Goal: Task Accomplishment & Management: Manage account settings

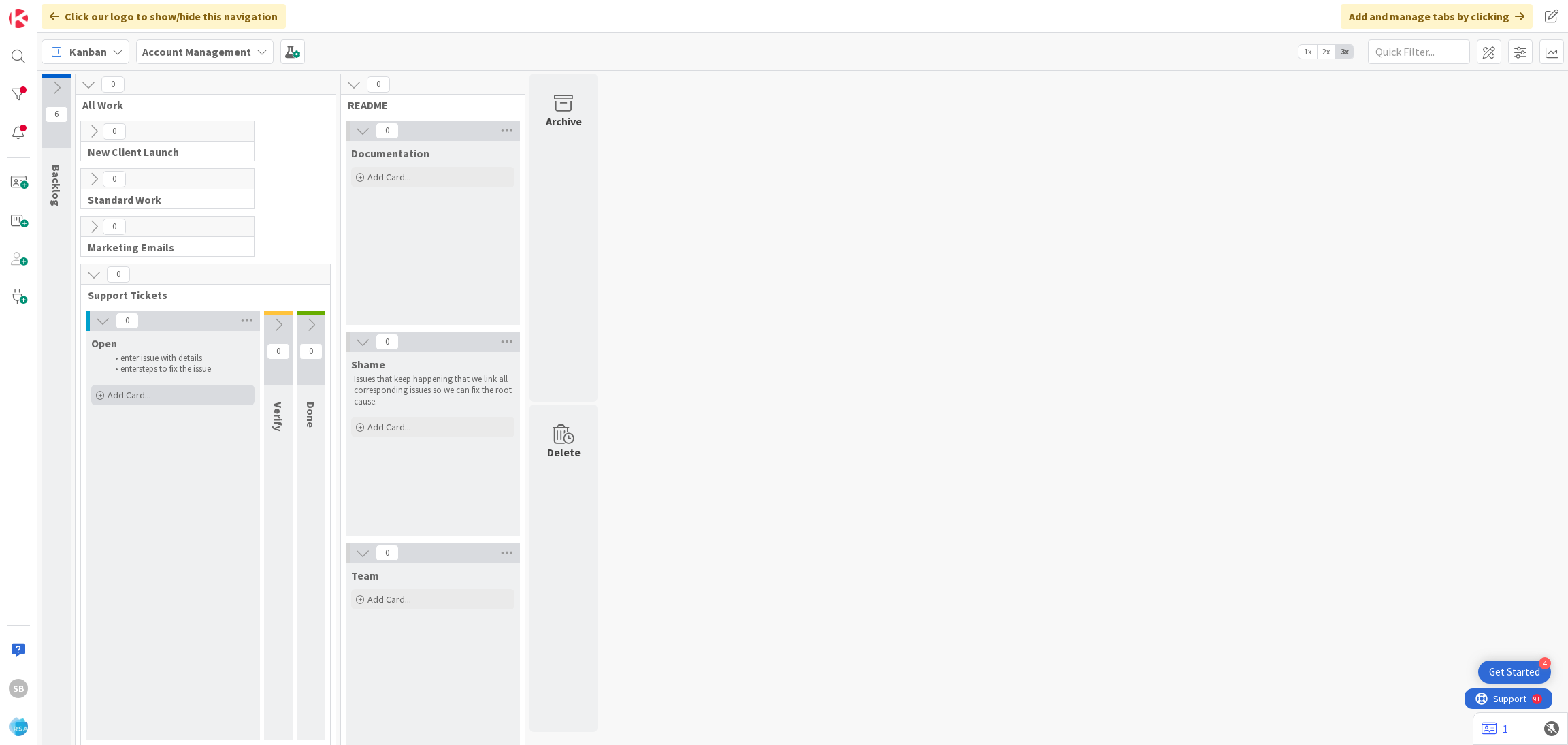
click at [175, 392] on div "Add Card..." at bounding box center [172, 395] width 164 height 21
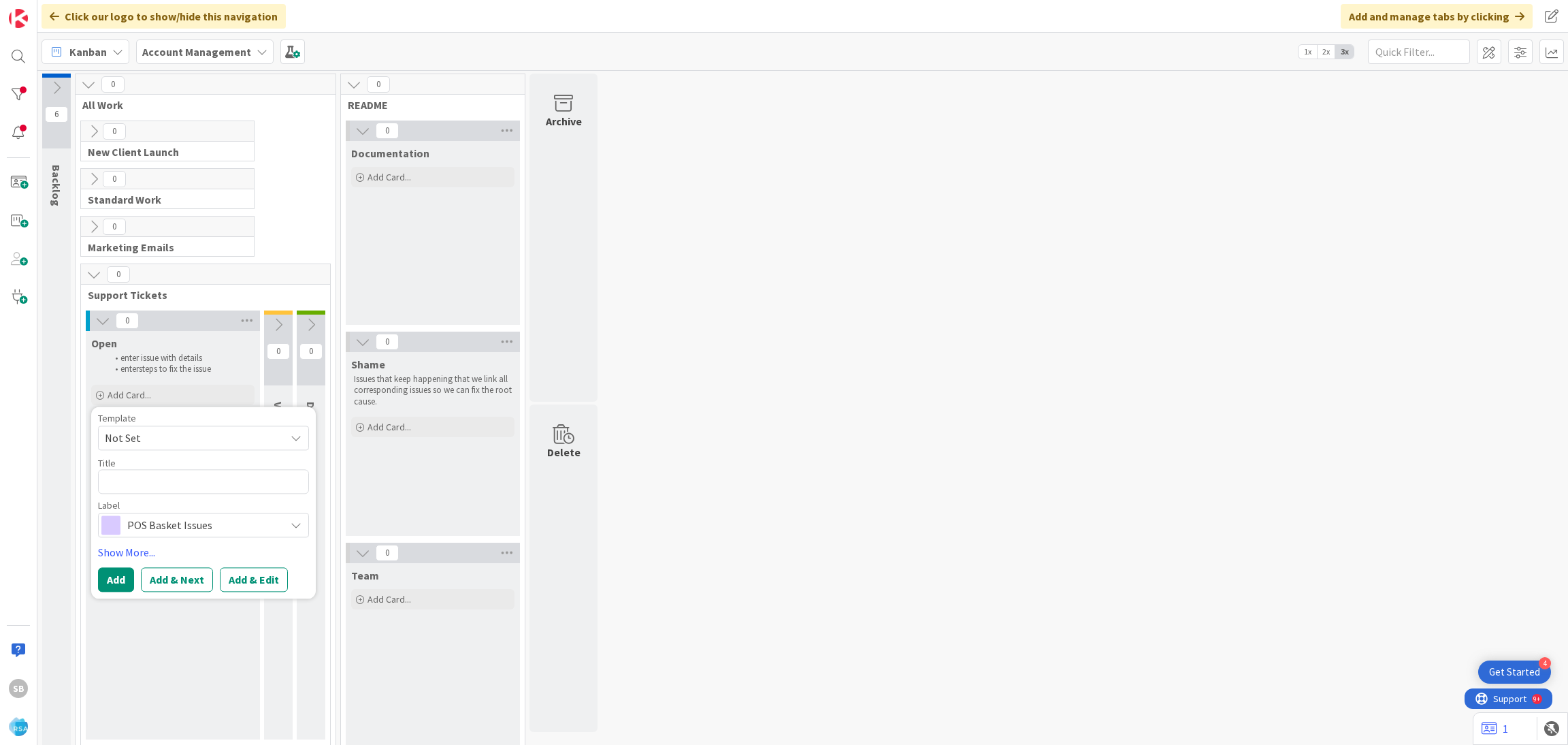
click at [173, 429] on span "Not Set" at bounding box center [190, 438] width 170 height 18
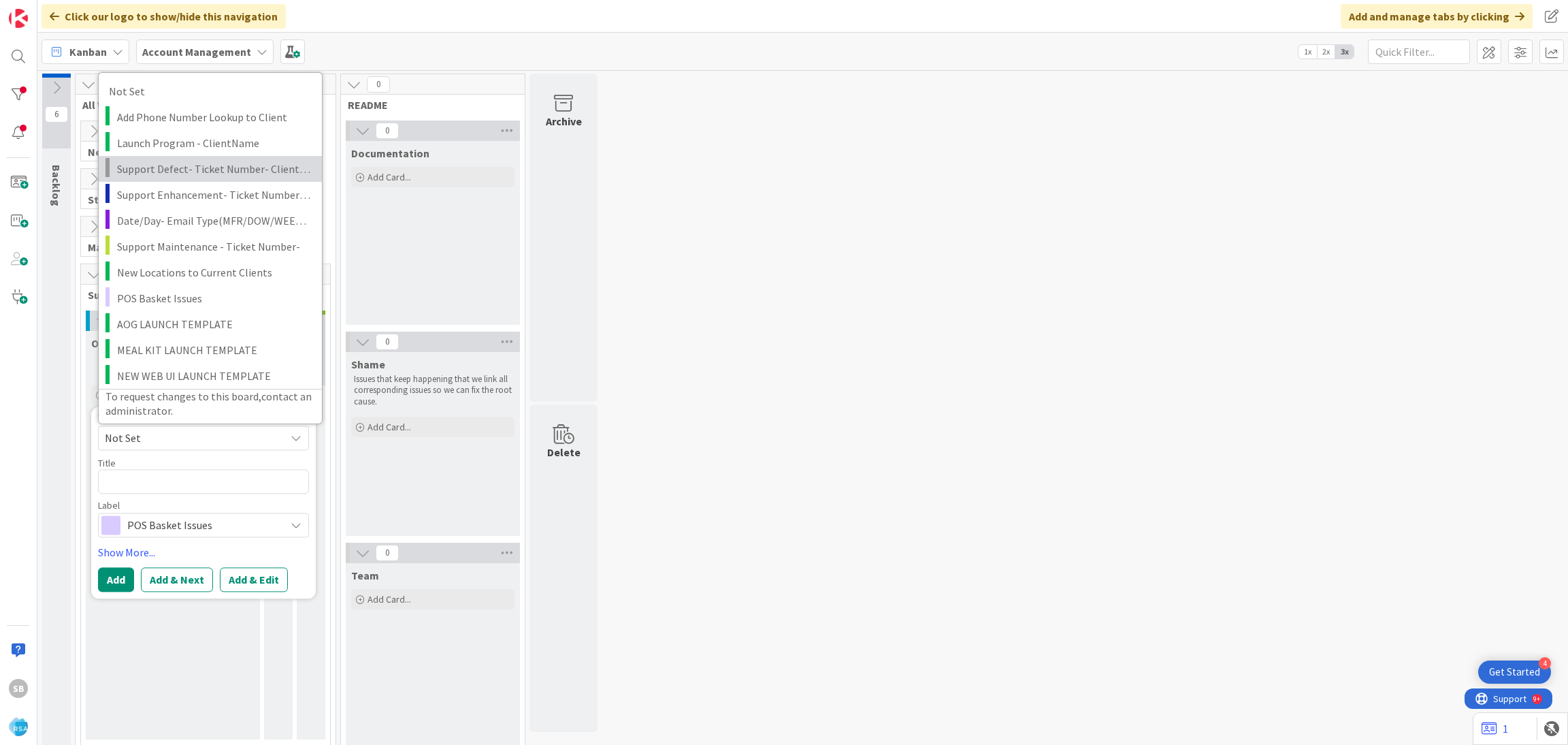
click at [201, 175] on span "Support Defect- Ticket Number- Client Name- Product Name" at bounding box center [214, 168] width 194 height 18
type textarea "x"
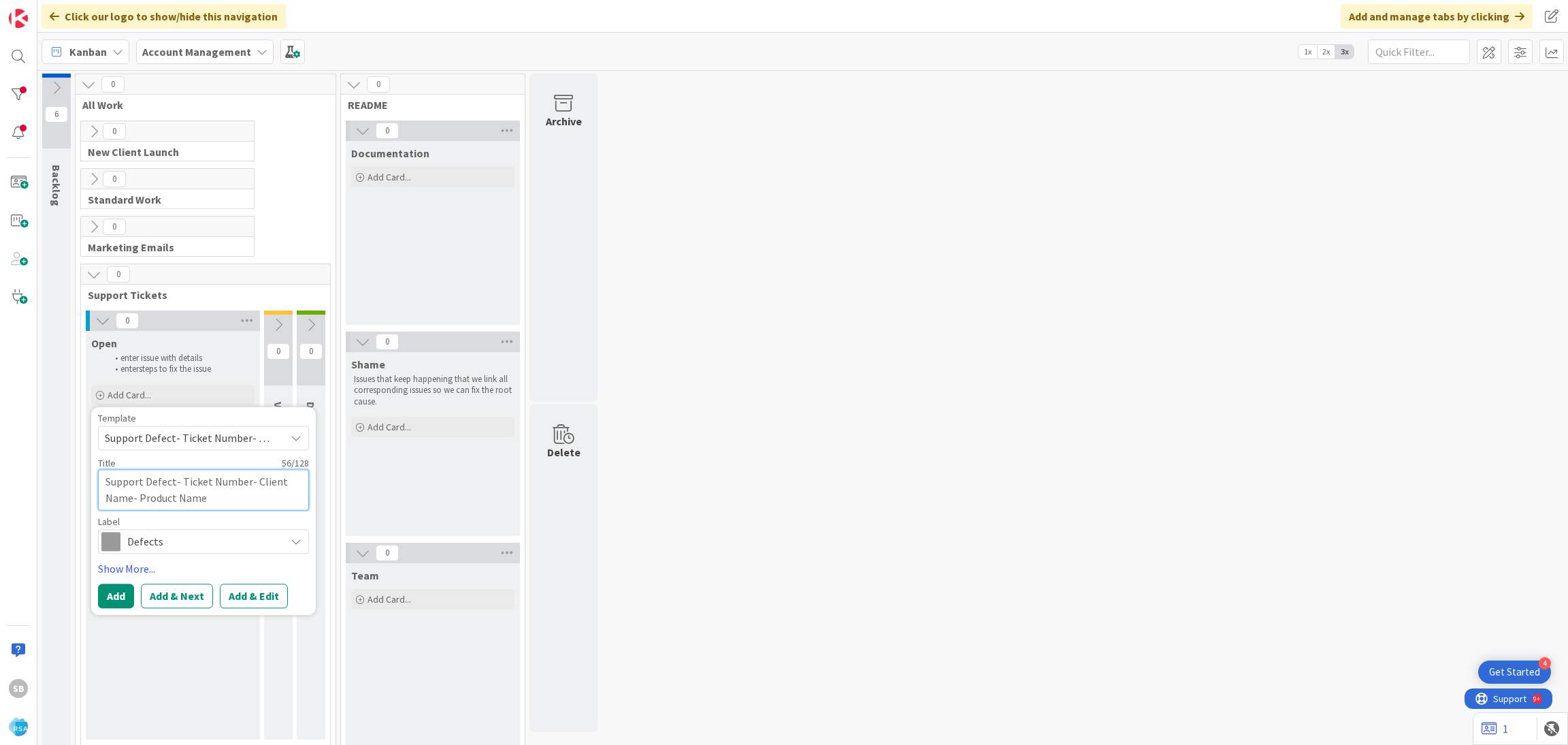
drag, startPoint x: 180, startPoint y: 482, endPoint x: 226, endPoint y: 496, distance: 48.1
click at [226, 496] on textarea "Support Defect- Ticket Number- Client Name- Product Name" at bounding box center [203, 490] width 211 height 41
type textarea "Support Defect-"
type textarea "x"
type textarea "Support Defect-"
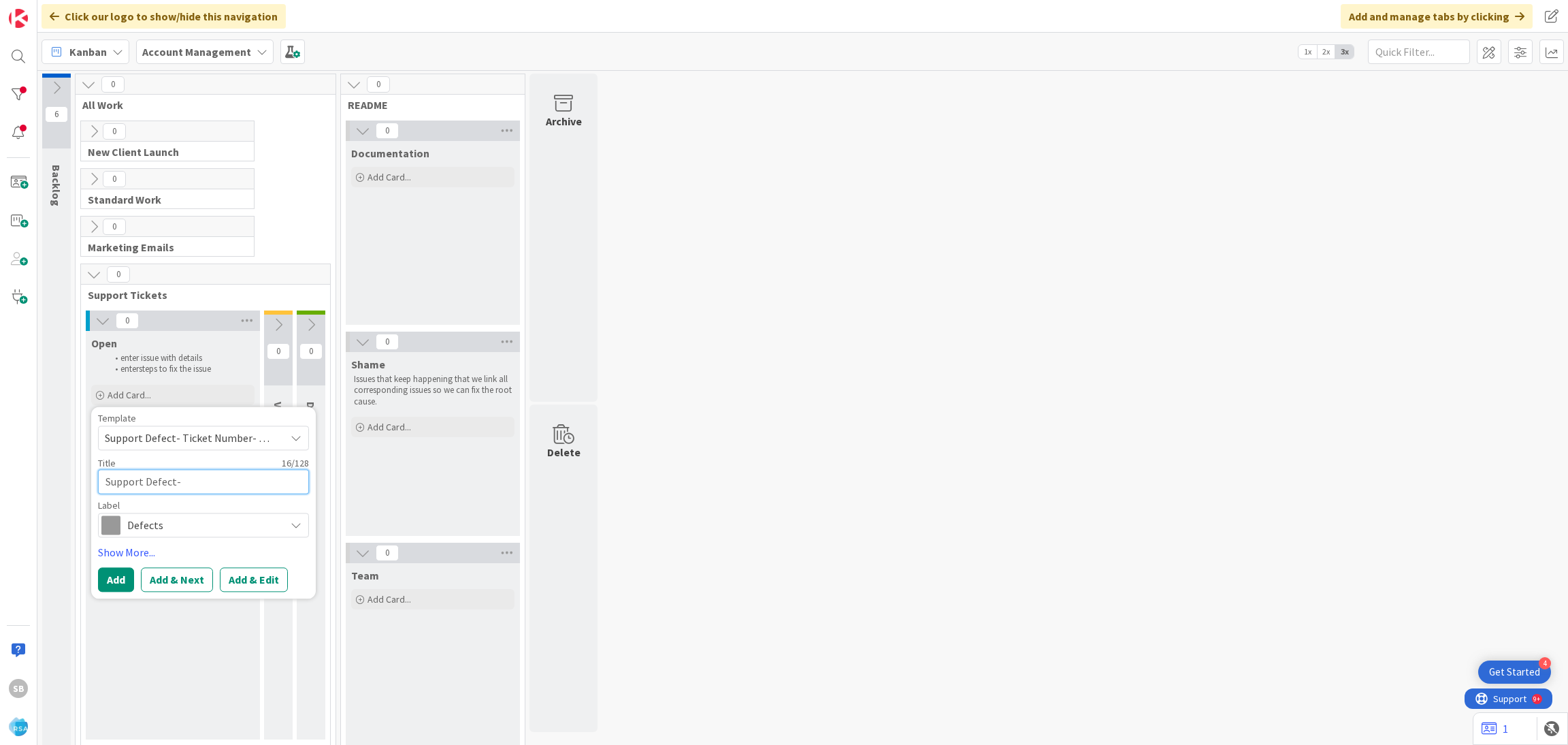
type textarea "x"
paste textarea "296563"
type textarea "Support Defect- 296563"
type textarea "x"
type textarea "Support Defect- 296563"
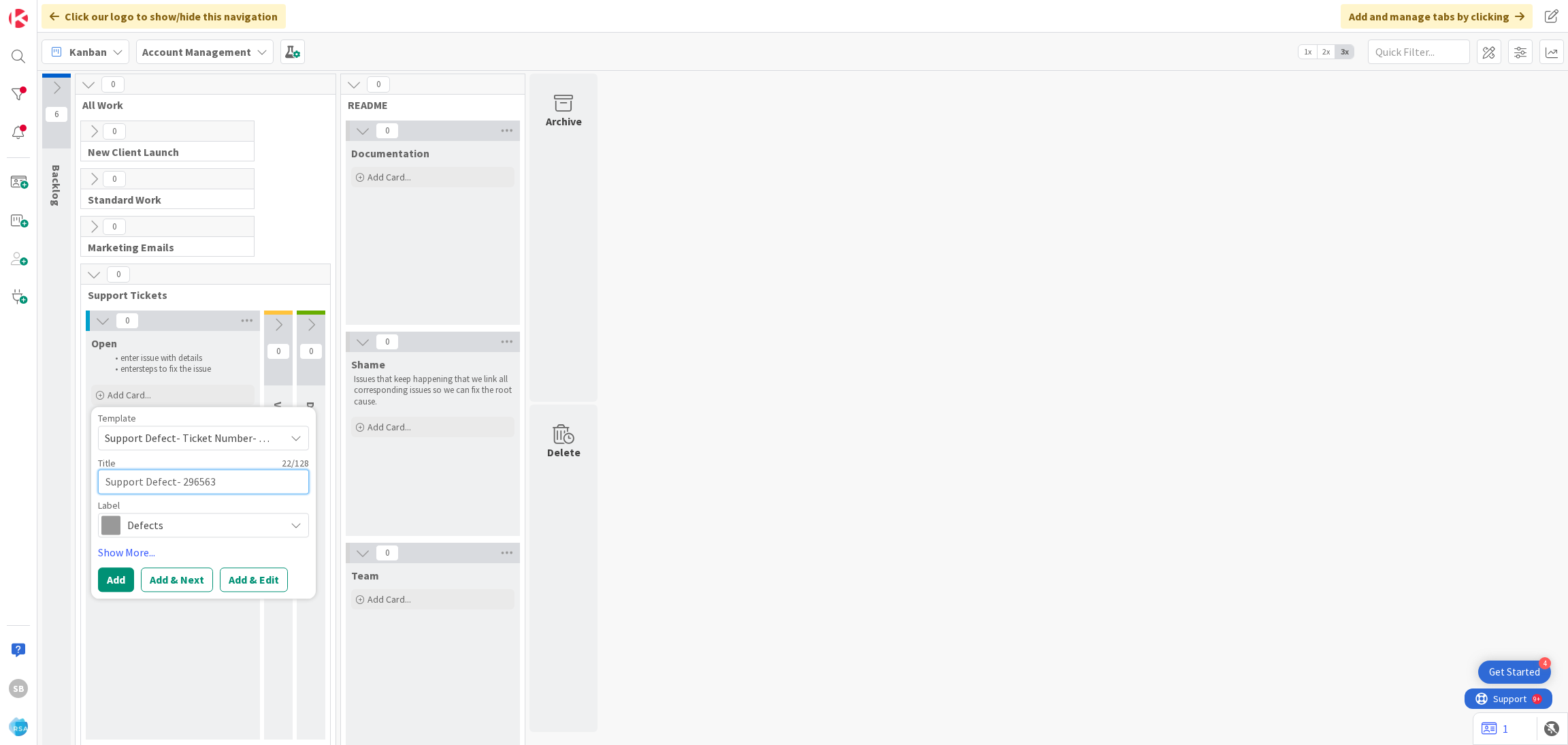
type textarea "x"
type textarea "Support Defect- 296563 -"
type textarea "x"
type textarea "Support Defect- 296563 -"
type textarea "x"
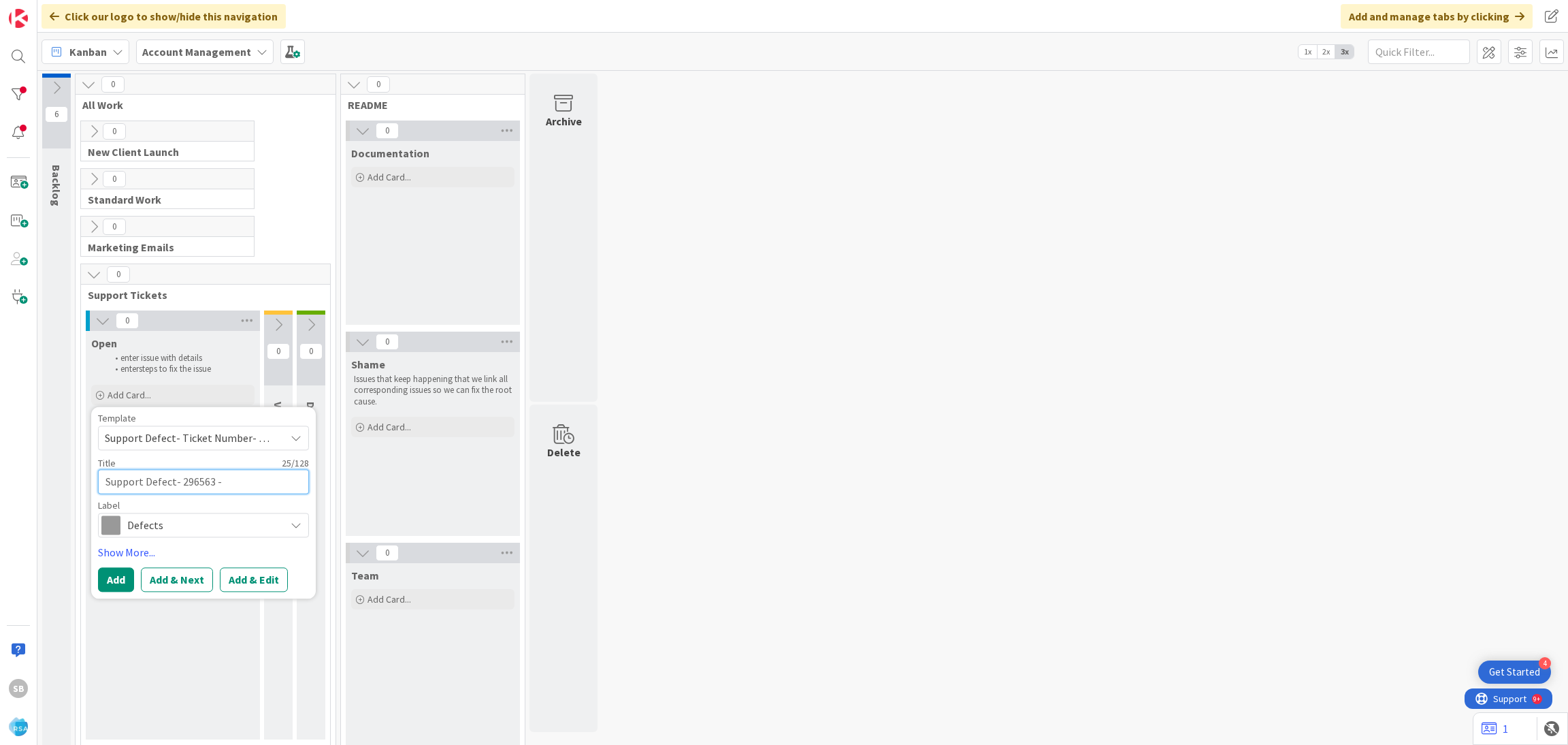
paste textarea "[PERSON_NAME]'s"
type textarea "Support Defect- 296563 - [PERSON_NAME]'s"
type textarea "x"
type textarea "Support Defect- 296563 - [PERSON_NAME]'s"
type textarea "x"
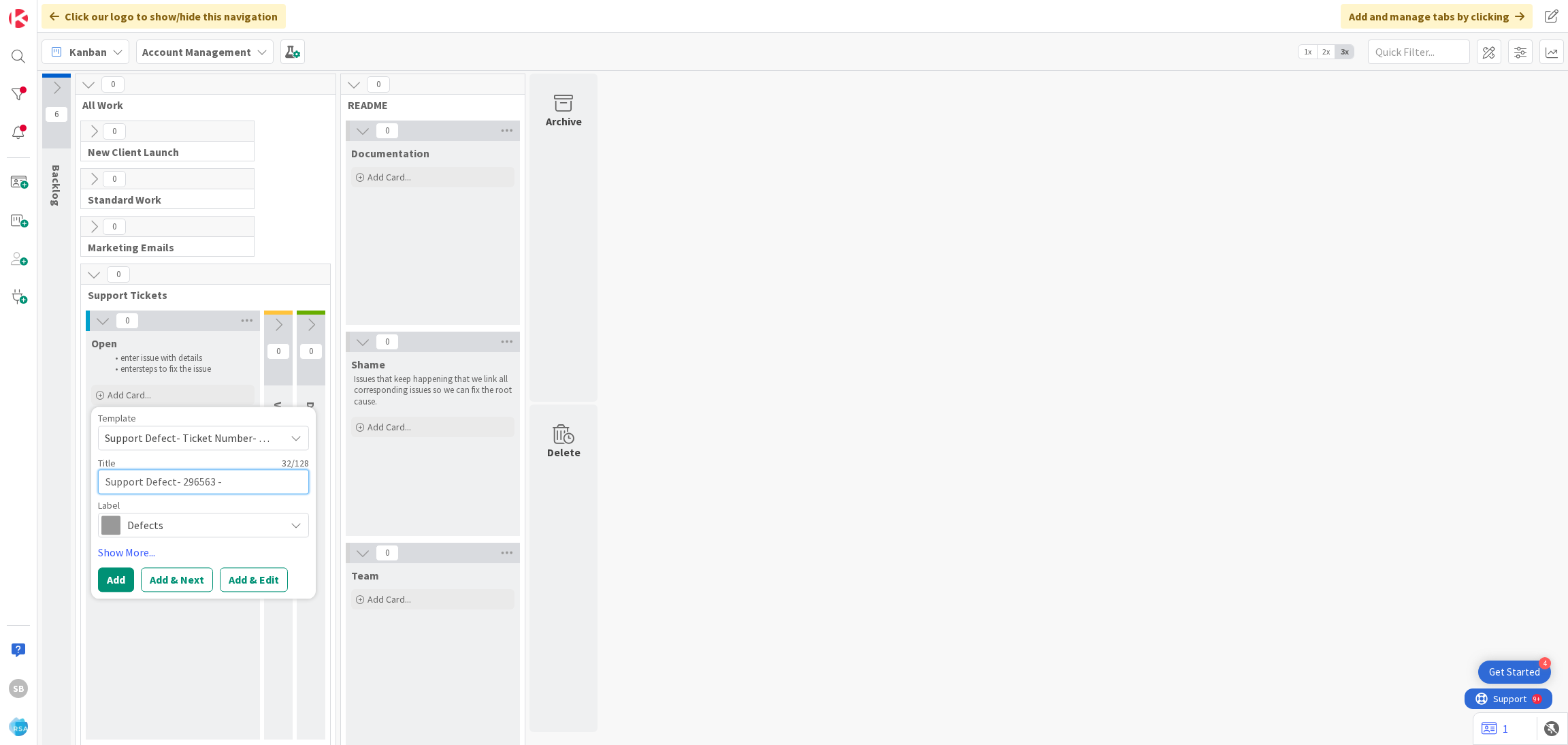
type textarea "Support Defect- 296563 - [PERSON_NAME]'s ="
type textarea "x"
type textarea "Support Defect- 296563 - [PERSON_NAME]'s"
type textarea "x"
type textarea "Support Defect- 296563 - [PERSON_NAME]'s -"
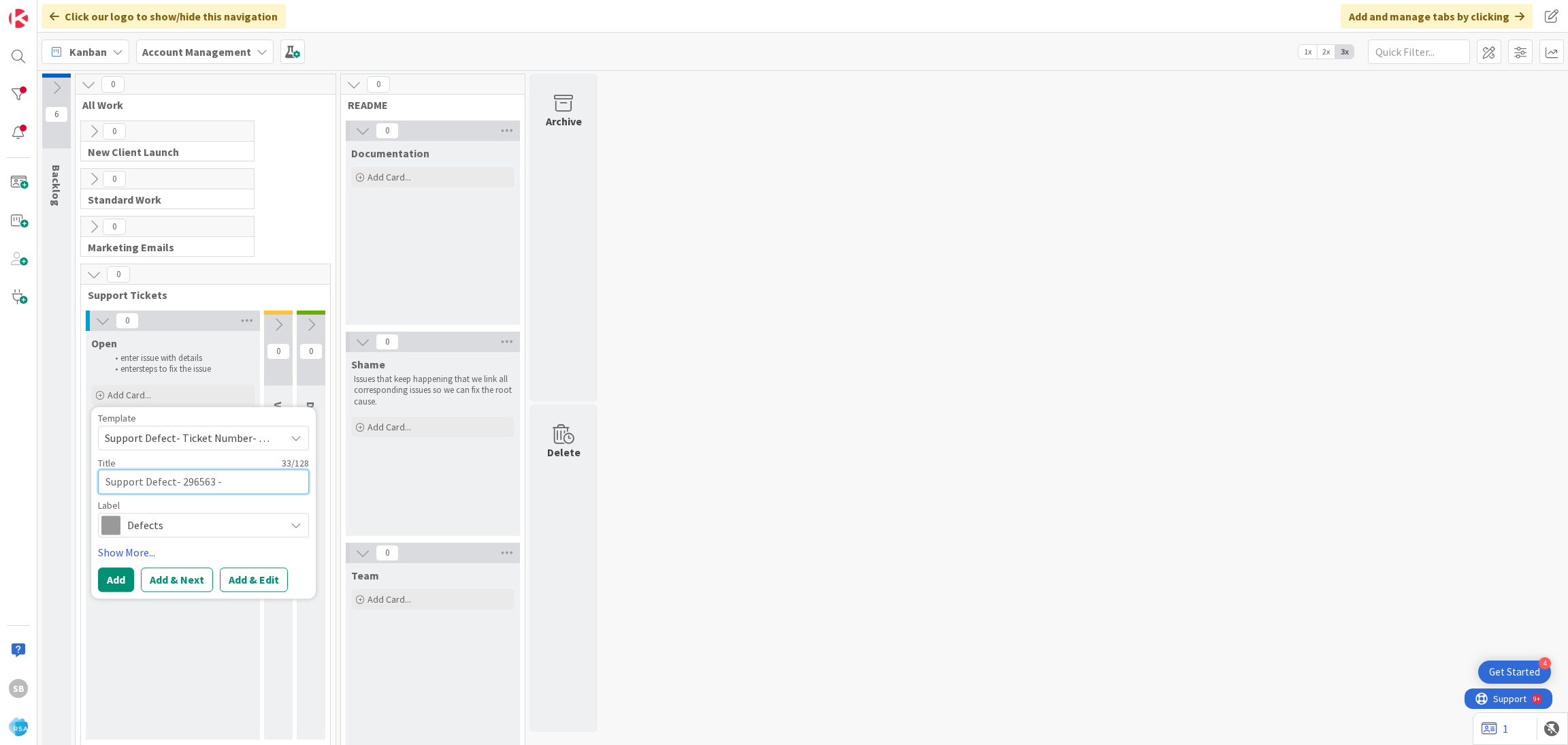
type textarea "x"
type textarea "Support Defect- 296563 - [PERSON_NAME]'s -"
type textarea "x"
paste textarea "Negative Points in Loyalty Member Account"
type textarea "Support Defect- 296563 - [PERSON_NAME]'s - Negative Points in Loyalty Member Ac…"
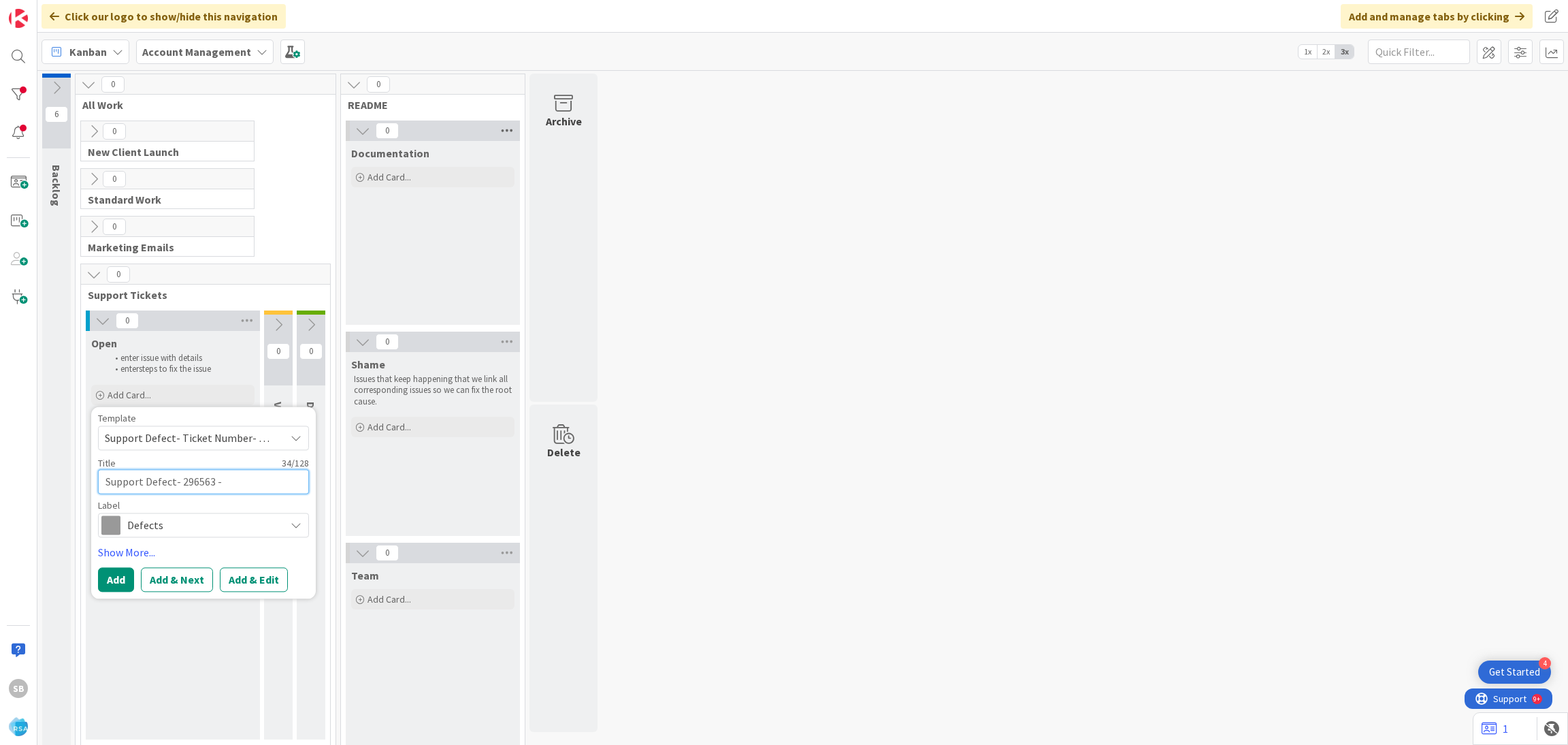
type textarea "x"
type textarea "Support Defect- 296563 - [PERSON_NAME]'s - Negative Points in Loyalty Member Ac…"
type textarea "x"
type textarea "Support Defect- 296563 - [PERSON_NAME]'s - Negative Points in Loyalty Member Ac…"
type textarea "x"
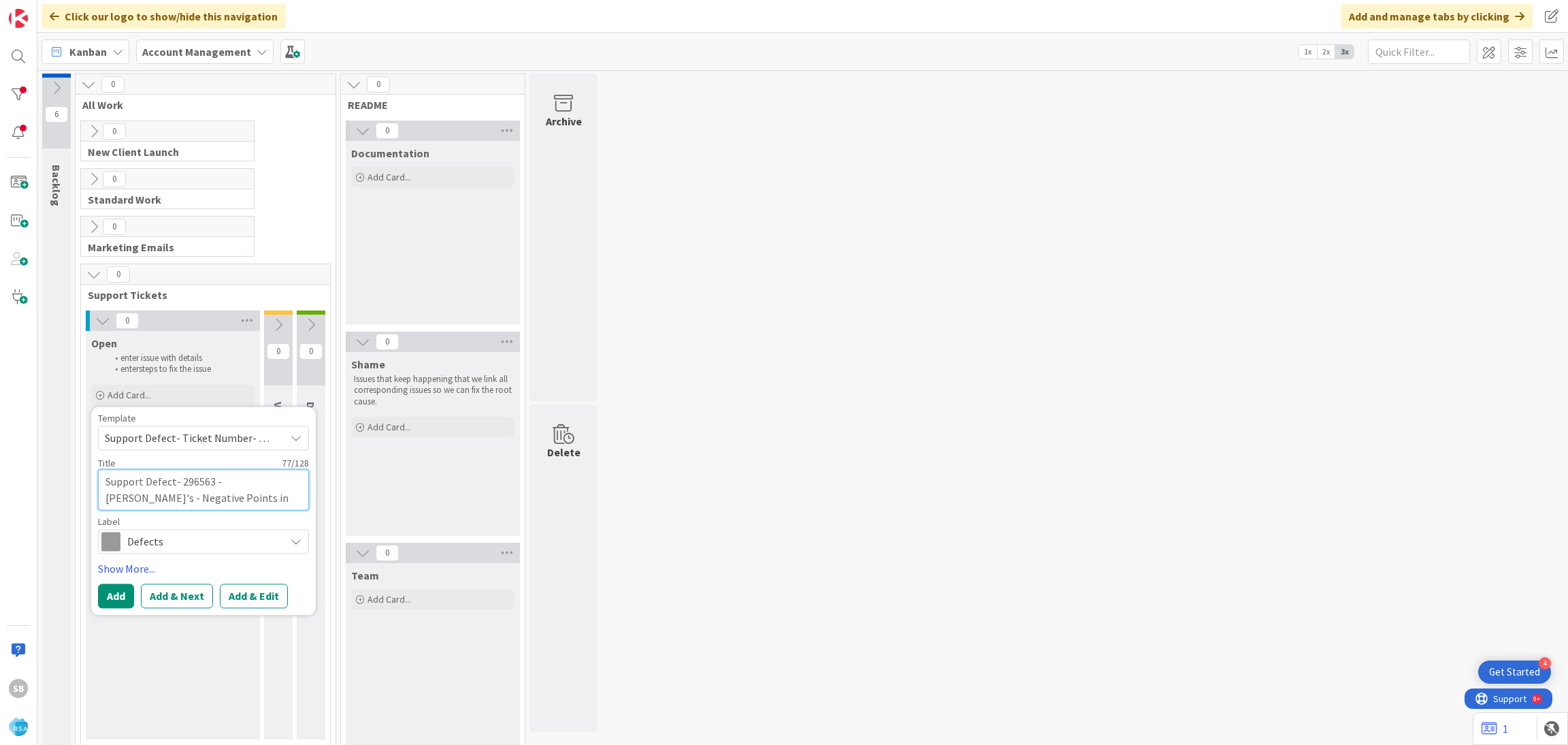
type textarea "Support Defect- 296563 - [PERSON_NAME]'s - Negative Points in Loyalty Member Ac…"
type textarea "x"
type textarea "Support Defect- 296563 - [PERSON_NAME]'s - Negative Points in Loyalty Member Ac…"
type textarea "x"
type textarea "Support Defect- 296563 - [PERSON_NAME]'s - Negative Points in Loyalty Member Ac…"
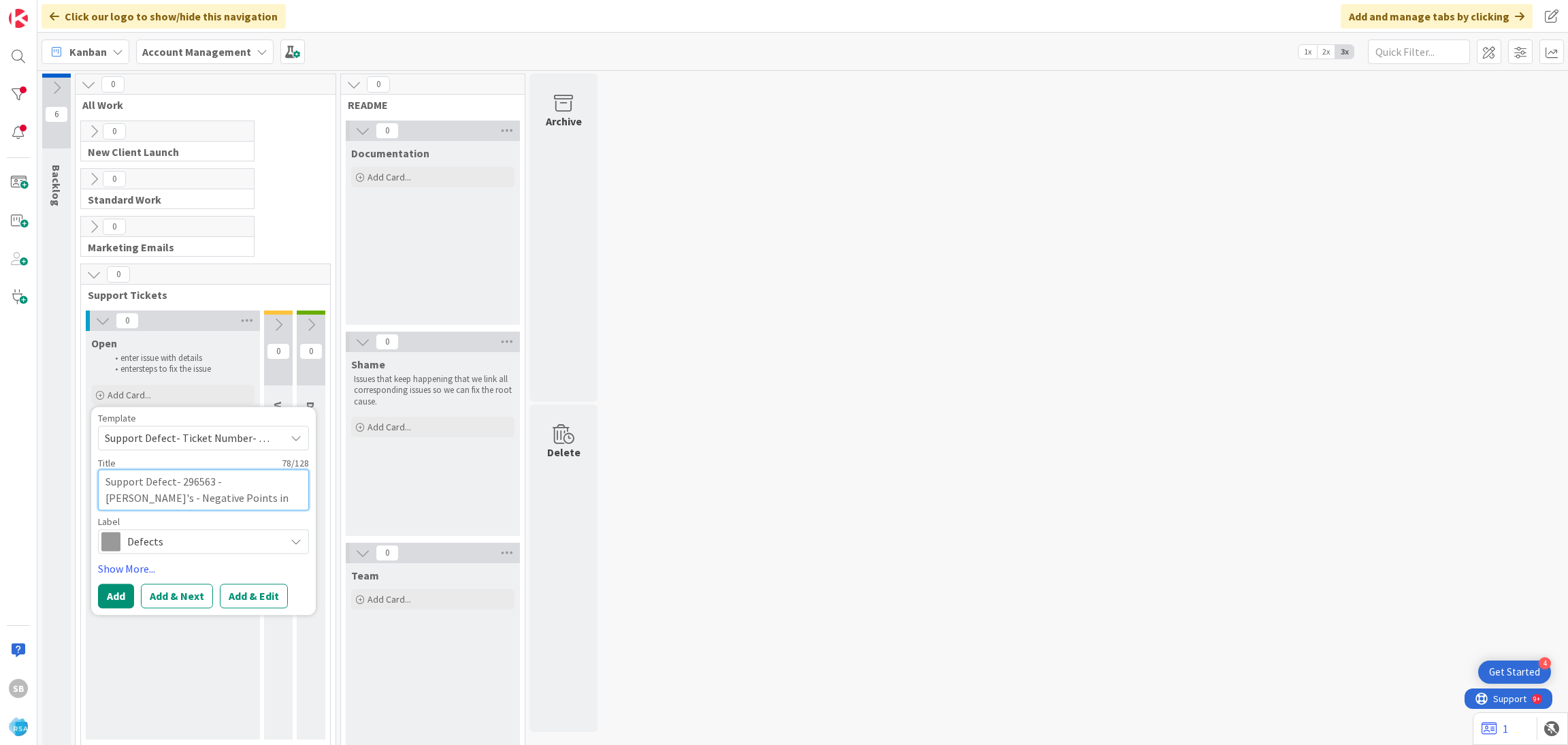
type textarea "x"
type textarea "Support Defect- 296563 - [PERSON_NAME]'s - Negative Points in Loyalty Member Ac…"
type textarea "x"
type textarea "Support Defect- 296563 - [PERSON_NAME]'s - Negative Points in Loyalty Member Ac…"
click at [271, 600] on button "Add & Edit" at bounding box center [253, 596] width 68 height 25
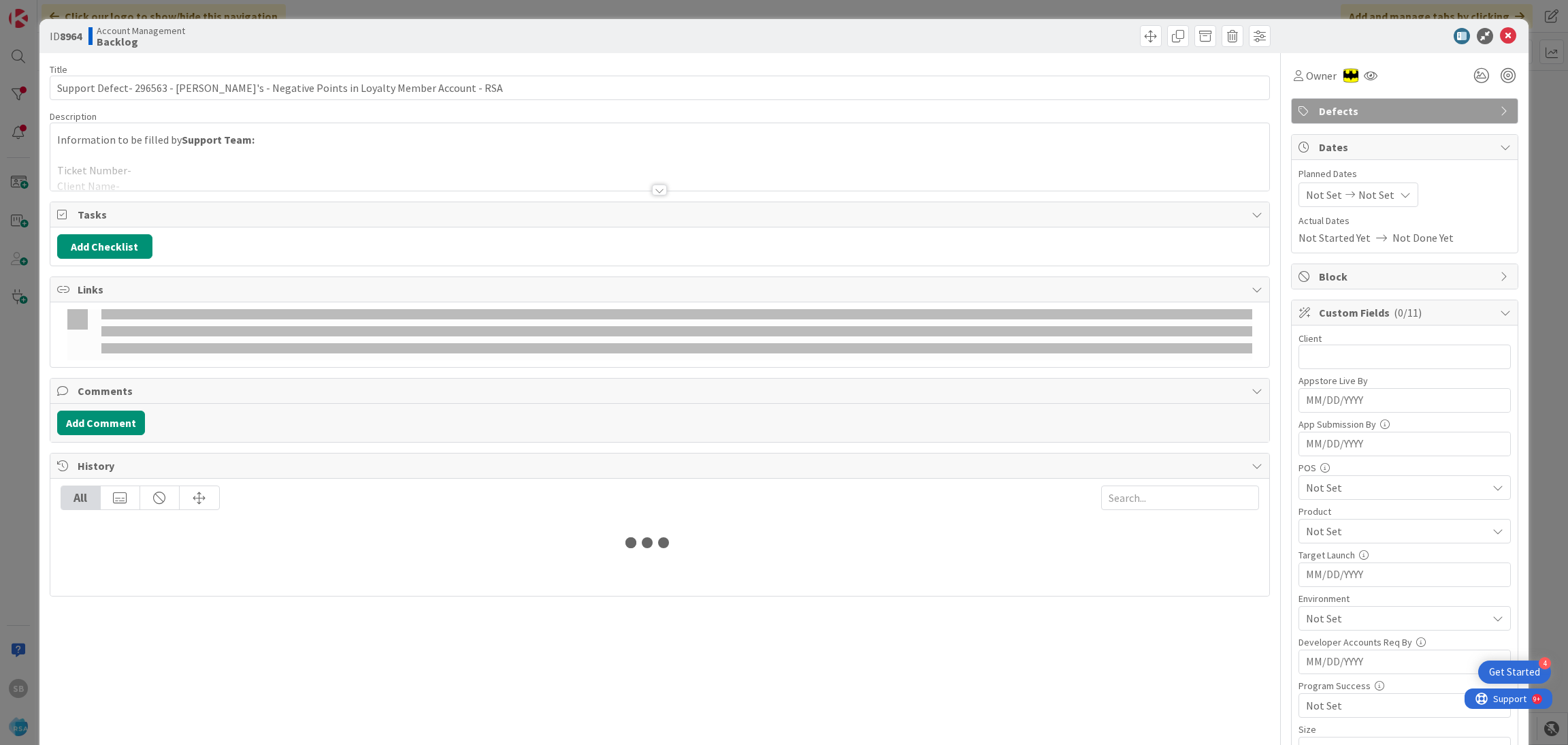
click at [349, 183] on div at bounding box center [660, 173] width 1220 height 35
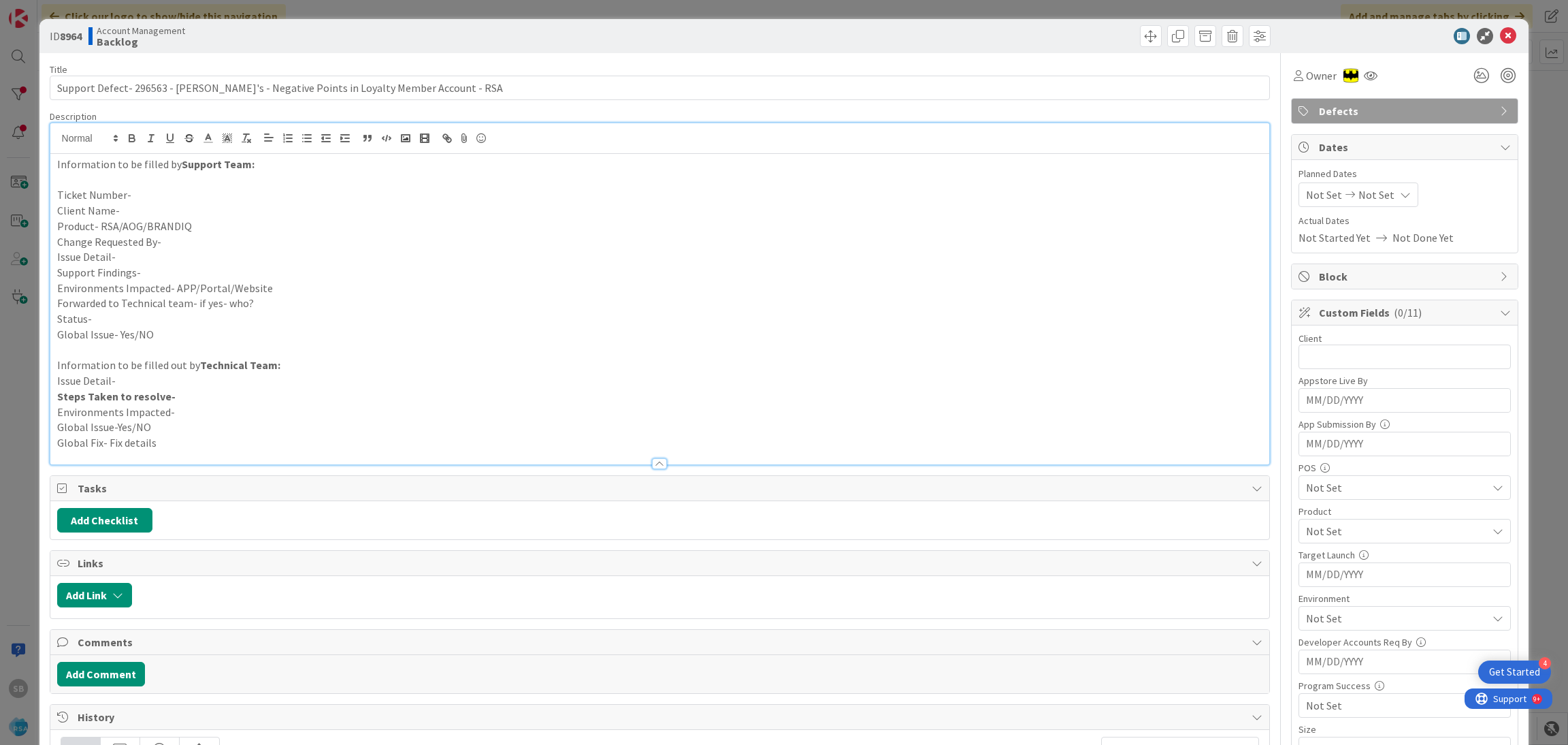
click at [198, 192] on p "Ticket Number-" at bounding box center [660, 194] width 1206 height 16
click at [198, 192] on p "Ticket Number- 296563" at bounding box center [660, 194] width 1206 height 16
click at [167, 213] on p "Client Name-" at bounding box center [660, 210] width 1206 height 16
click at [187, 231] on p "Product- RSA/AOG/BRANDIQ" at bounding box center [660, 226] width 1206 height 16
click at [172, 242] on p "Change Requested By-" at bounding box center [660, 242] width 1206 height 16
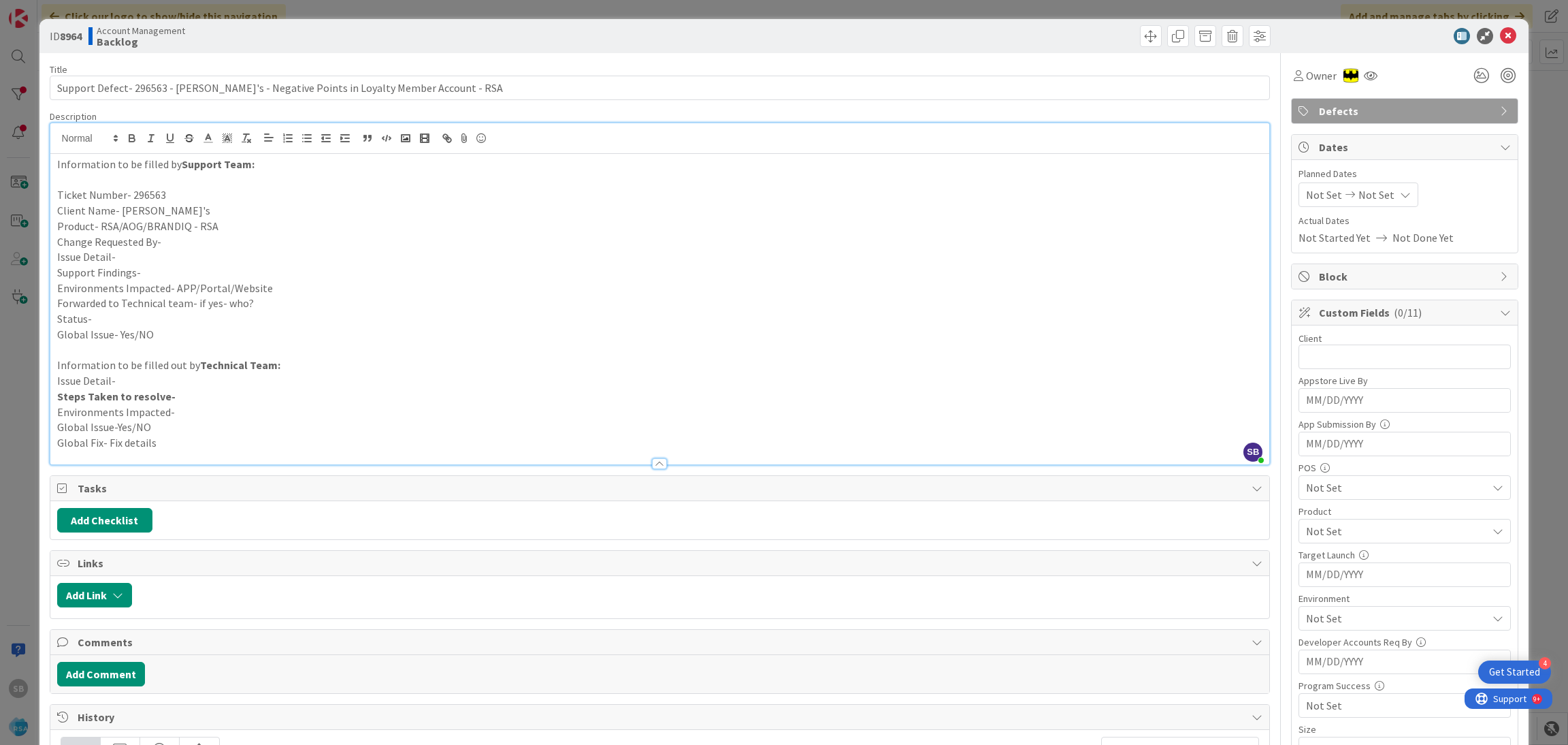
click at [178, 255] on p "Issue Detail-" at bounding box center [660, 257] width 1206 height 16
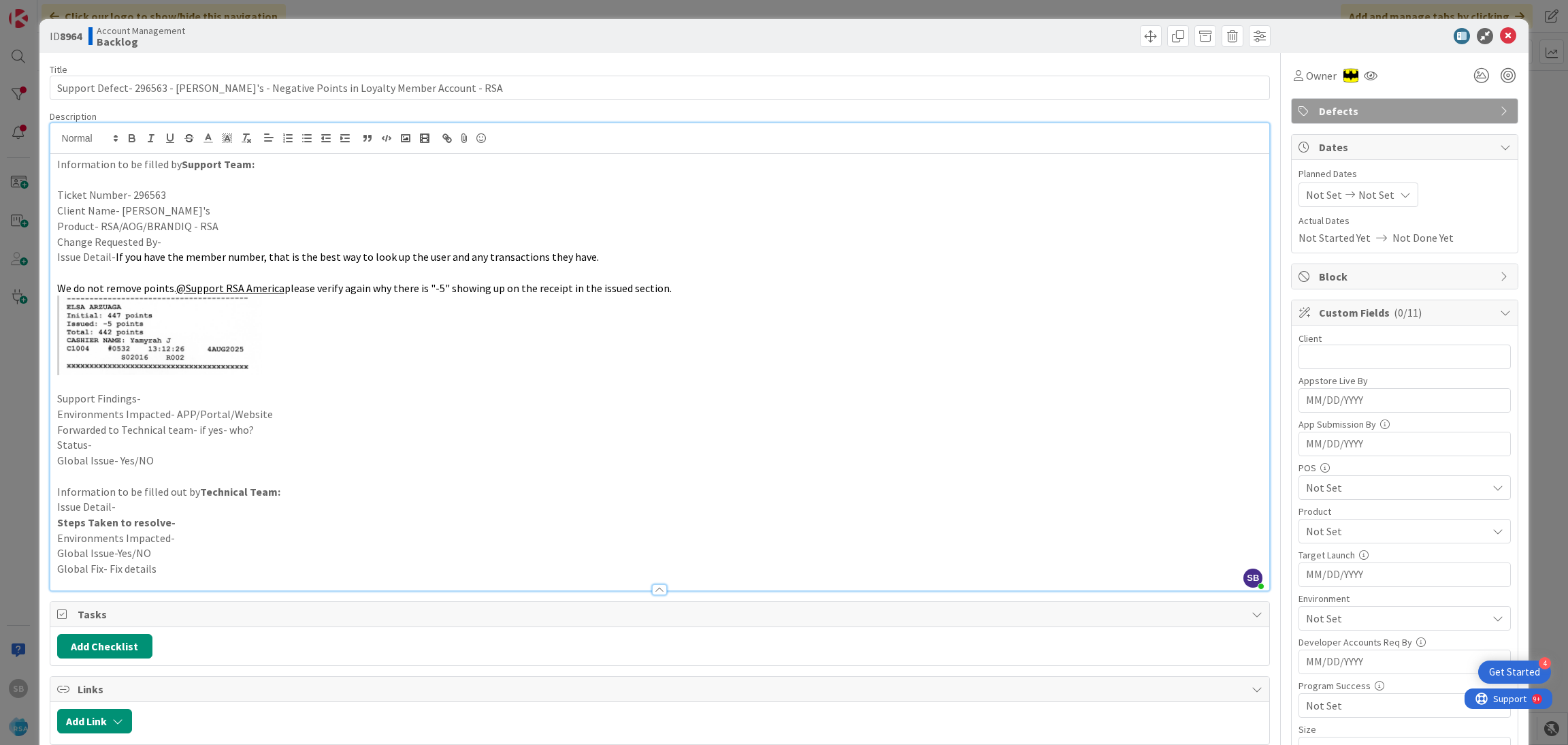
click at [186, 246] on p "Change Requested By-" at bounding box center [660, 242] width 1206 height 16
click at [179, 405] on p "Support Findings-" at bounding box center [660, 399] width 1206 height 16
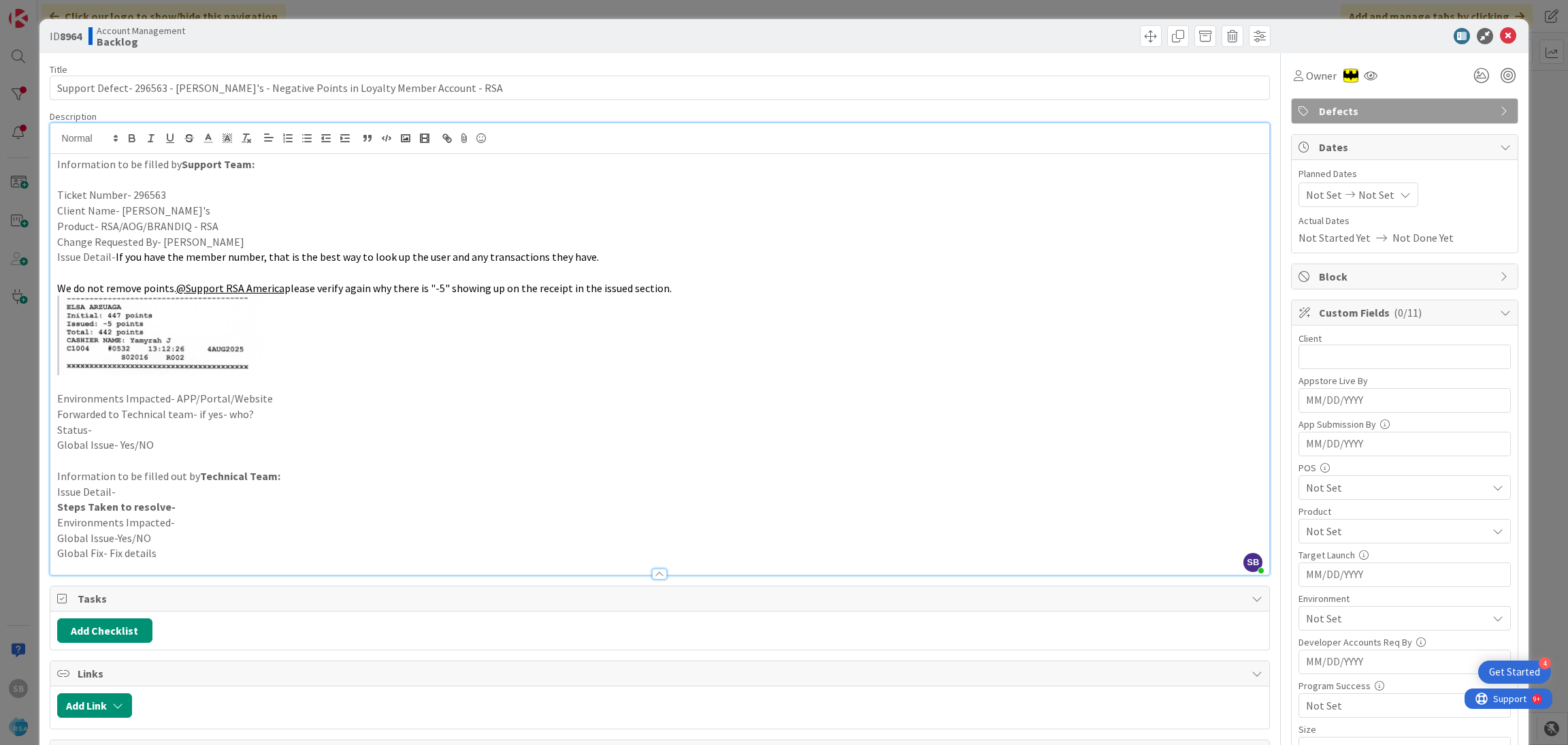
click at [281, 405] on p "Environments Impacted- APP/Portal/Website" at bounding box center [660, 399] width 1206 height 16
click at [272, 414] on p "Forwarded to Technical team- if yes- who?" at bounding box center [660, 414] width 1206 height 16
drag, startPoint x: 225, startPoint y: 442, endPoint x: 173, endPoint y: 429, distance: 53.6
click at [173, 429] on div "Information to be filled by Support Team: Ticket Number- 296563 Client Name- [P…" at bounding box center [660, 364] width 1220 height 420
click at [173, 429] on p "Status-" at bounding box center [660, 429] width 1206 height 16
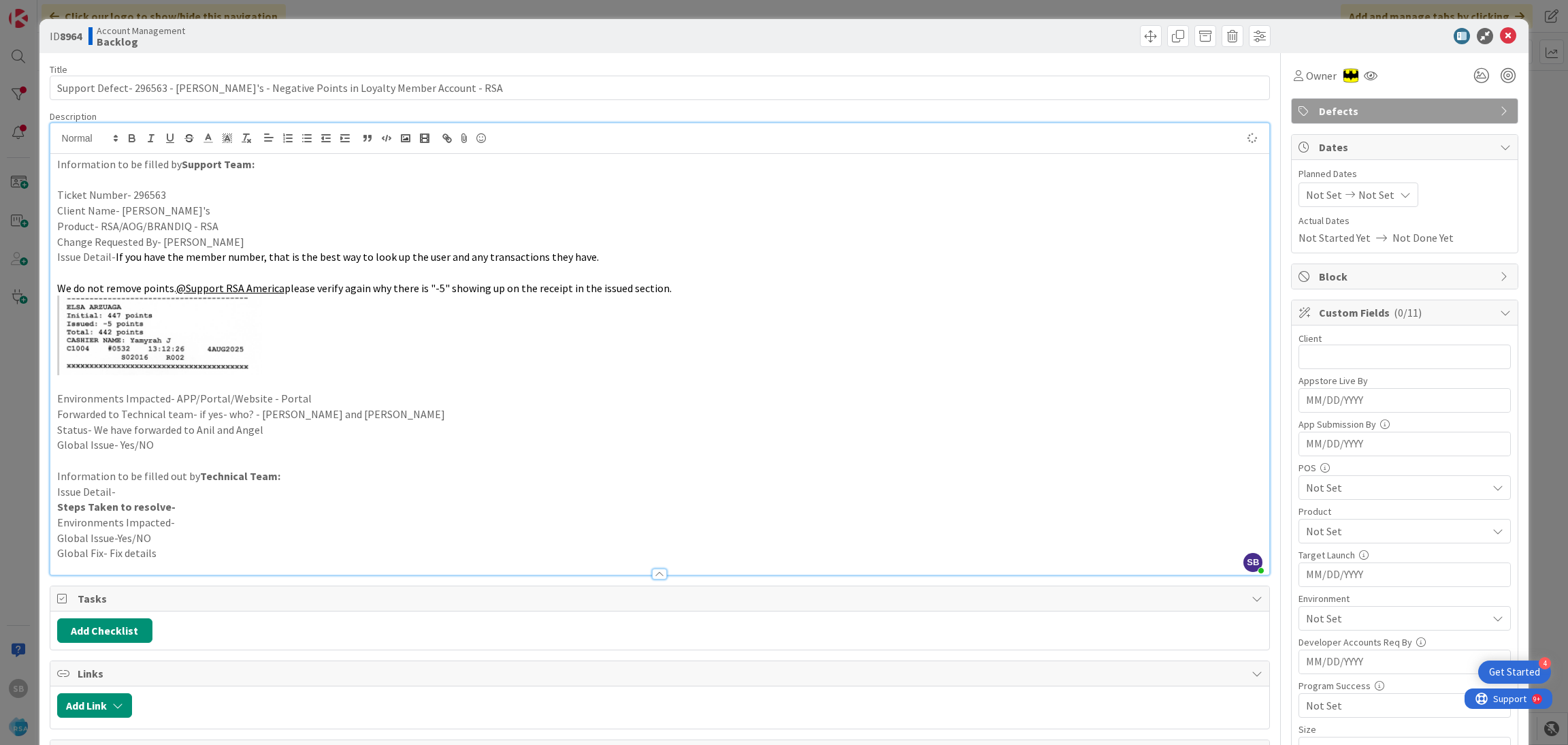
click at [1309, 206] on div "Not Set Not Set" at bounding box center [1358, 194] width 120 height 25
click at [1341, 316] on td "4" at bounding box center [1354, 313] width 27 height 26
type input "[DATE]"
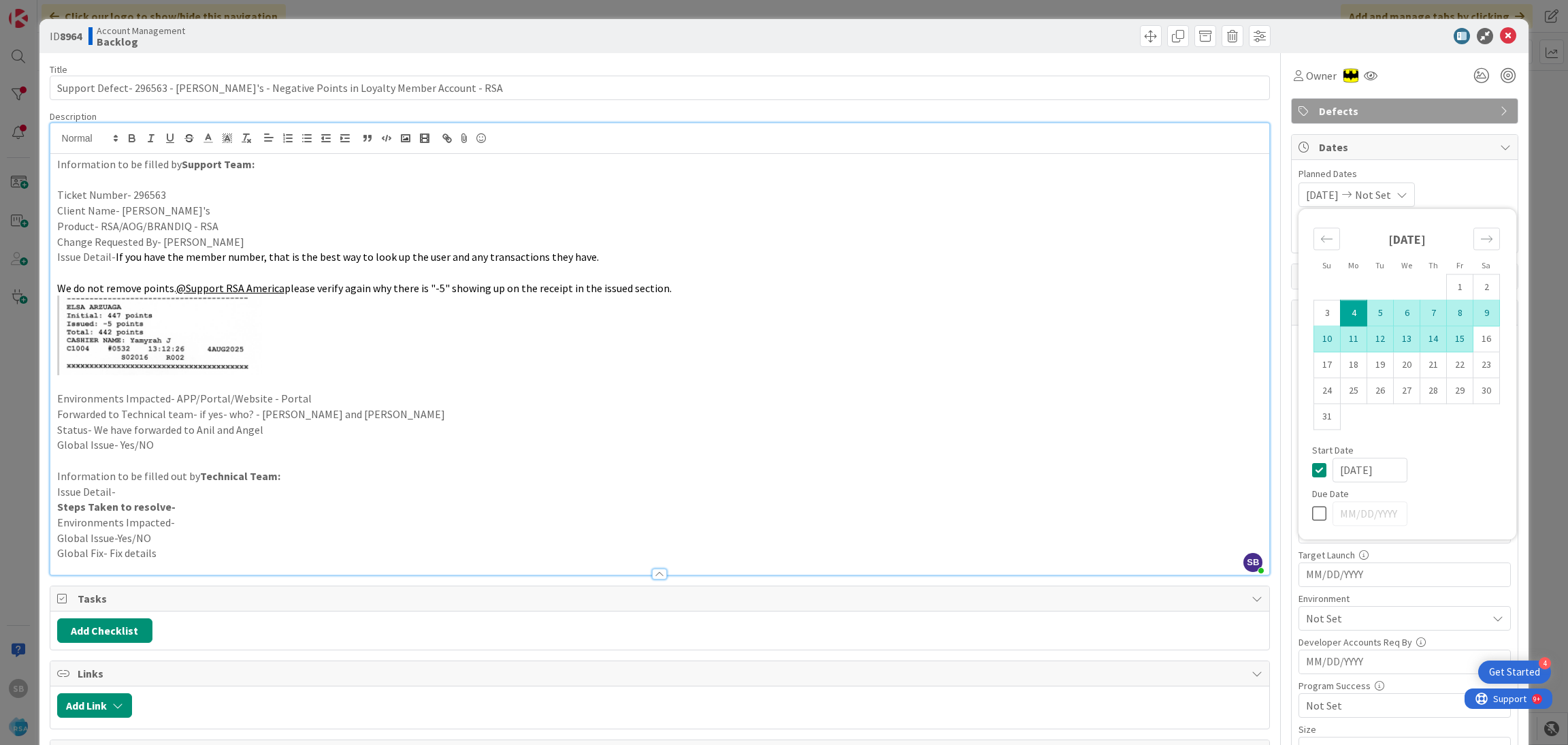
click at [1456, 344] on td "15" at bounding box center [1460, 339] width 27 height 26
type input "[DATE]"
click at [1447, 192] on div "[DATE] [DATE] Su Mo Tu We Th Fr Sa [DATE] 1 2 3 4 5 6 7 8 9 10 11 12 13 14 15 1…" at bounding box center [1404, 194] width 212 height 25
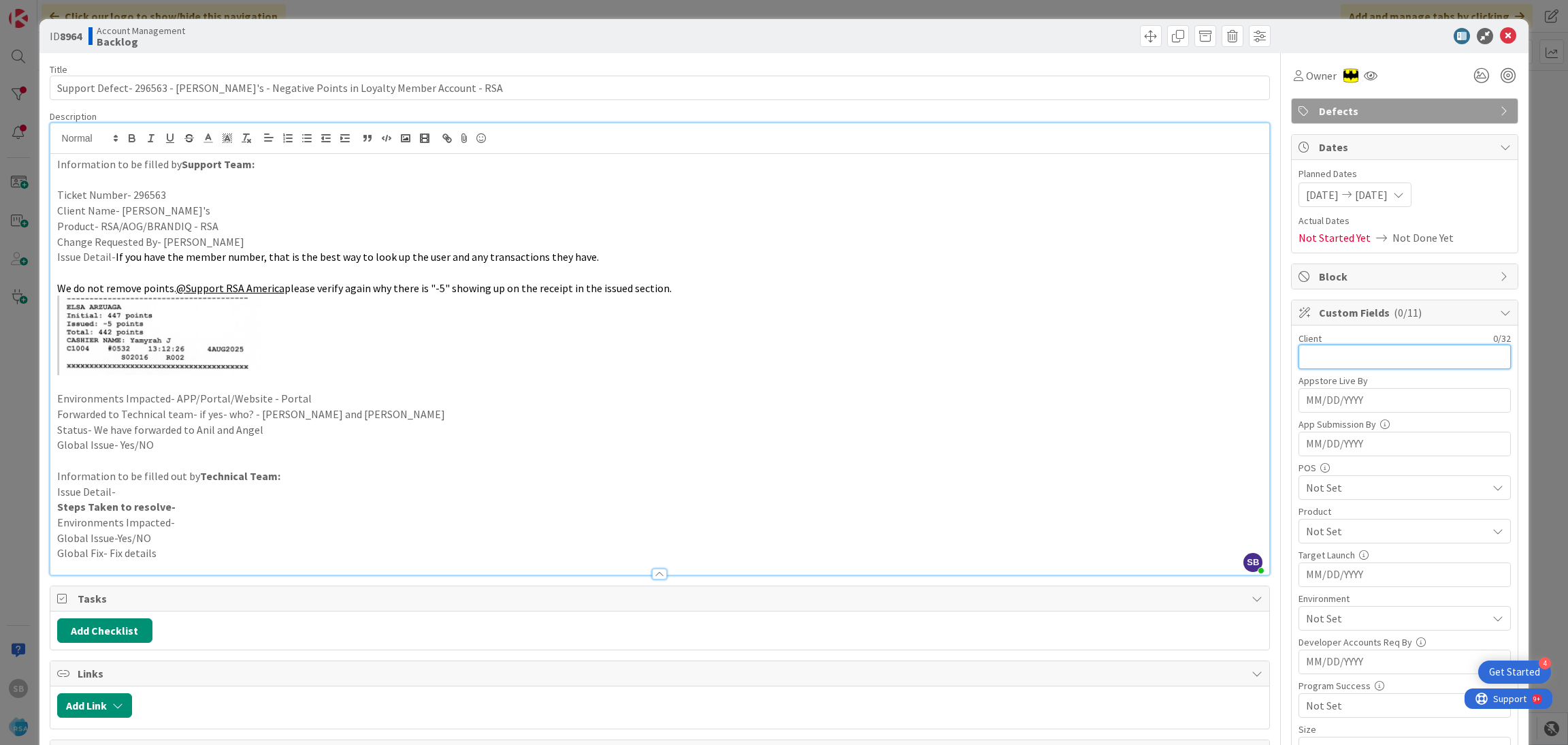
click at [1348, 356] on input "text" at bounding box center [1404, 357] width 212 height 25
type input "[PERSON_NAME]'s"
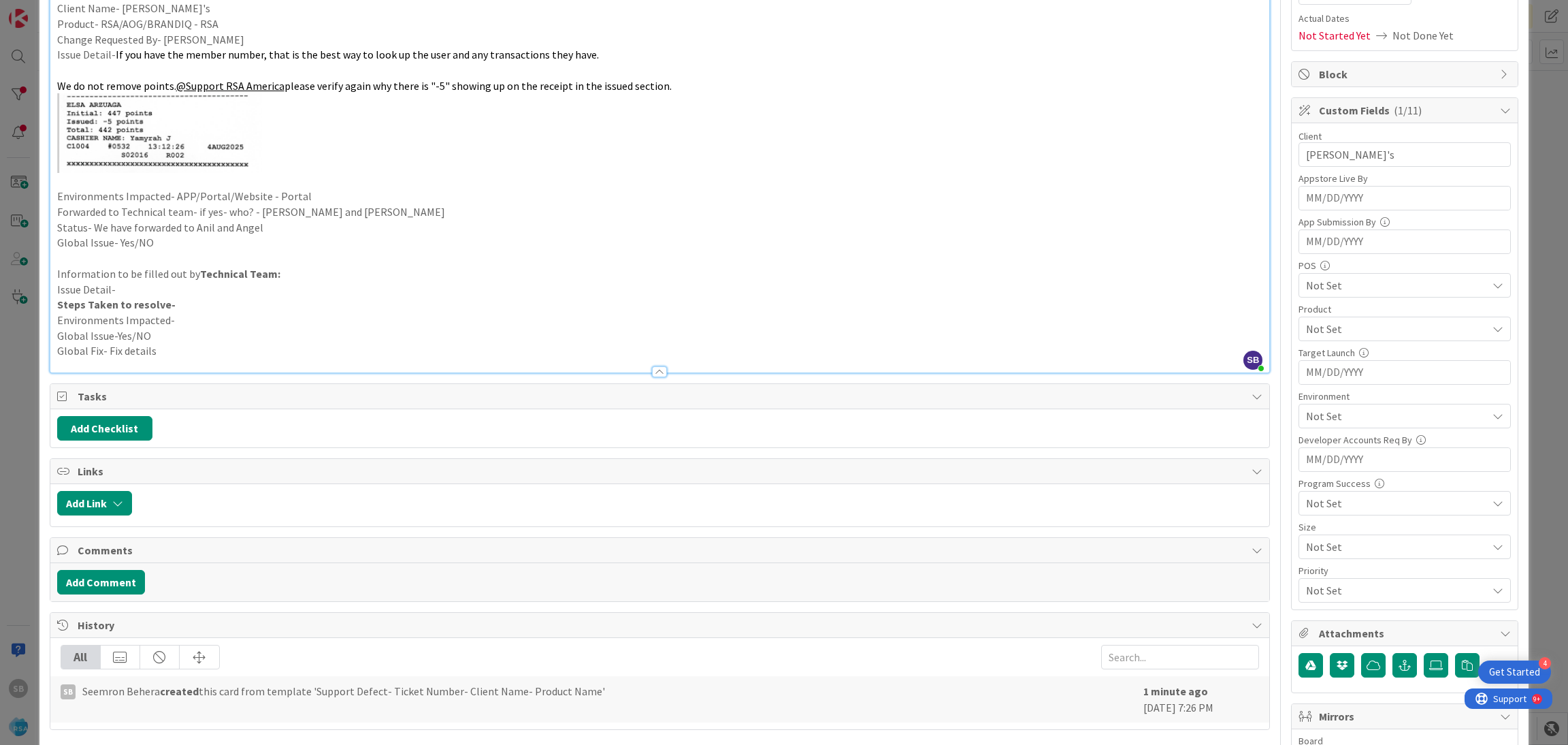
click at [1340, 319] on div "Not Set" at bounding box center [1404, 329] width 212 height 25
click at [1328, 355] on link "RSA" at bounding box center [1402, 361] width 216 height 25
click at [1339, 328] on span "RSA" at bounding box center [1396, 329] width 181 height 16
click at [1315, 420] on span "Not Set" at bounding box center [1396, 416] width 181 height 16
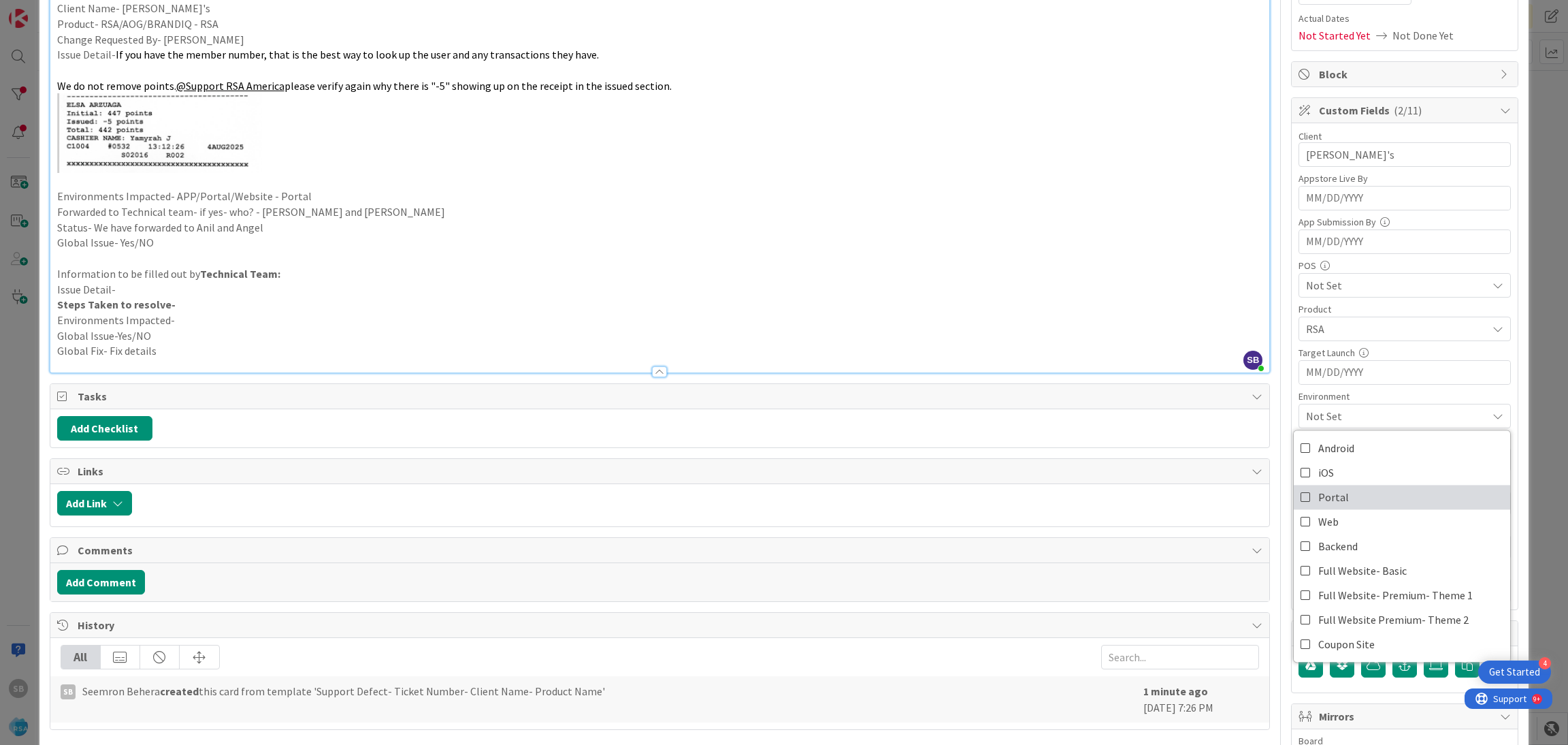
click at [1320, 492] on span "Portal" at bounding box center [1333, 497] width 31 height 21
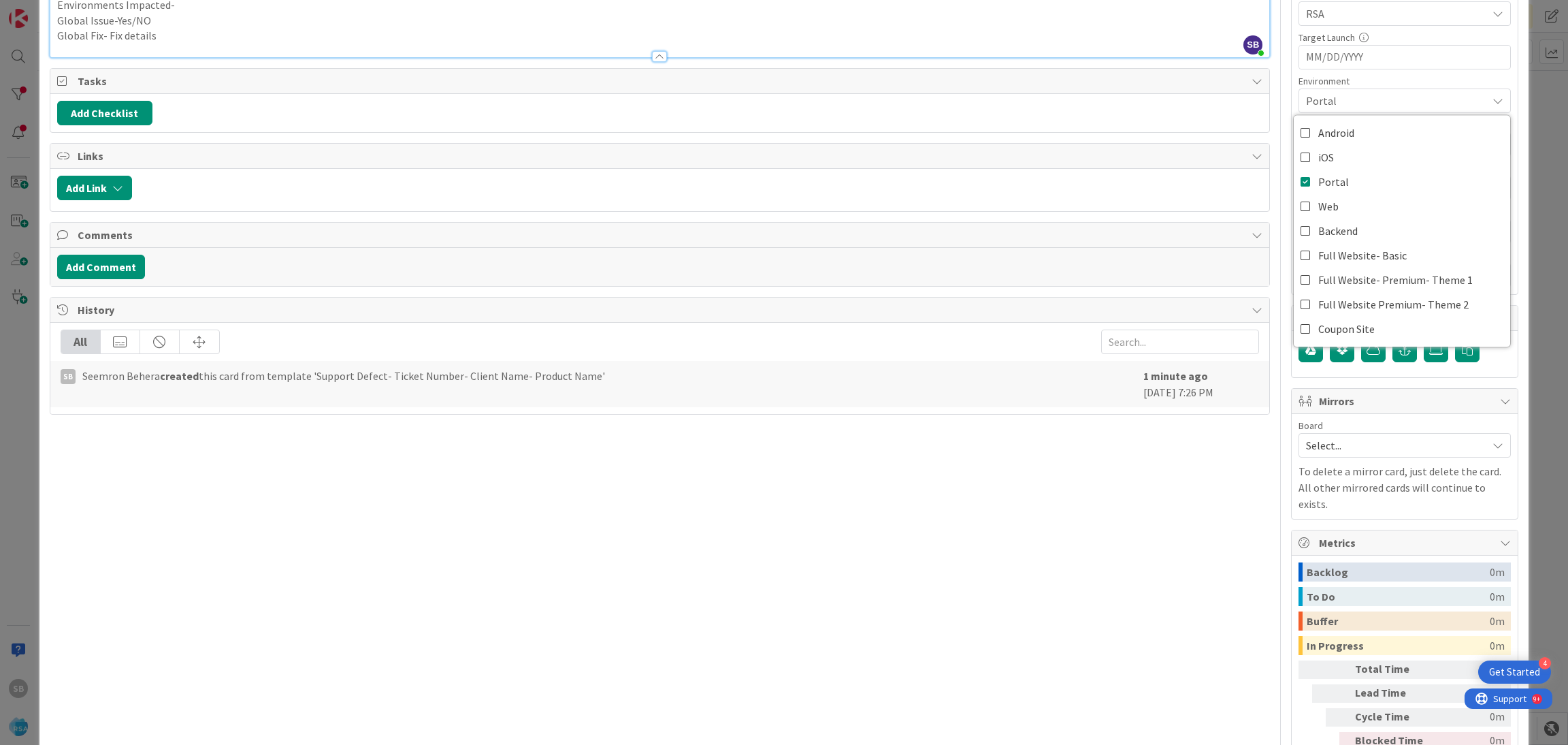
click at [1333, 453] on span "Select..." at bounding box center [1393, 445] width 175 height 19
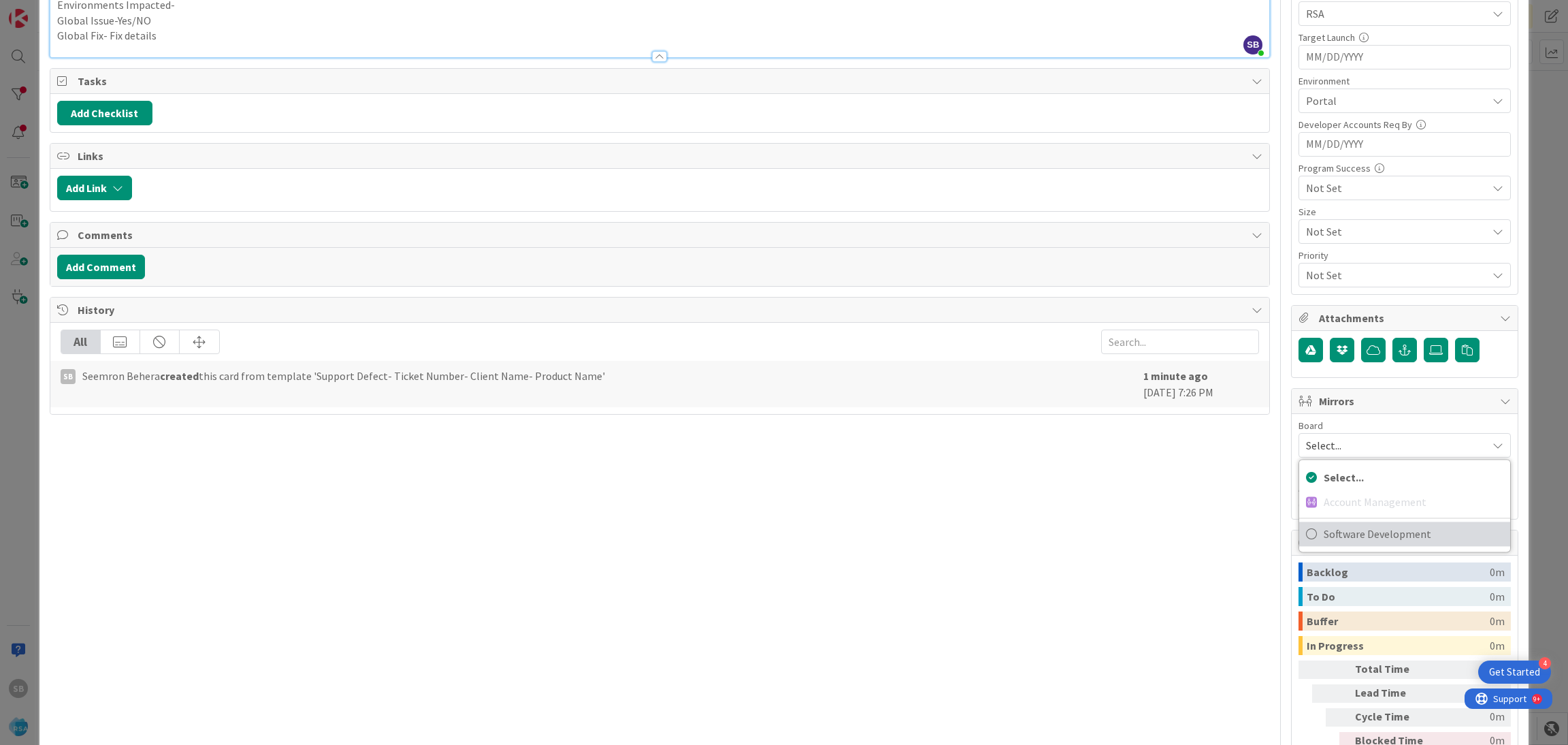
click at [1324, 543] on span "Software Development" at bounding box center [1413, 534] width 180 height 21
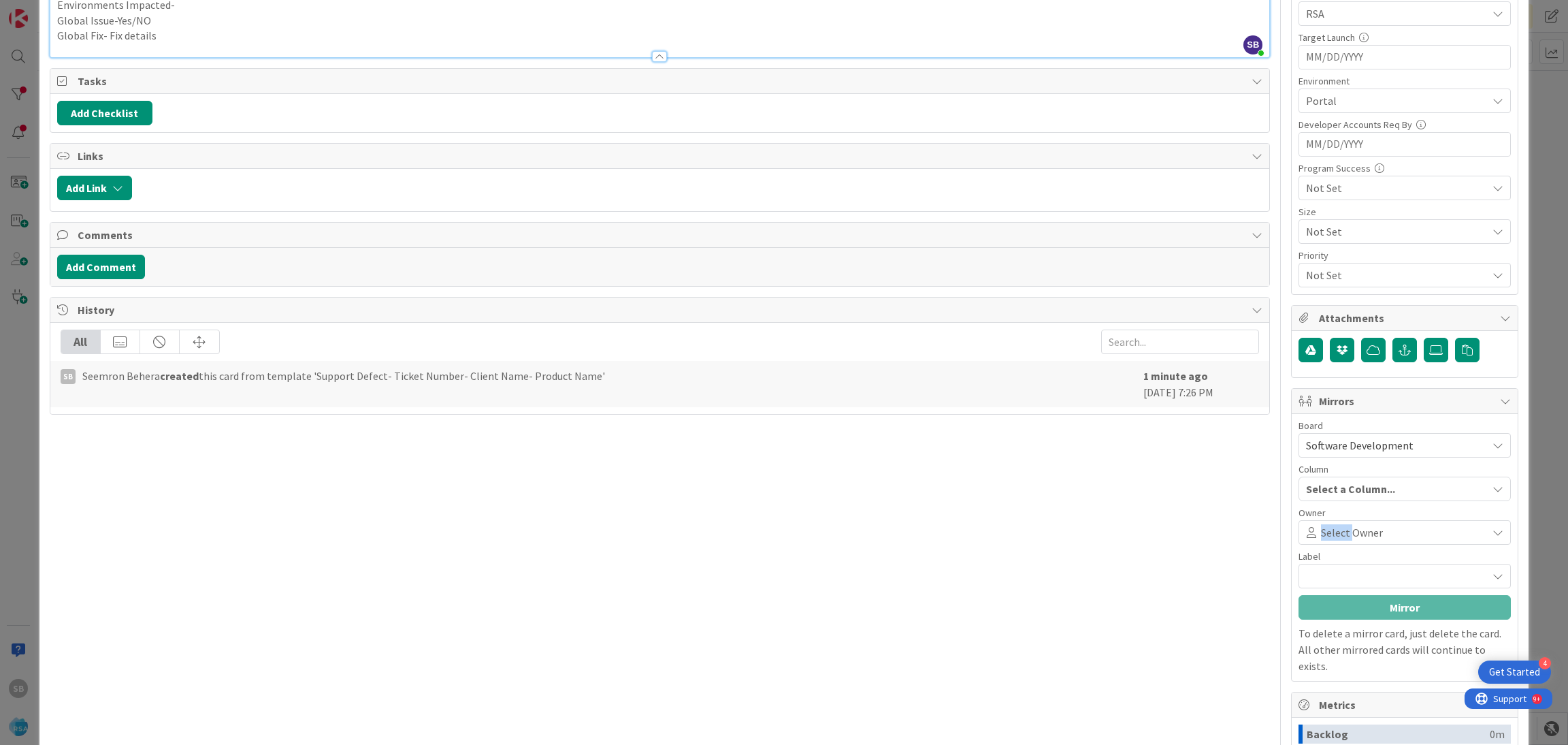
click at [1321, 543] on div "Select Owner" at bounding box center [1404, 533] width 212 height 25
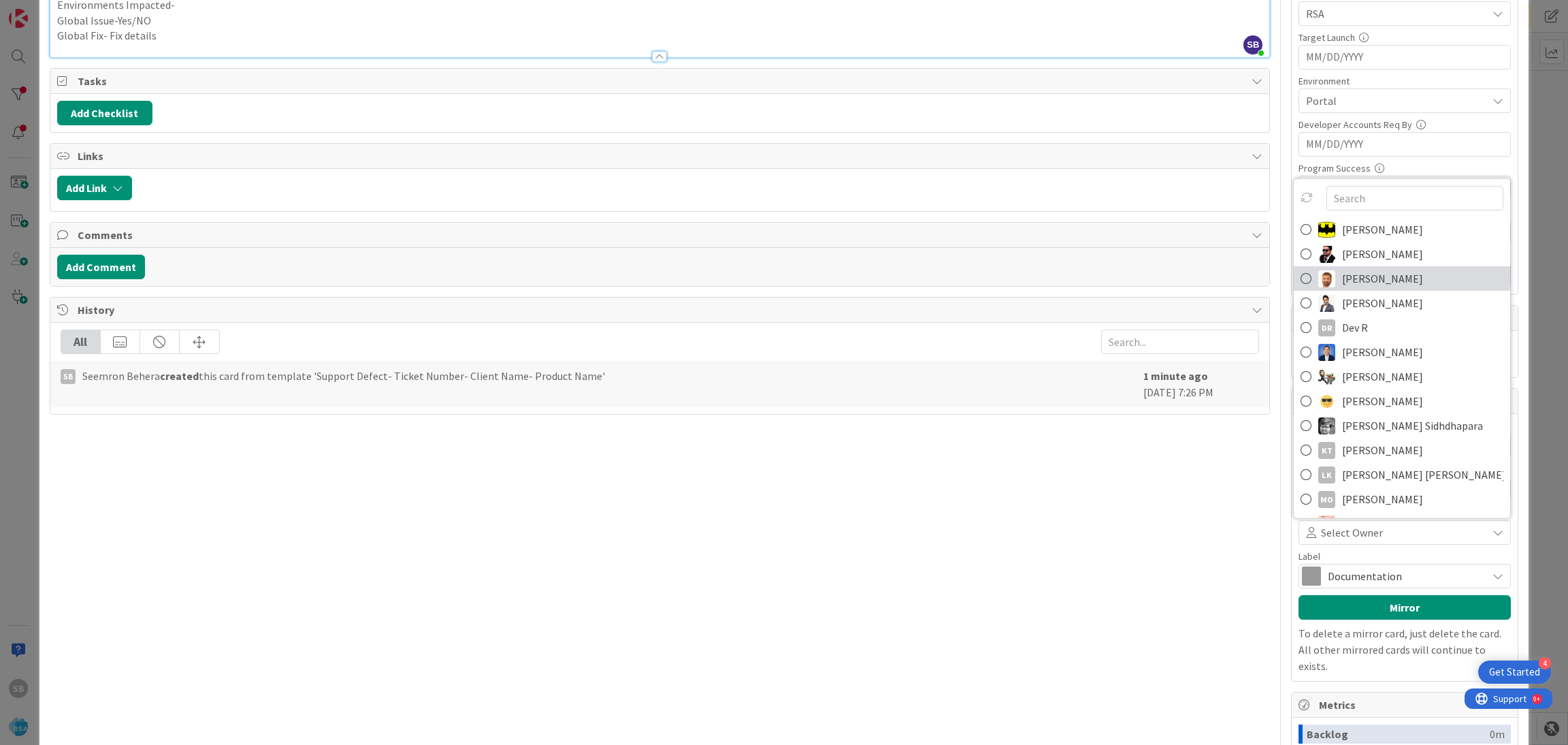
click at [1363, 289] on span "[PERSON_NAME]" at bounding box center [1383, 279] width 81 height 21
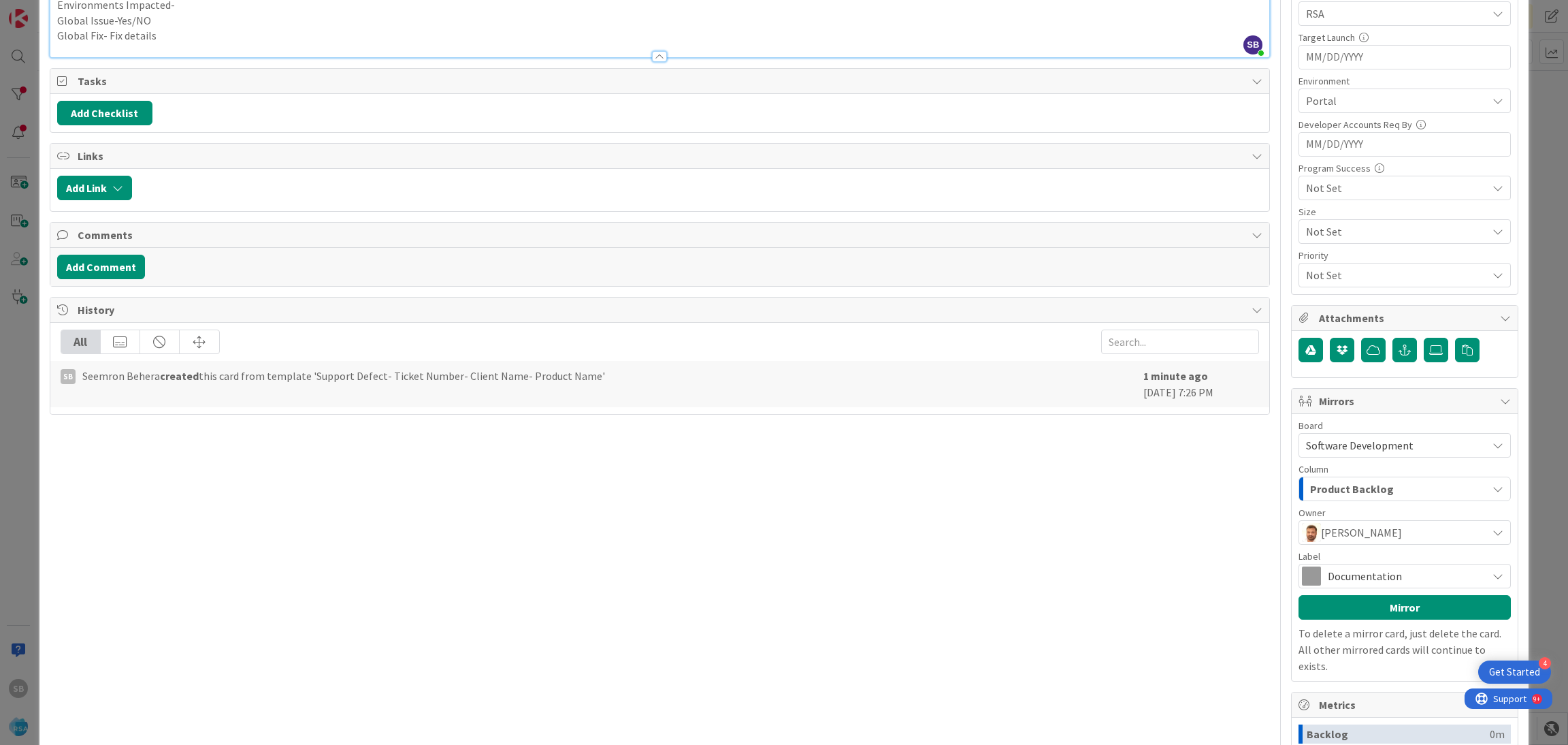
click at [1328, 571] on span "Documentation" at bounding box center [1404, 576] width 153 height 19
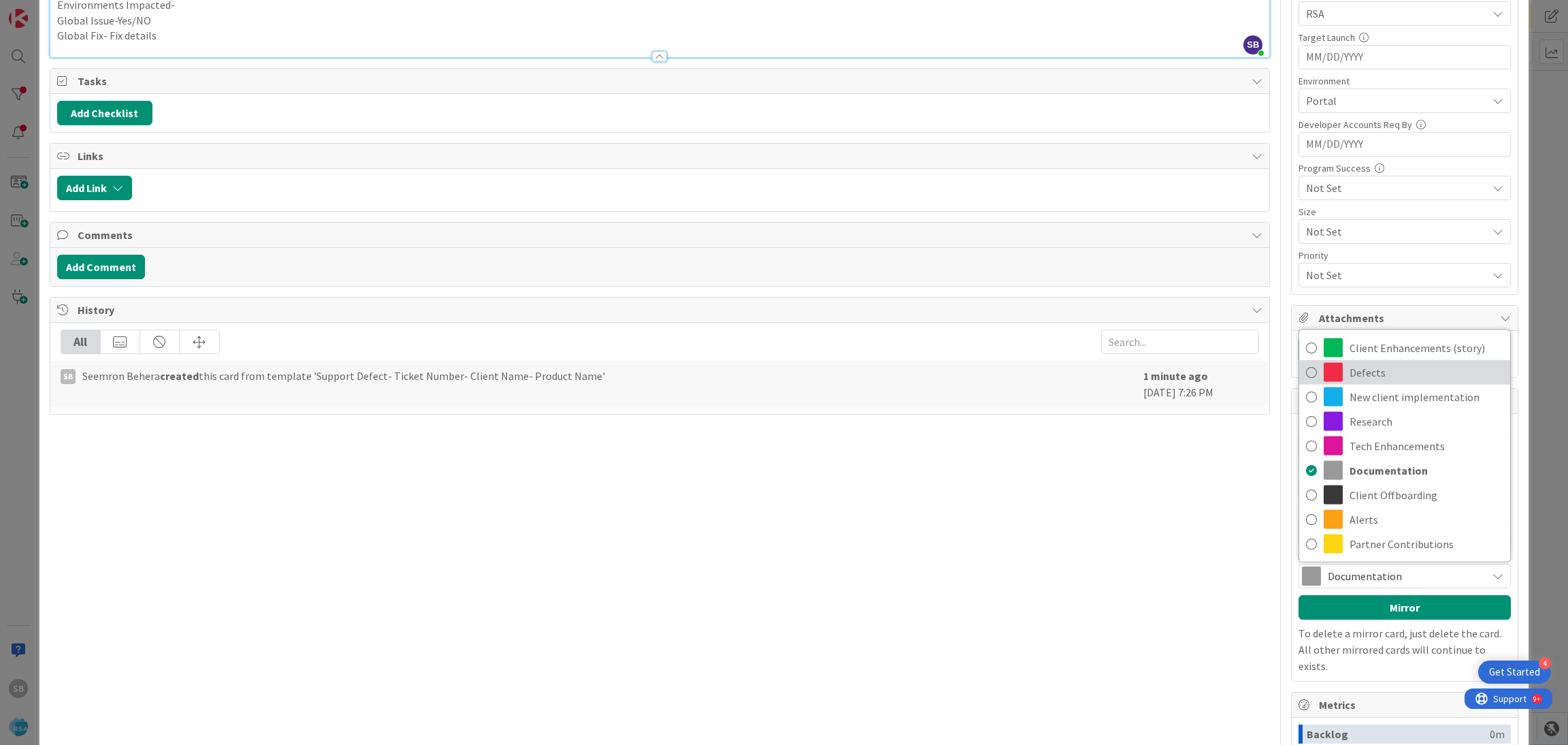
click at [1350, 381] on span "Defects" at bounding box center [1426, 372] width 154 height 21
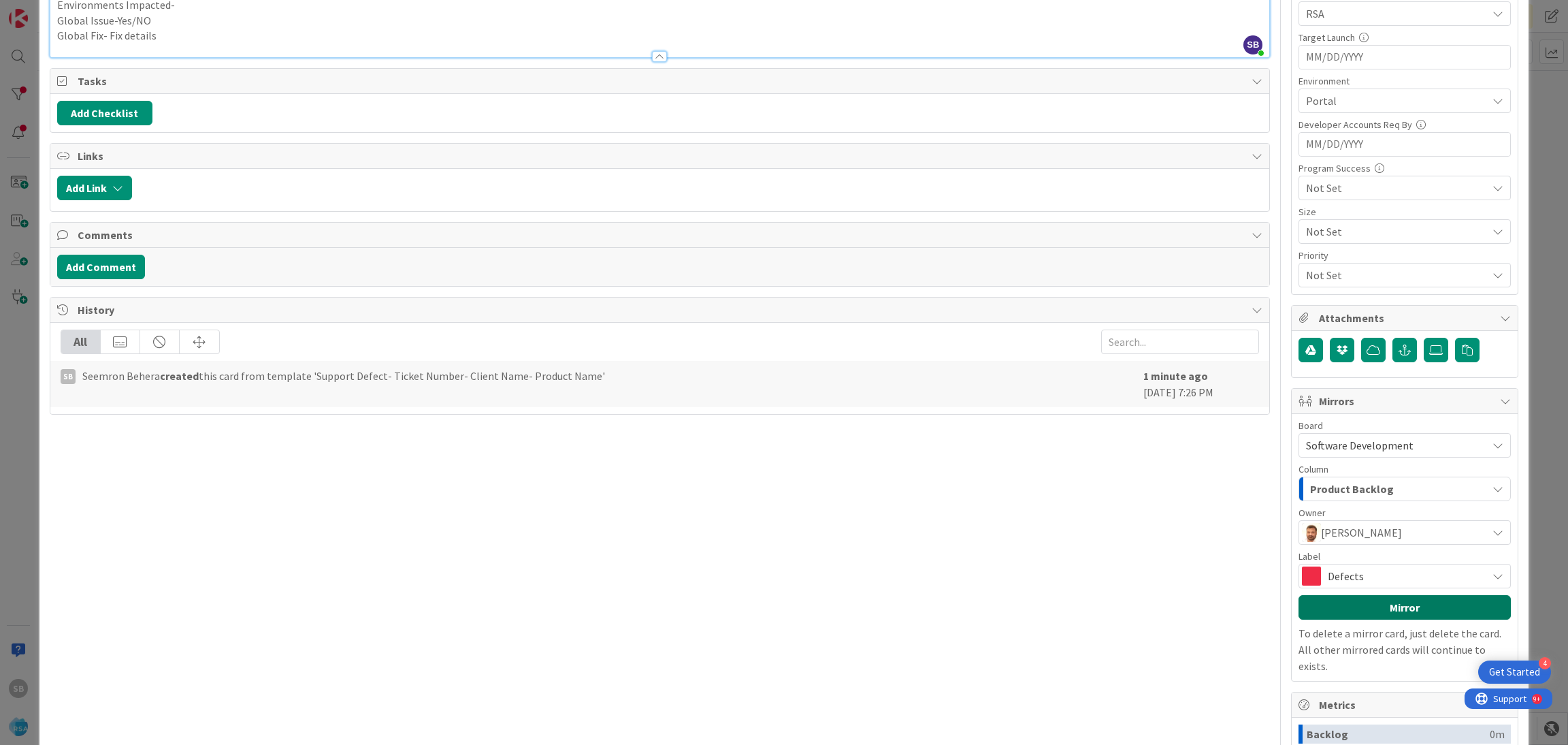
click at [1346, 610] on button "Mirror" at bounding box center [1404, 607] width 212 height 25
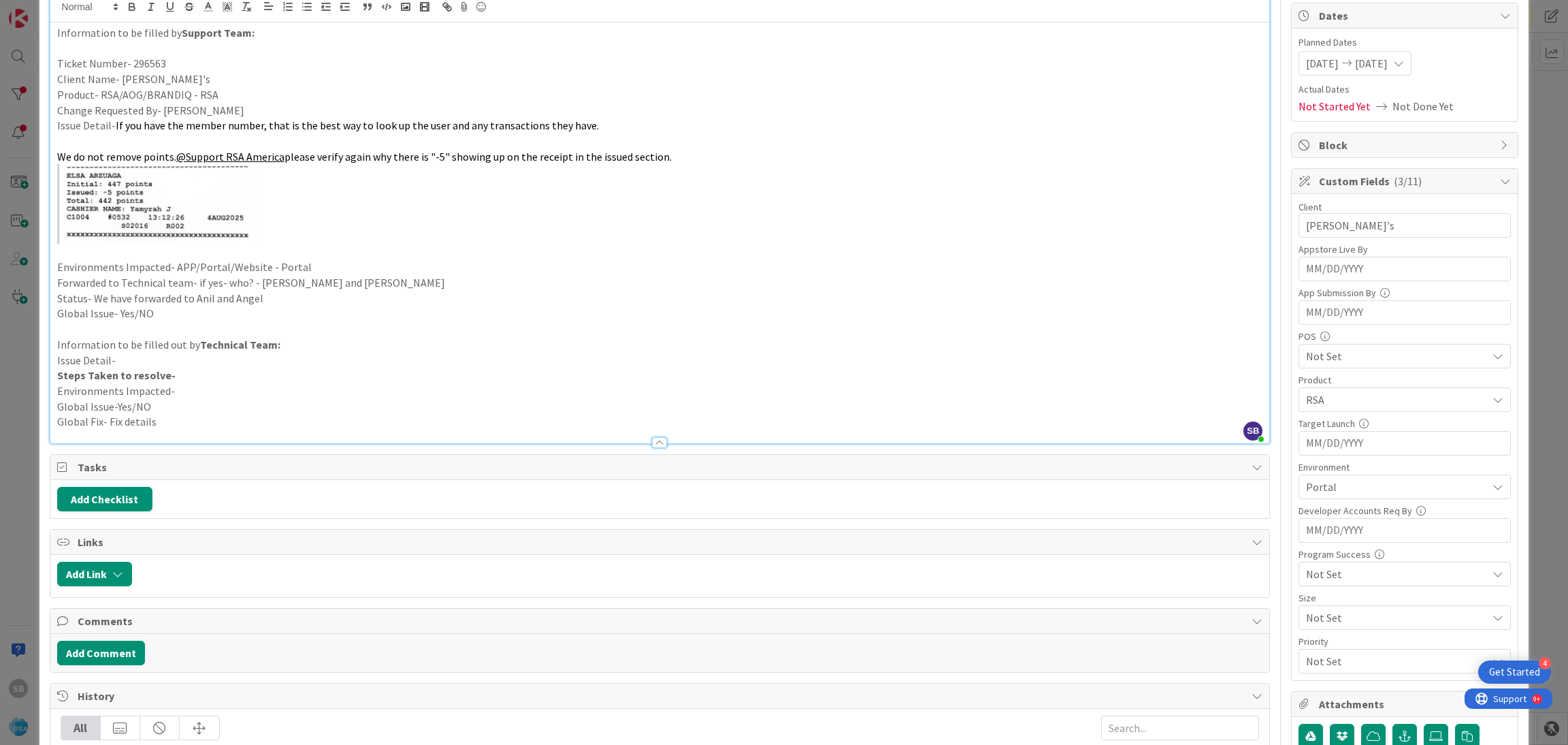
scroll to position [0, 0]
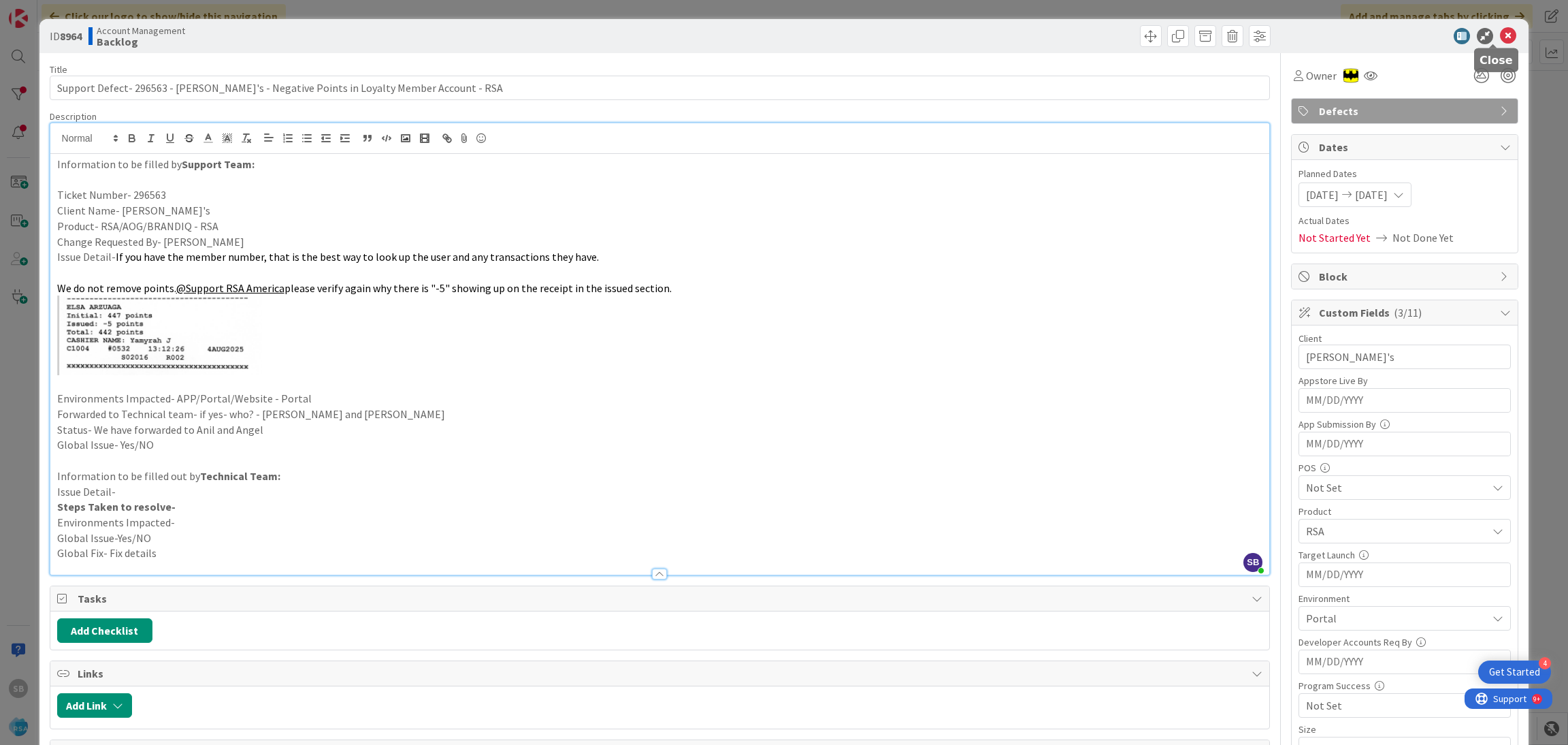
click at [1500, 32] on icon at bounding box center [1508, 36] width 16 height 16
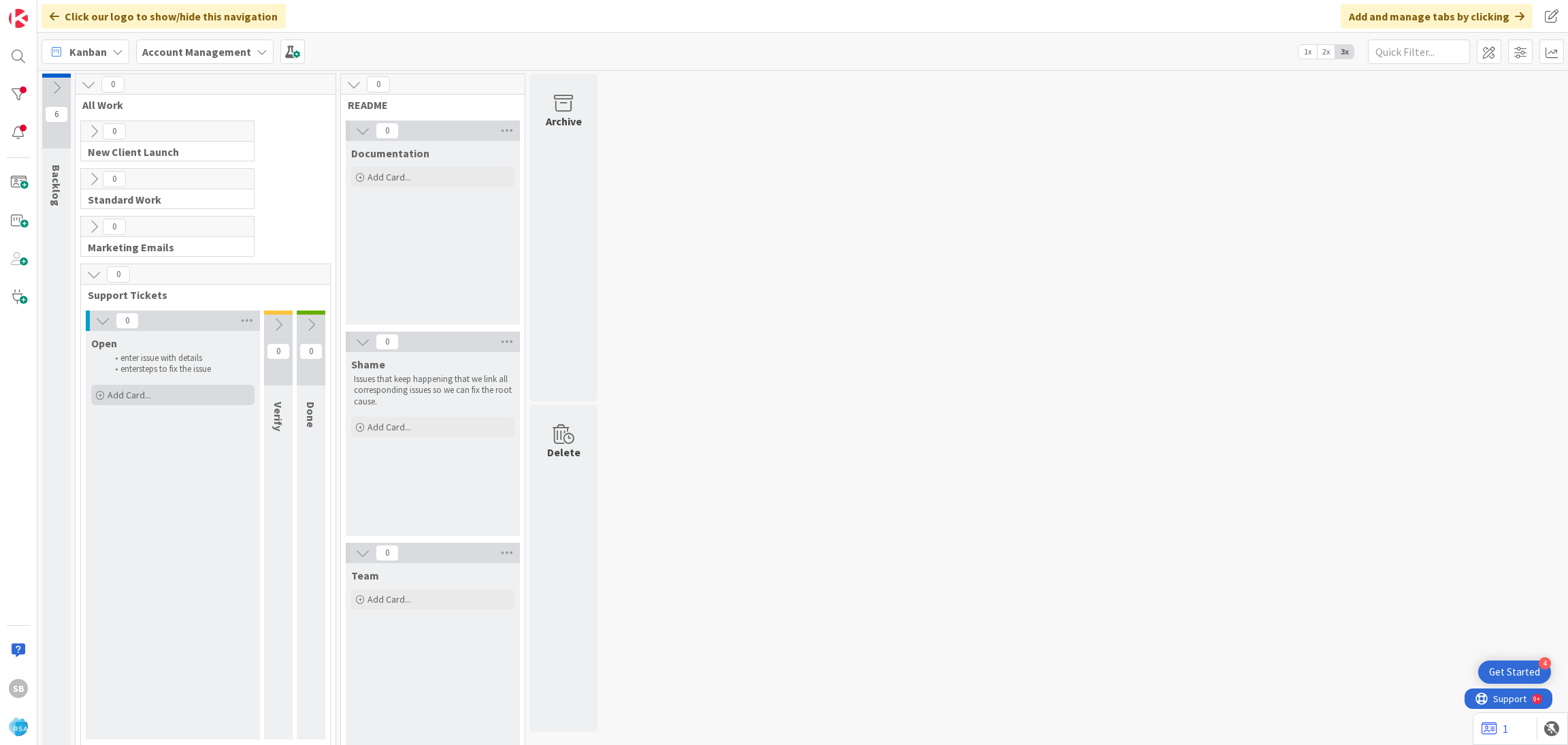
click at [142, 389] on span "Add Card..." at bounding box center [129, 395] width 44 height 12
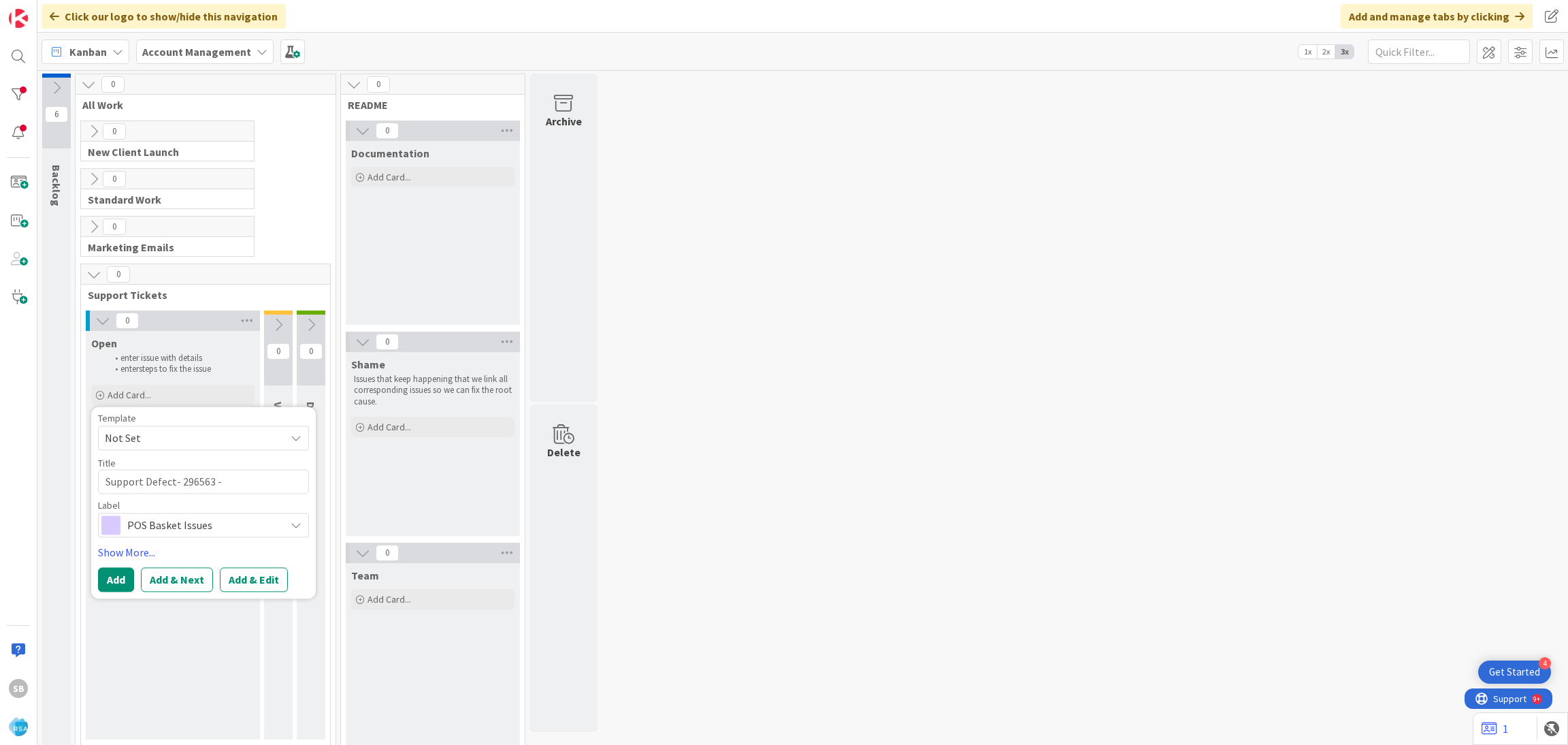
click at [157, 431] on span "Not Set" at bounding box center [190, 438] width 170 height 18
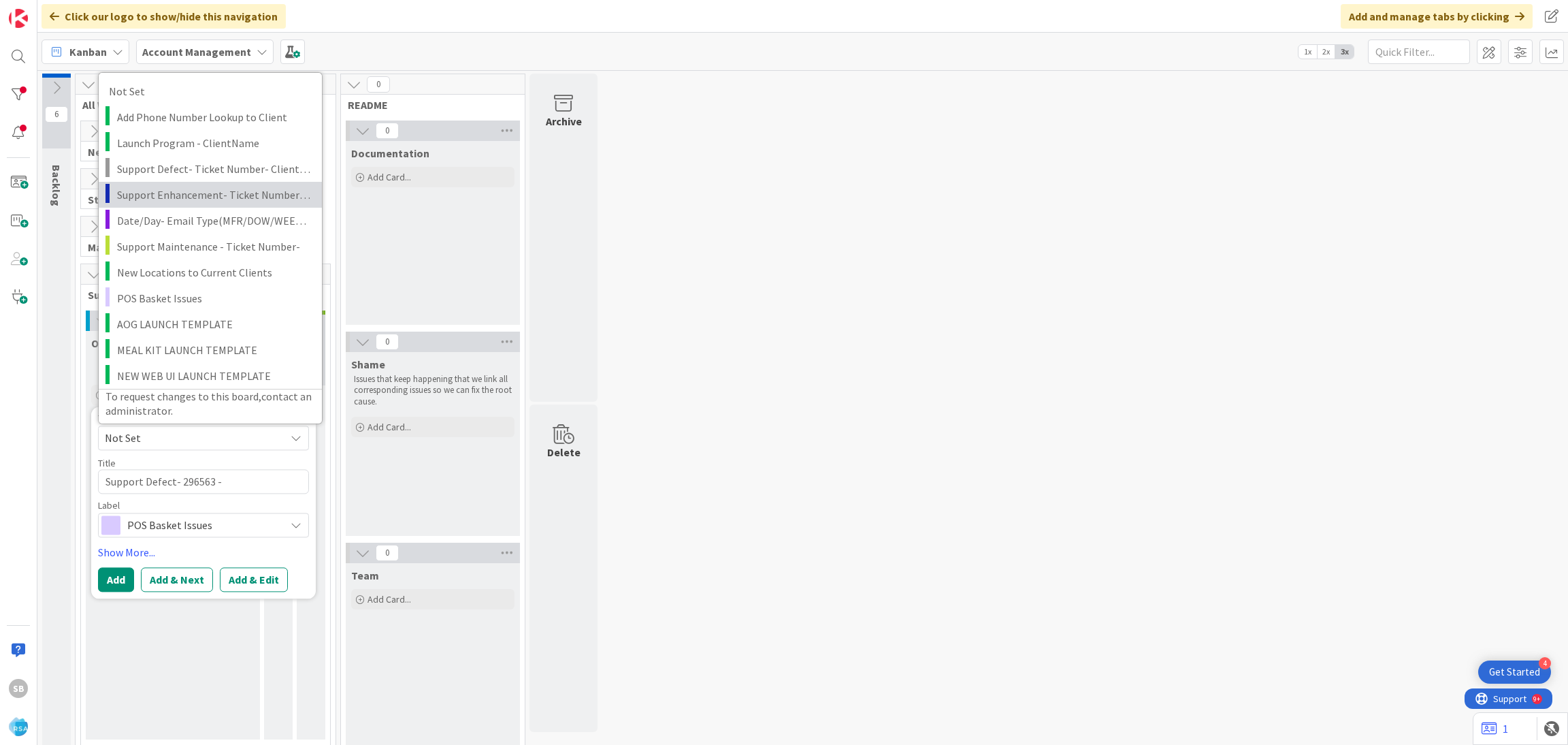
click at [186, 195] on span "Support Enhancement- Ticket Number- Client Name- Product Name" at bounding box center [214, 194] width 194 height 18
type textarea "x"
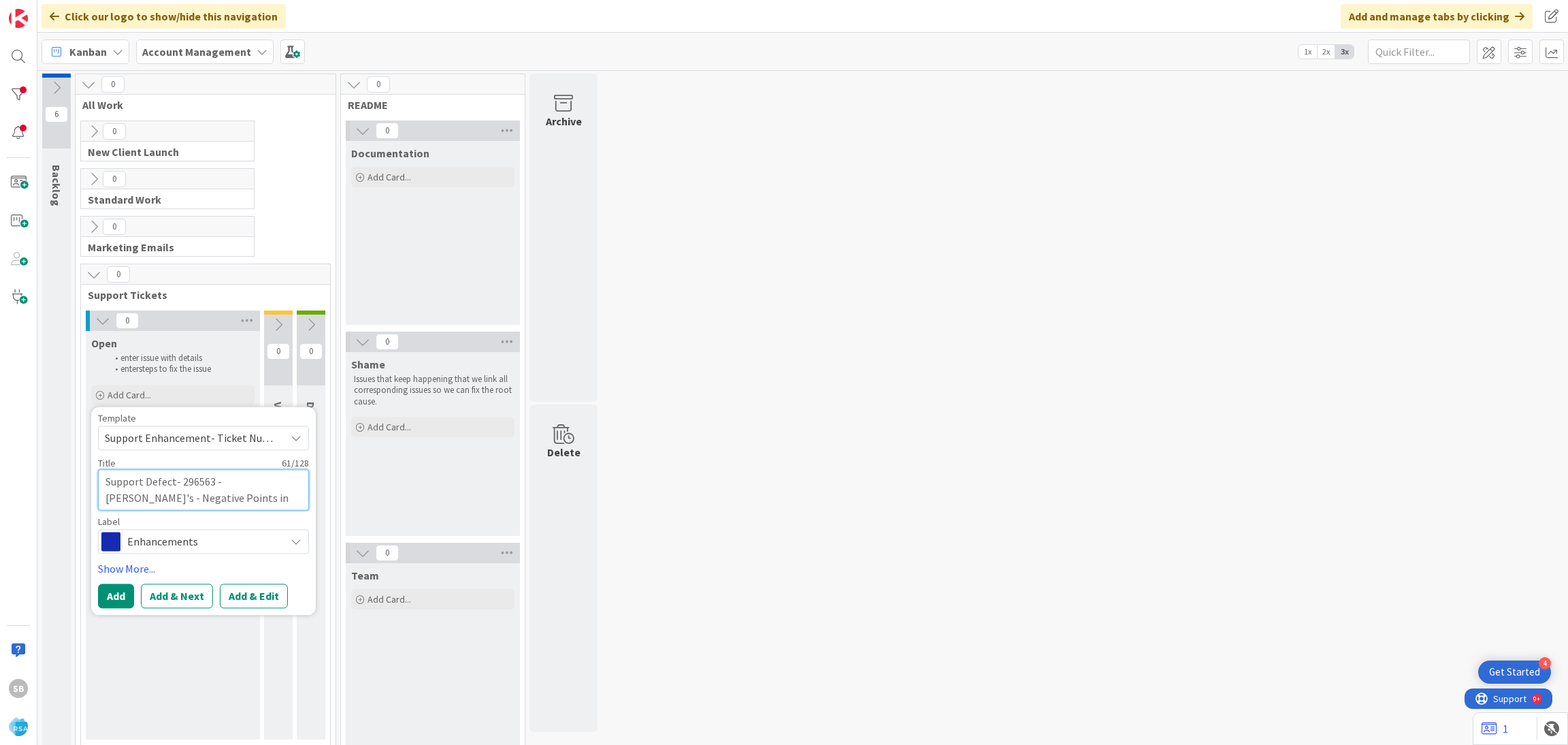
drag, startPoint x: 215, startPoint y: 485, endPoint x: 262, endPoint y: 498, distance: 48.8
click at [262, 498] on textarea "Support Enhancement- Ticket Number- Client Name- Product Name" at bounding box center [203, 490] width 211 height 41
type textarea "Support Enhancement-"
type textarea "x"
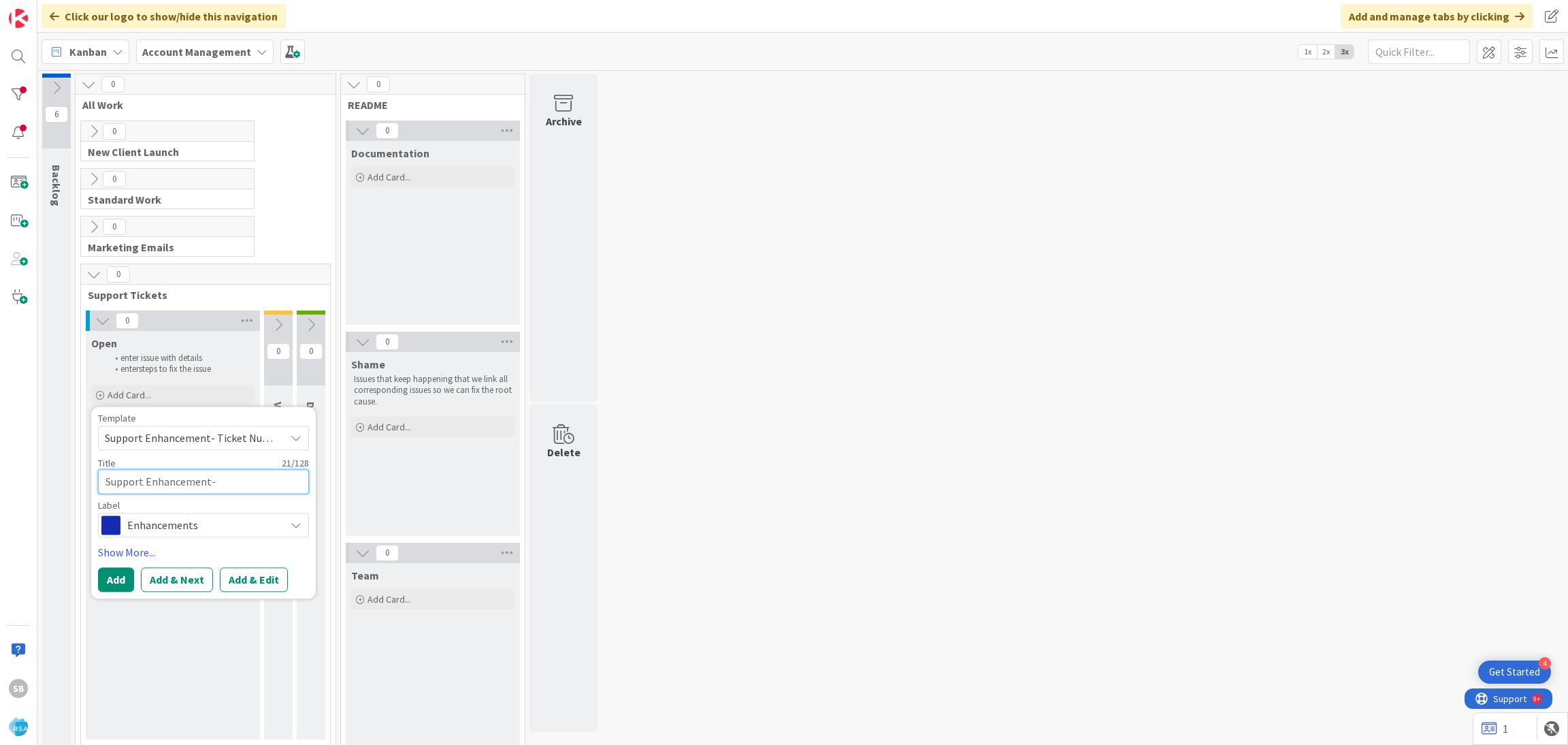
paste textarea "299356"
type textarea "Support Enhancement- 299356"
type textarea "x"
type textarea "Support Enhancement- 299356"
type textarea "x"
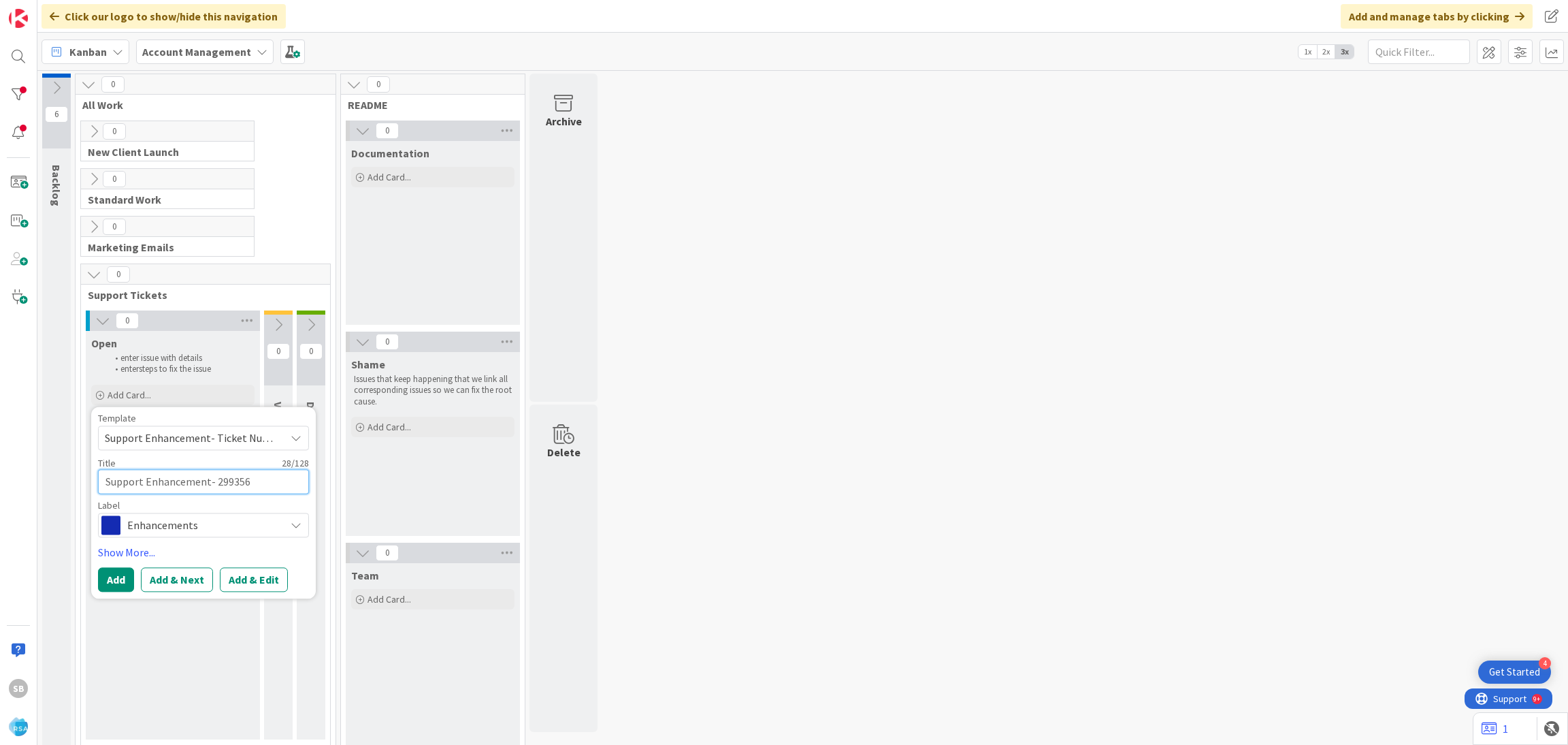
type textarea "Support Enhancement- 299356 -"
type textarea "x"
type textarea "Support Enhancement- 299356 -"
type textarea "x"
paste textarea "Claiborne"
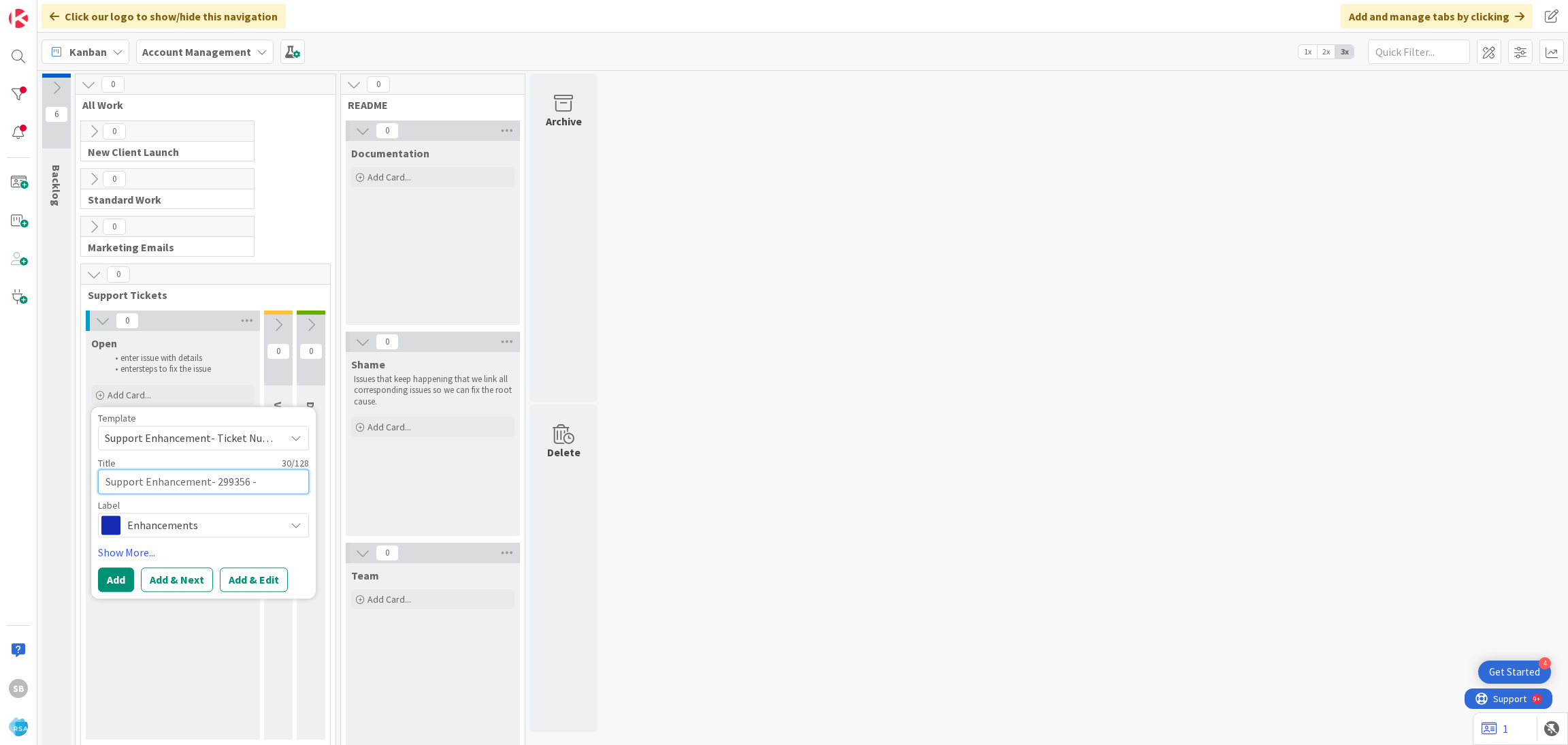
type textarea "Support Enhancement- 299356 - [GEOGRAPHIC_DATA]"
type textarea "x"
type textarea "Support Enhancement- 299356 - [GEOGRAPHIC_DATA]"
type textarea "x"
type textarea "Support Enhancement- 299356 - [GEOGRAPHIC_DATA] -"
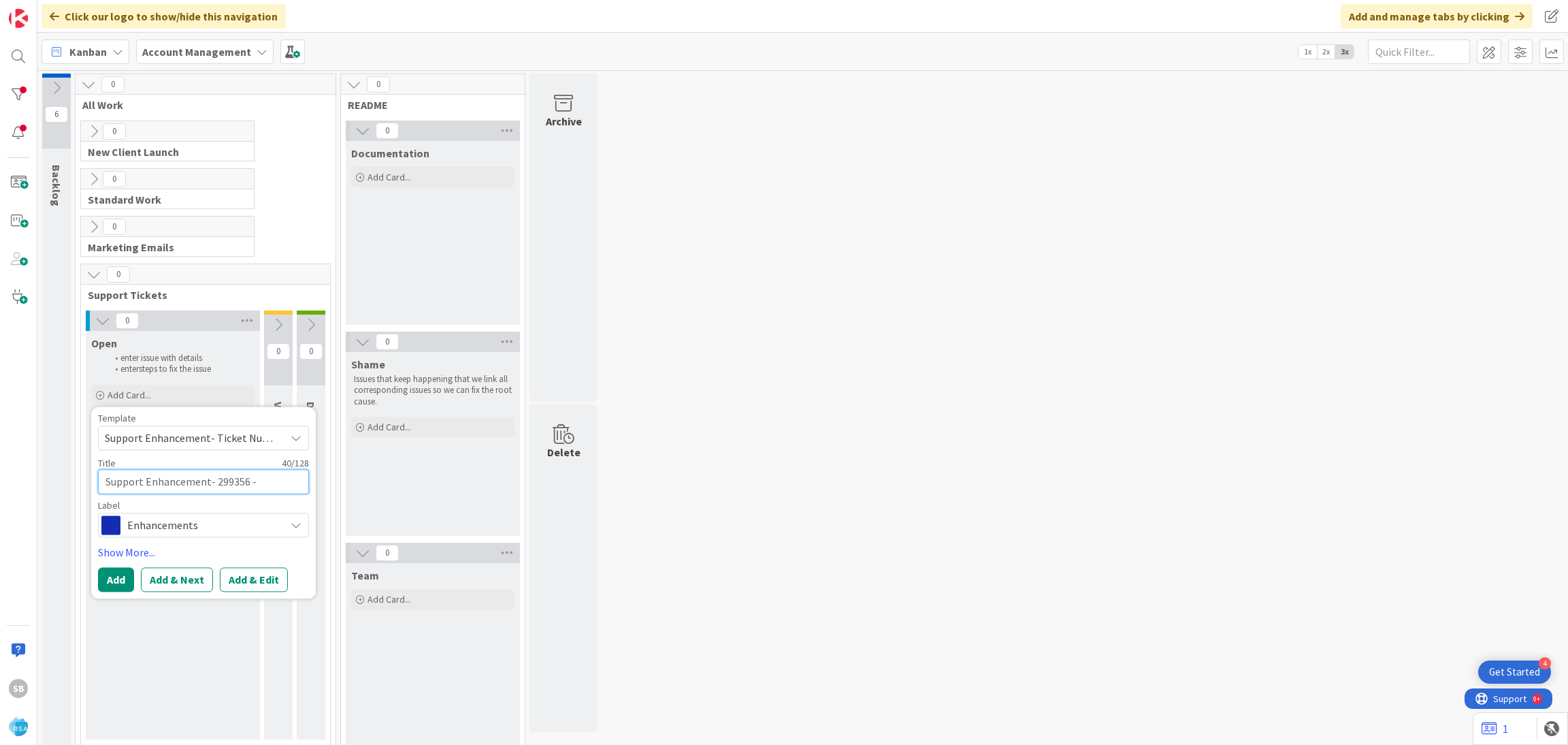
type textarea "x"
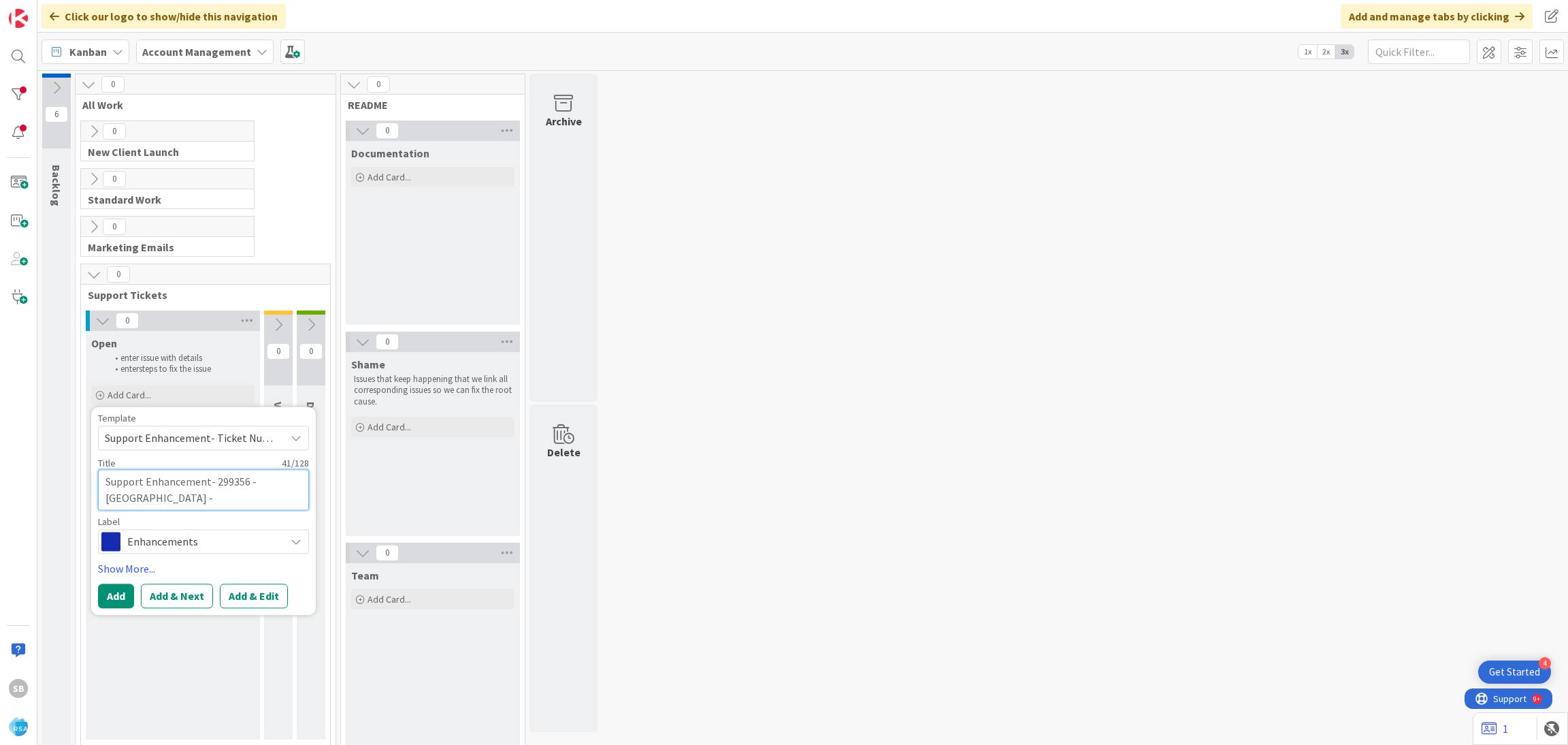
type textarea "Support Enhancement- 299356 - [GEOGRAPHIC_DATA] -"
type textarea "x"
type textarea "Support Enhancement- 299356 - [GEOGRAPHIC_DATA] -"
type textarea "x"
type textarea "Support Enhancement- 299356 - [GEOGRAPHIC_DATA] -"
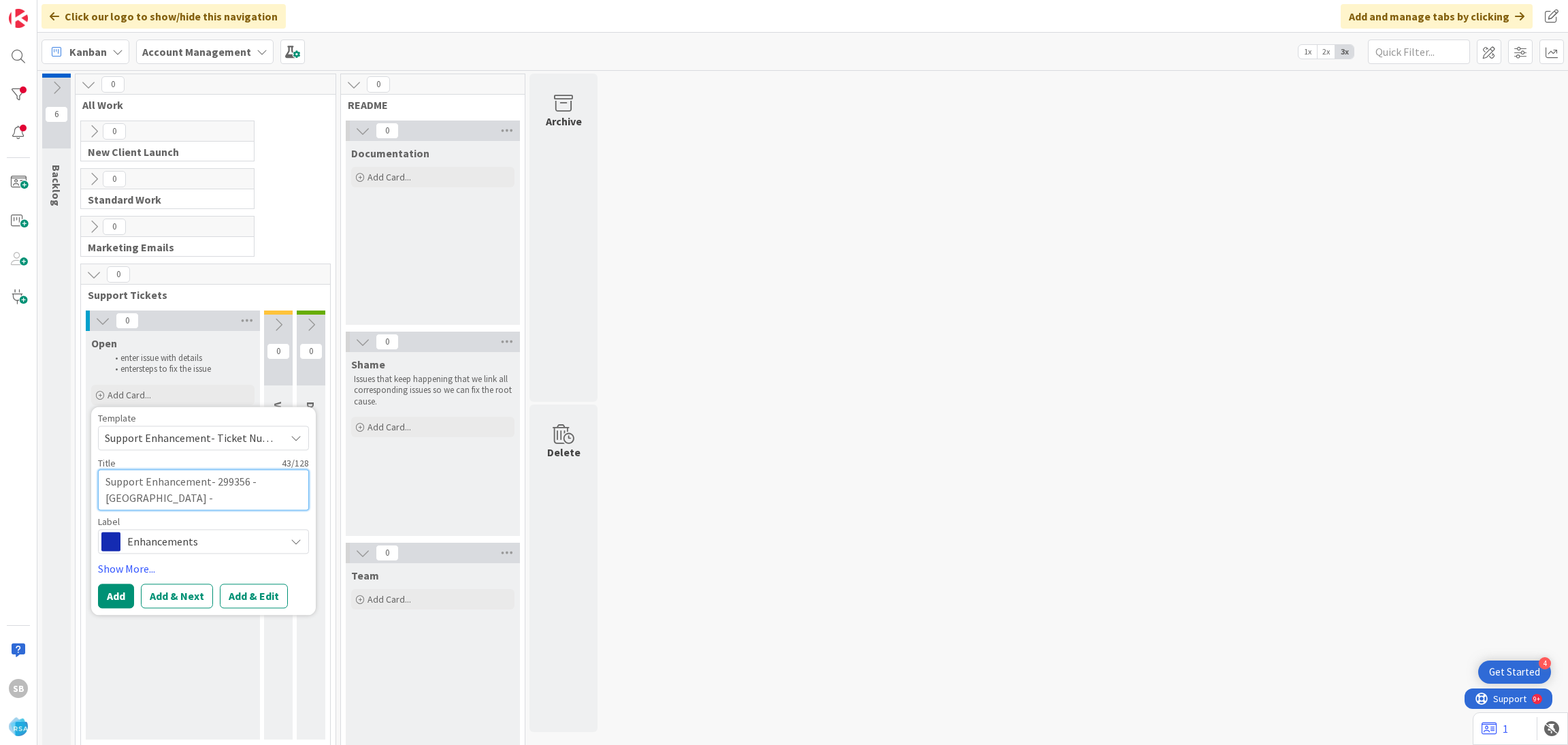
type textarea "x"
paste textarea "[PERSON_NAME] Supermarket - Set up Reward Tiers - Points-Based Rewards - Live D…"
type textarea "Support Enhancement- 299356 - [GEOGRAPHIC_DATA][PERSON_NAME][GEOGRAPHIC_DATA][P…"
type textarea "x"
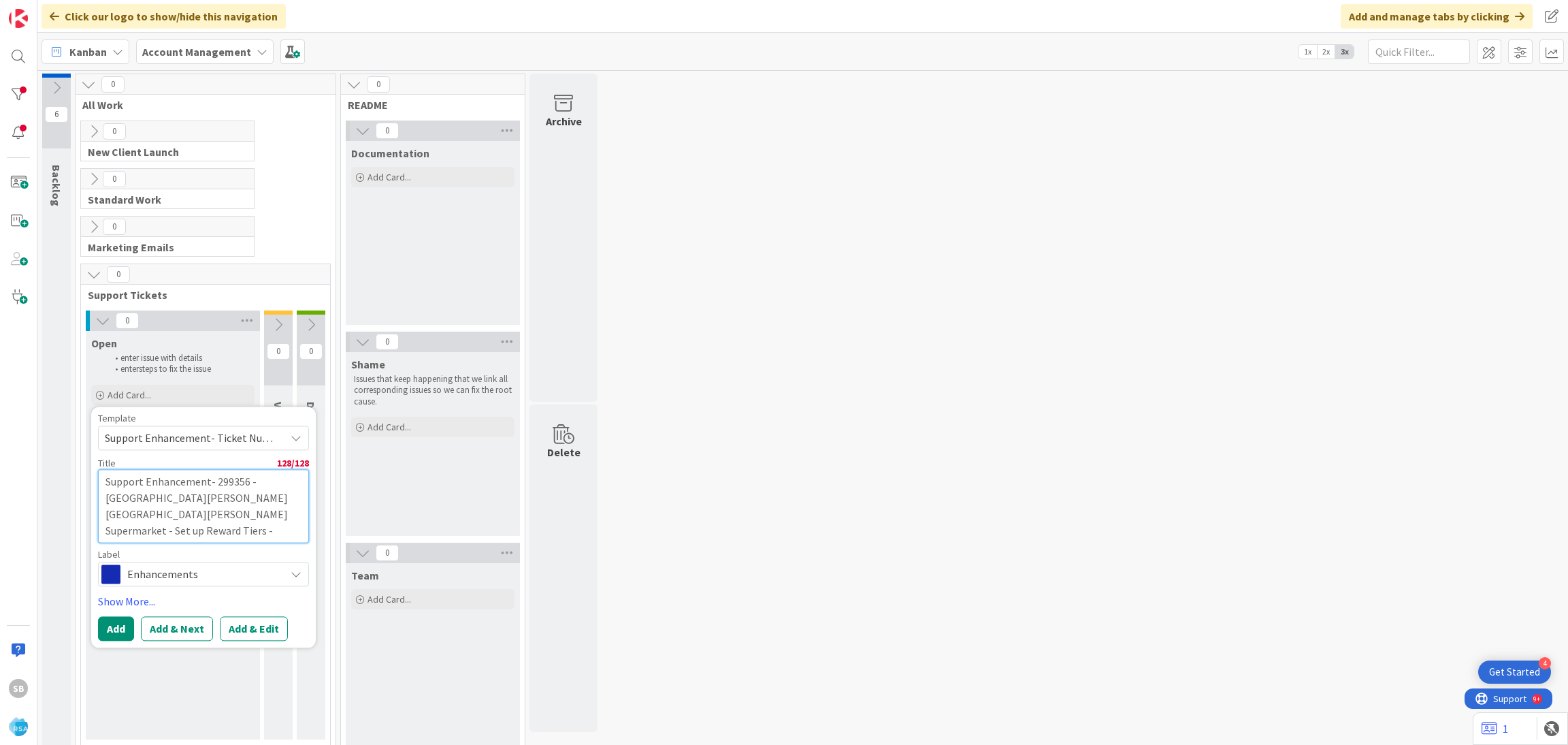
type textarea "Support Enhancement- 299356 - [GEOGRAPHIC_DATA][PERSON_NAME][GEOGRAPHIC_DATA][P…"
type textarea "x"
type textarea "Support Enhancement- 299356 - [GEOGRAPHIC_DATA][PERSON_NAME][GEOGRAPHIC_DATA][P…"
type textarea "x"
type textarea "Support Enhancement- 299356 - [GEOGRAPHIC_DATA][PERSON_NAME][GEOGRAPHIC_DATA][P…"
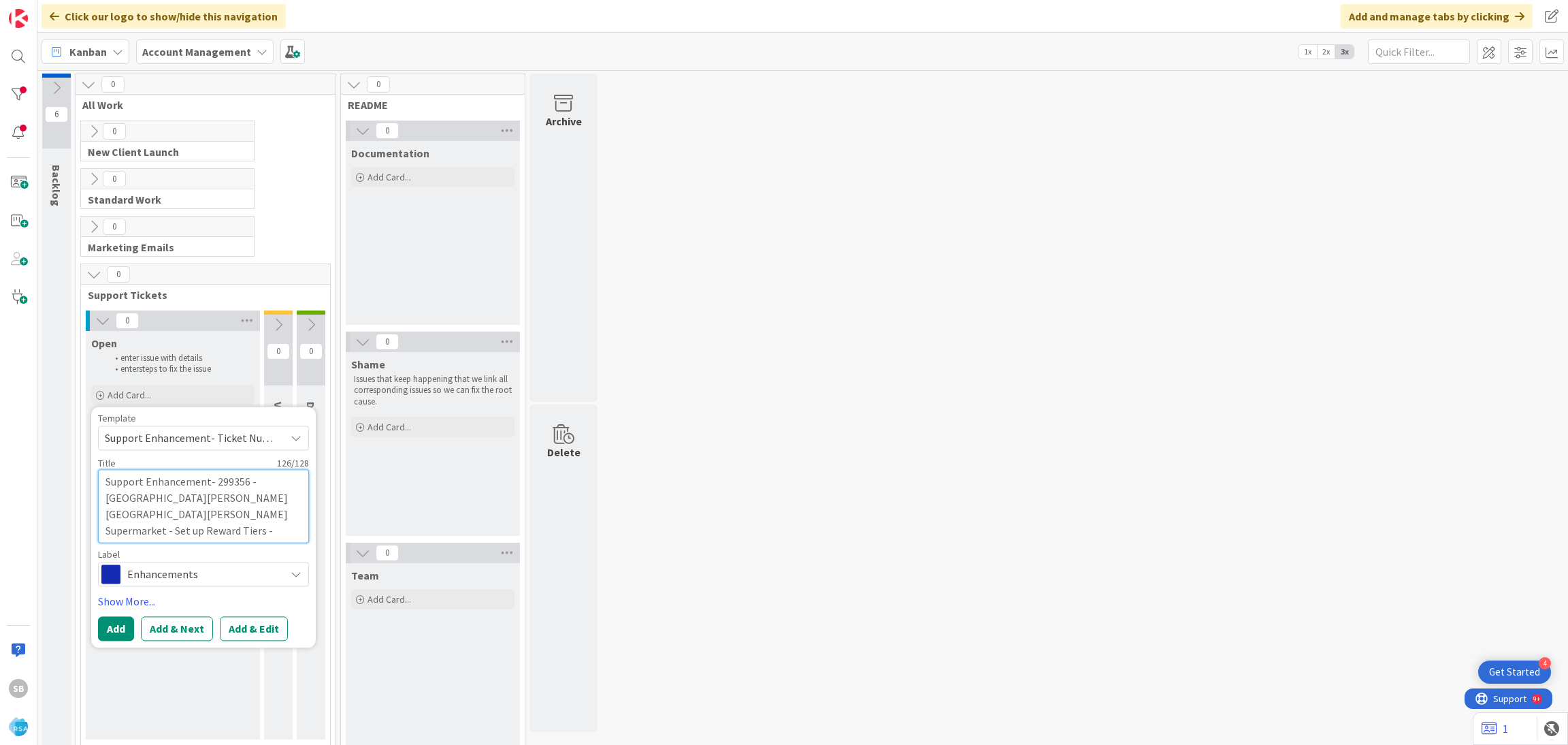
type textarea "x"
type textarea "Support Enhancement- 299356 - [GEOGRAPHIC_DATA][PERSON_NAME][GEOGRAPHIC_DATA][P…"
type textarea "x"
type textarea "Support Enhancement- 299356 - [GEOGRAPHIC_DATA][PERSON_NAME][GEOGRAPHIC_DATA][P…"
type textarea "x"
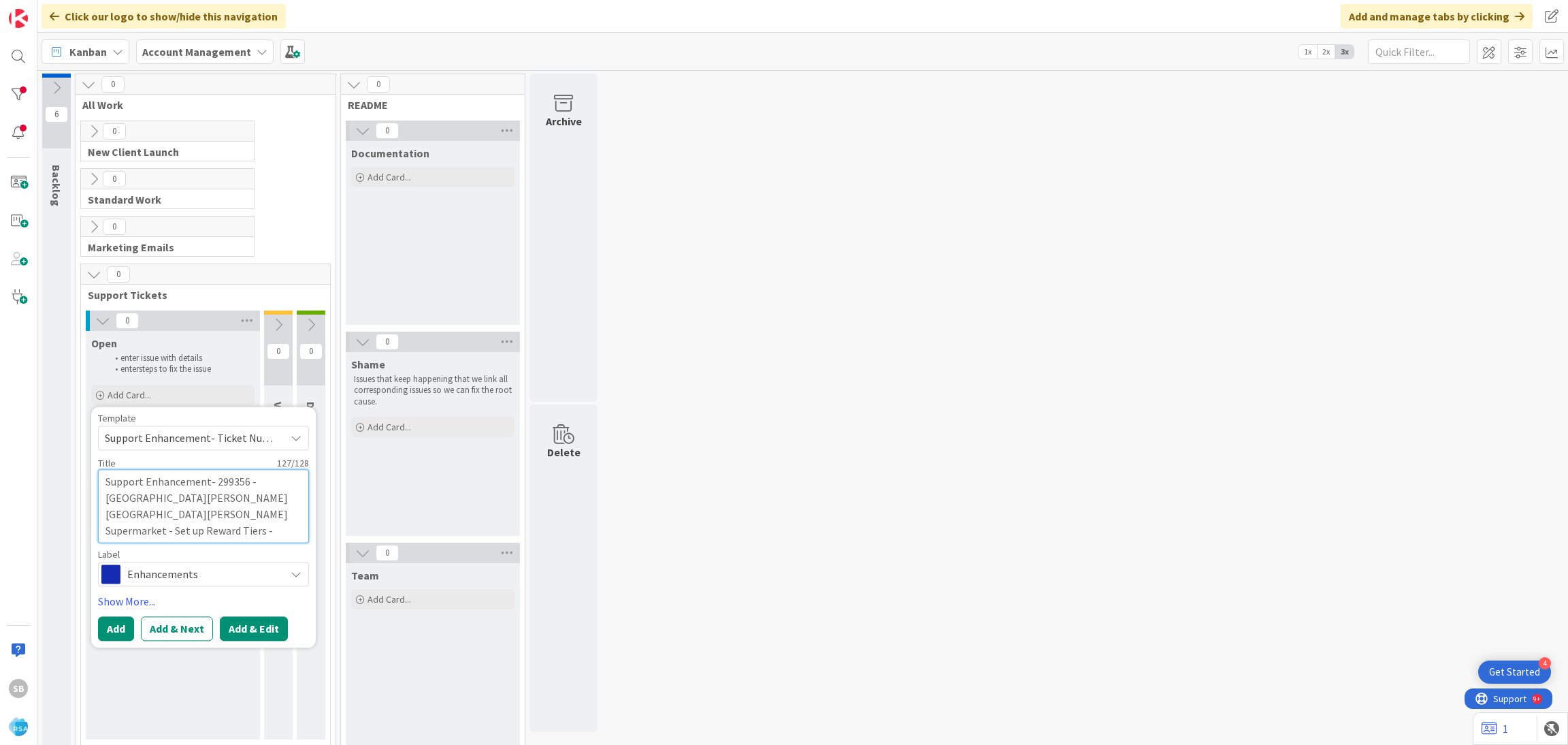
type textarea "Support Enhancement- 299356 - [GEOGRAPHIC_DATA][PERSON_NAME][GEOGRAPHIC_DATA][P…"
click at [250, 620] on button "Add & Edit" at bounding box center [253, 629] width 68 height 25
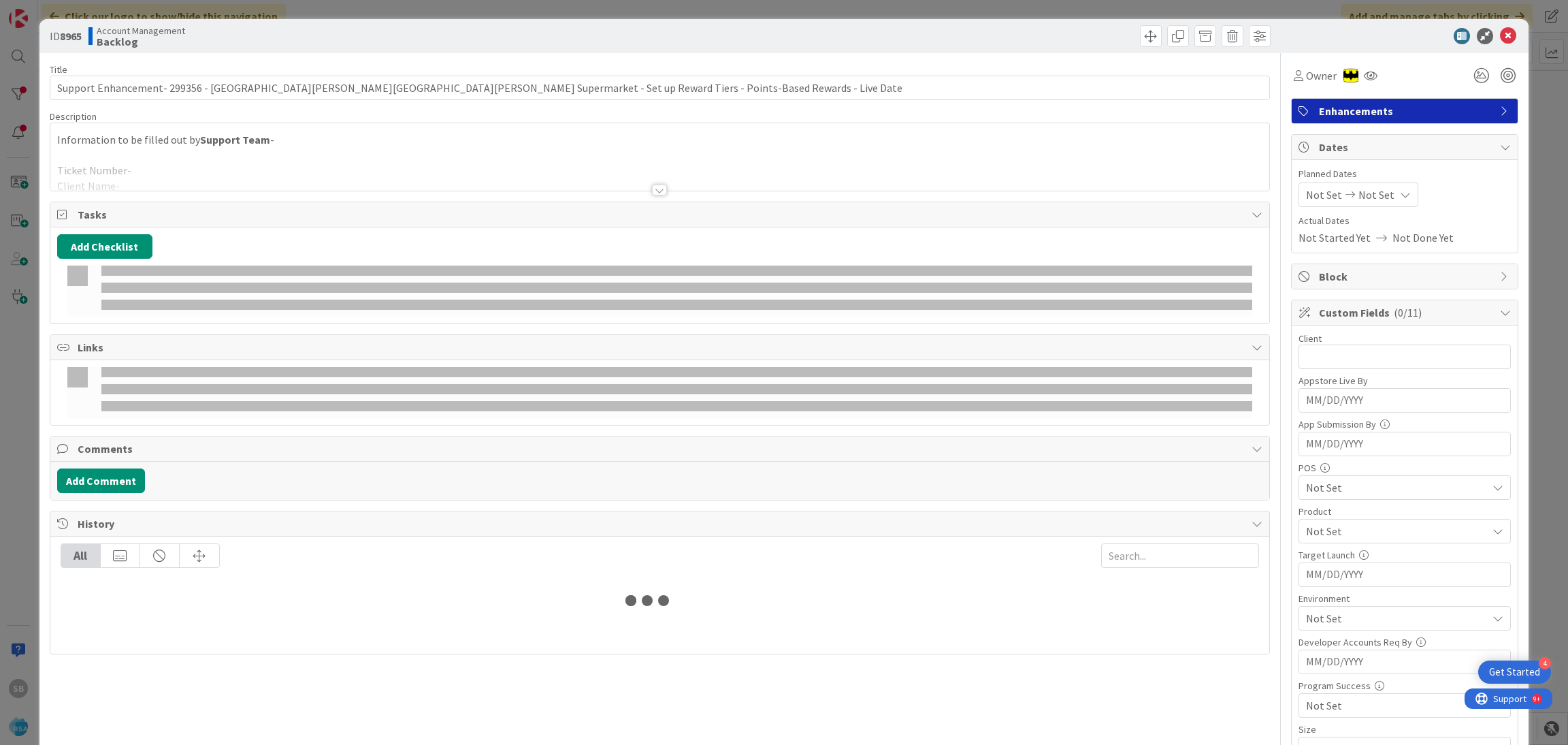
click at [362, 164] on div at bounding box center [660, 173] width 1220 height 35
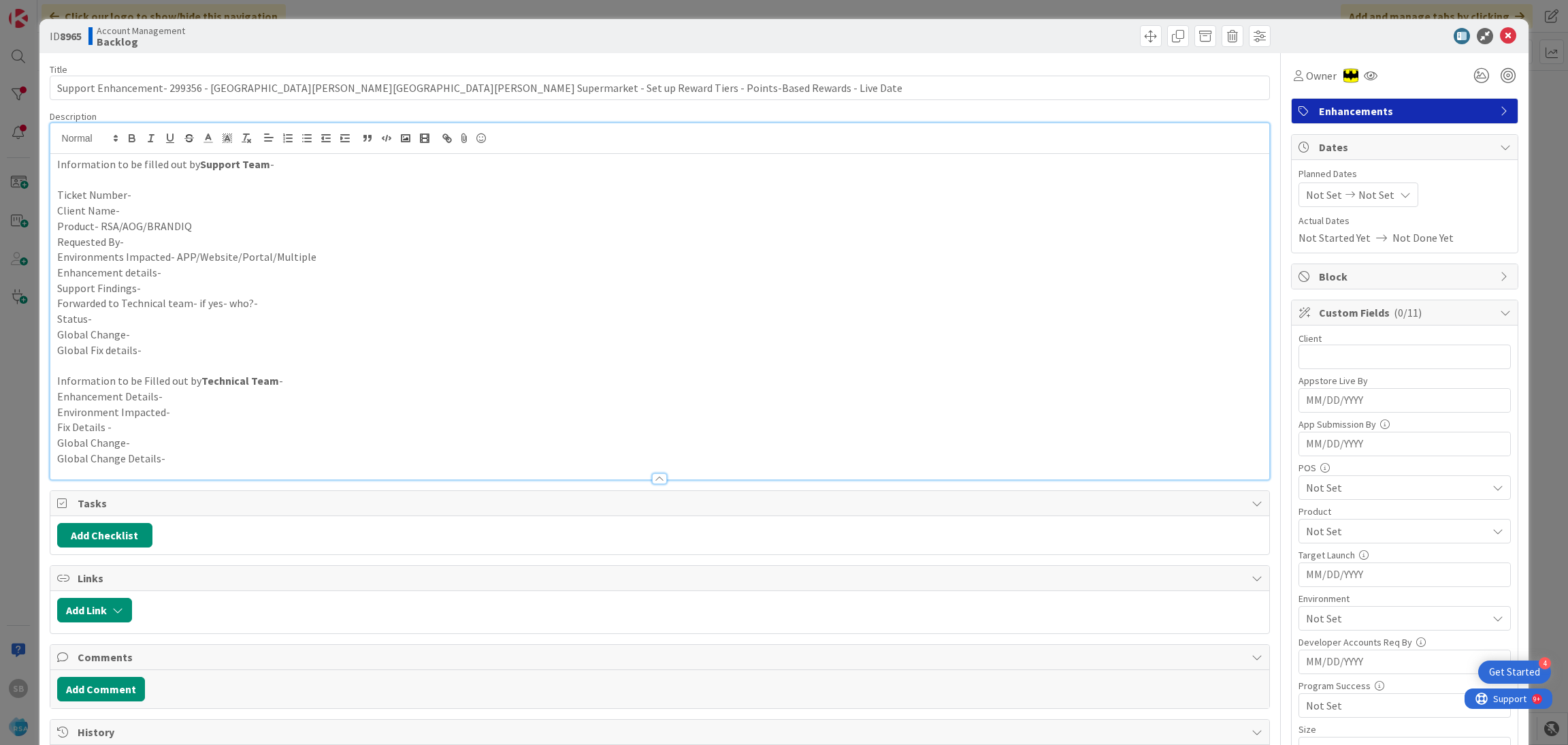
click at [240, 194] on p "Ticket Number-" at bounding box center [660, 194] width 1206 height 16
click at [222, 205] on p "Client Name-" at bounding box center [660, 210] width 1206 height 16
click at [214, 235] on p "Requested By-" at bounding box center [660, 242] width 1206 height 16
click at [190, 221] on p "Product- RSA/AOG/BRANDIQ" at bounding box center [660, 226] width 1206 height 16
click at [174, 240] on p "Requested By-" at bounding box center [660, 242] width 1206 height 16
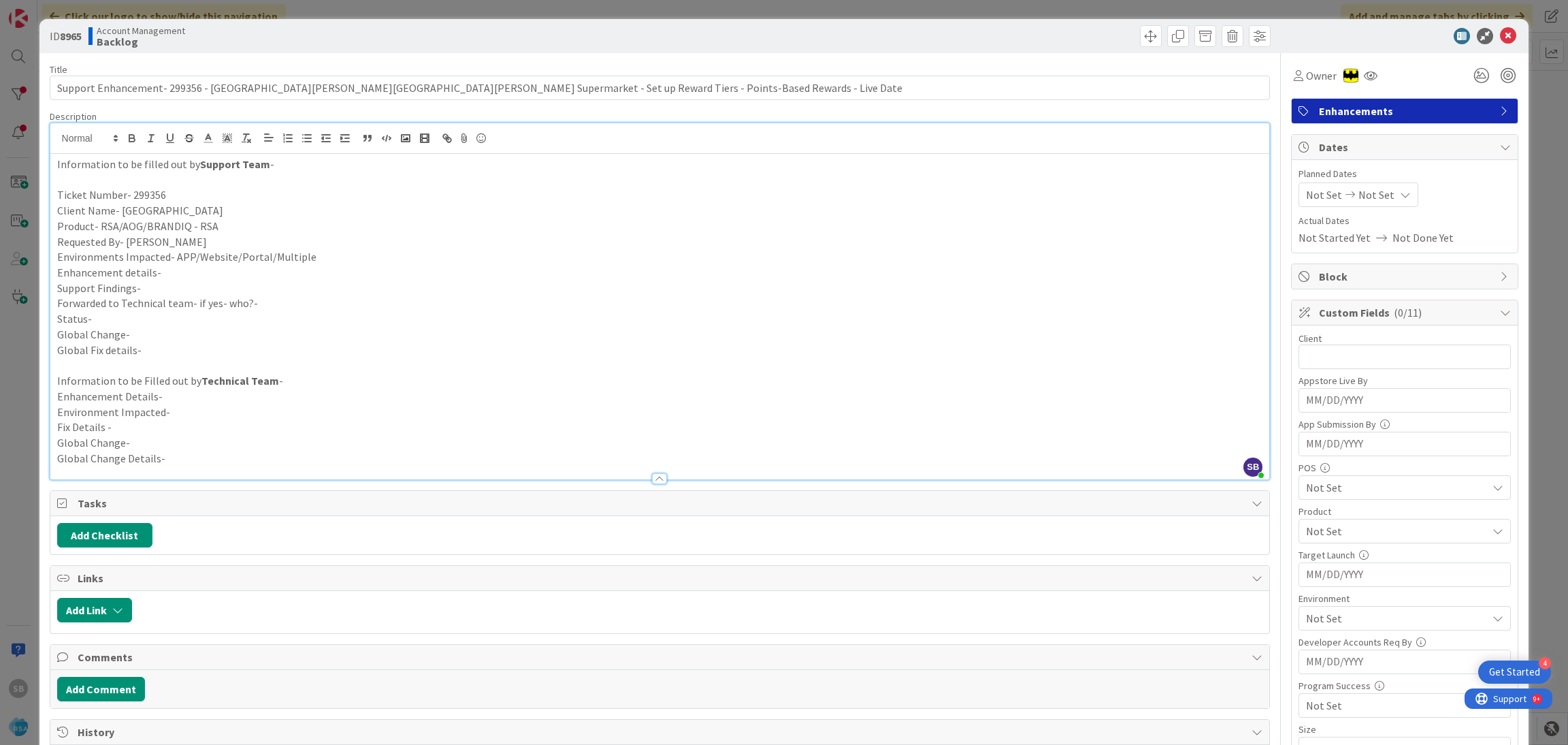
click at [141, 244] on p "Requested By- [PERSON_NAME]" at bounding box center [660, 242] width 1206 height 16
click at [170, 275] on p "Enhancement details-" at bounding box center [660, 273] width 1206 height 16
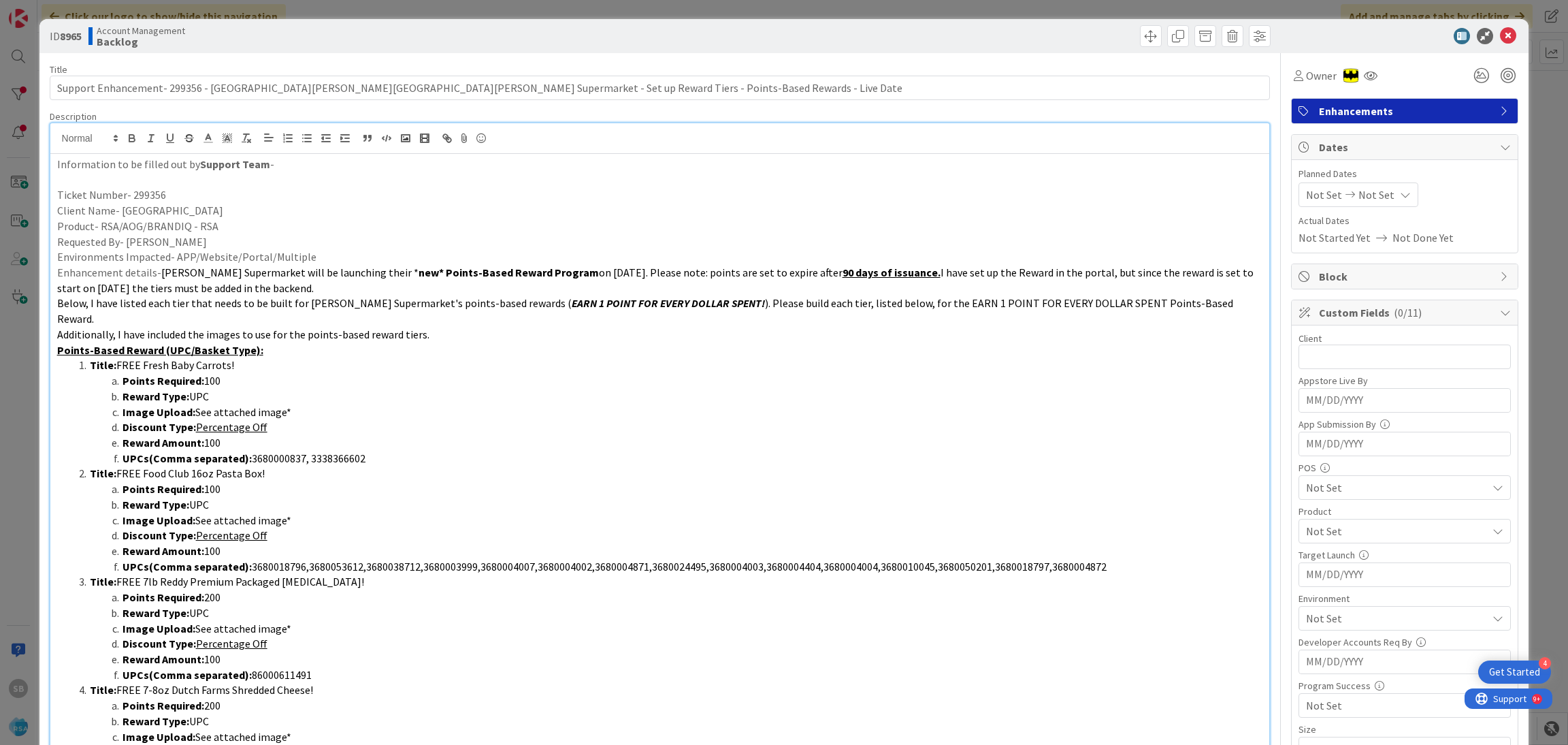
click at [350, 253] on p "Environments Impacted- APP/Website/Portal/Multiple" at bounding box center [660, 257] width 1206 height 16
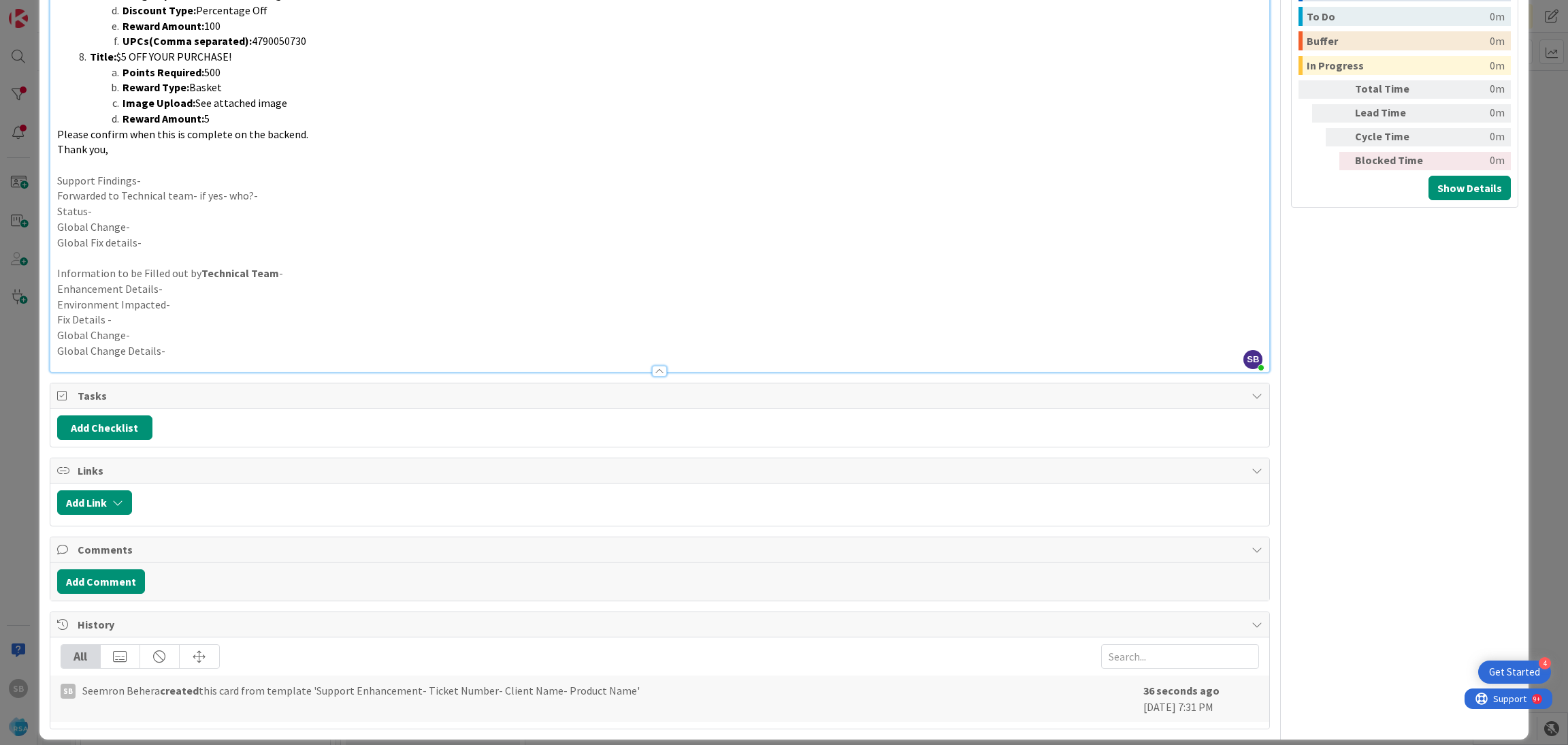
click at [190, 173] on p "Support Findings-" at bounding box center [660, 181] width 1206 height 16
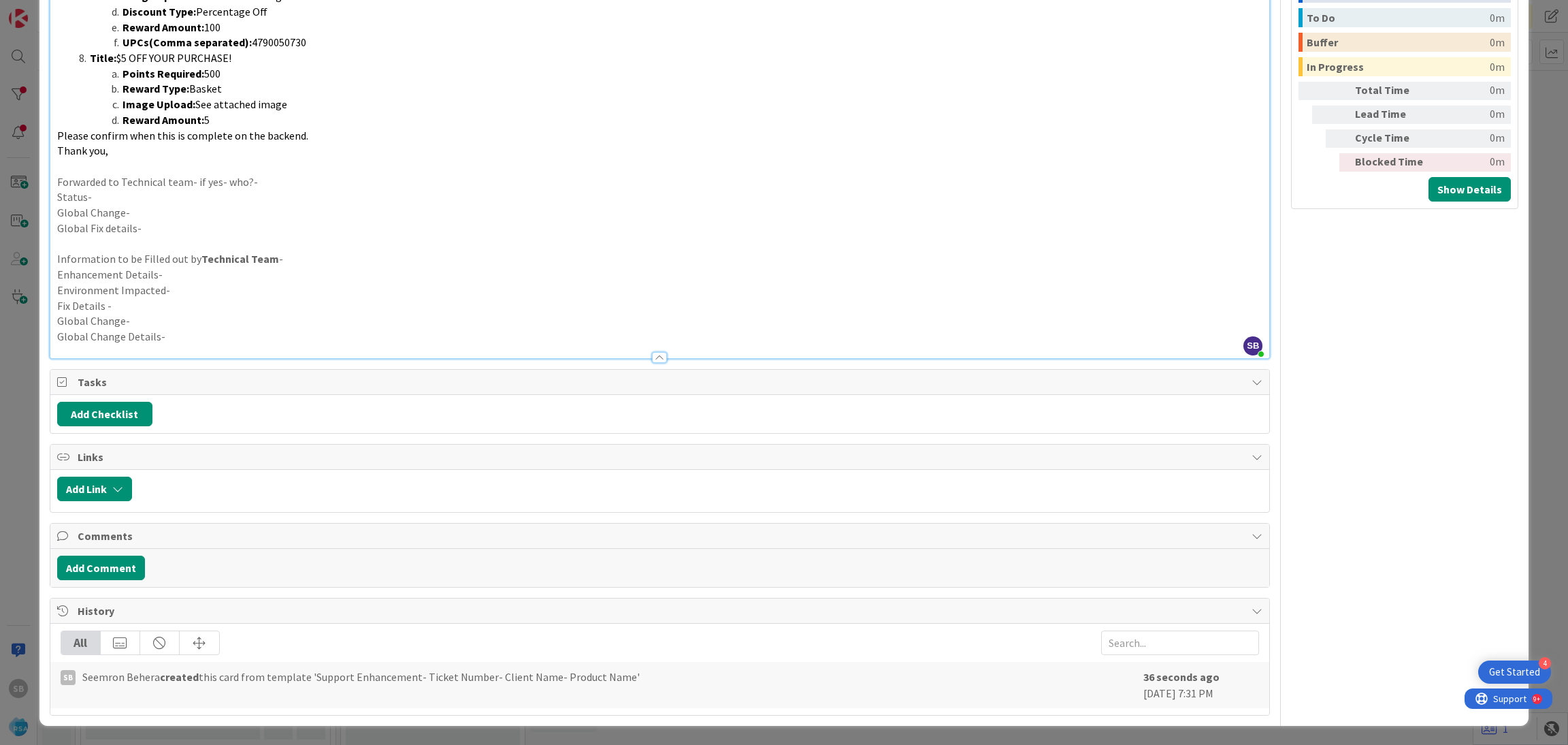
scroll to position [1082, 0]
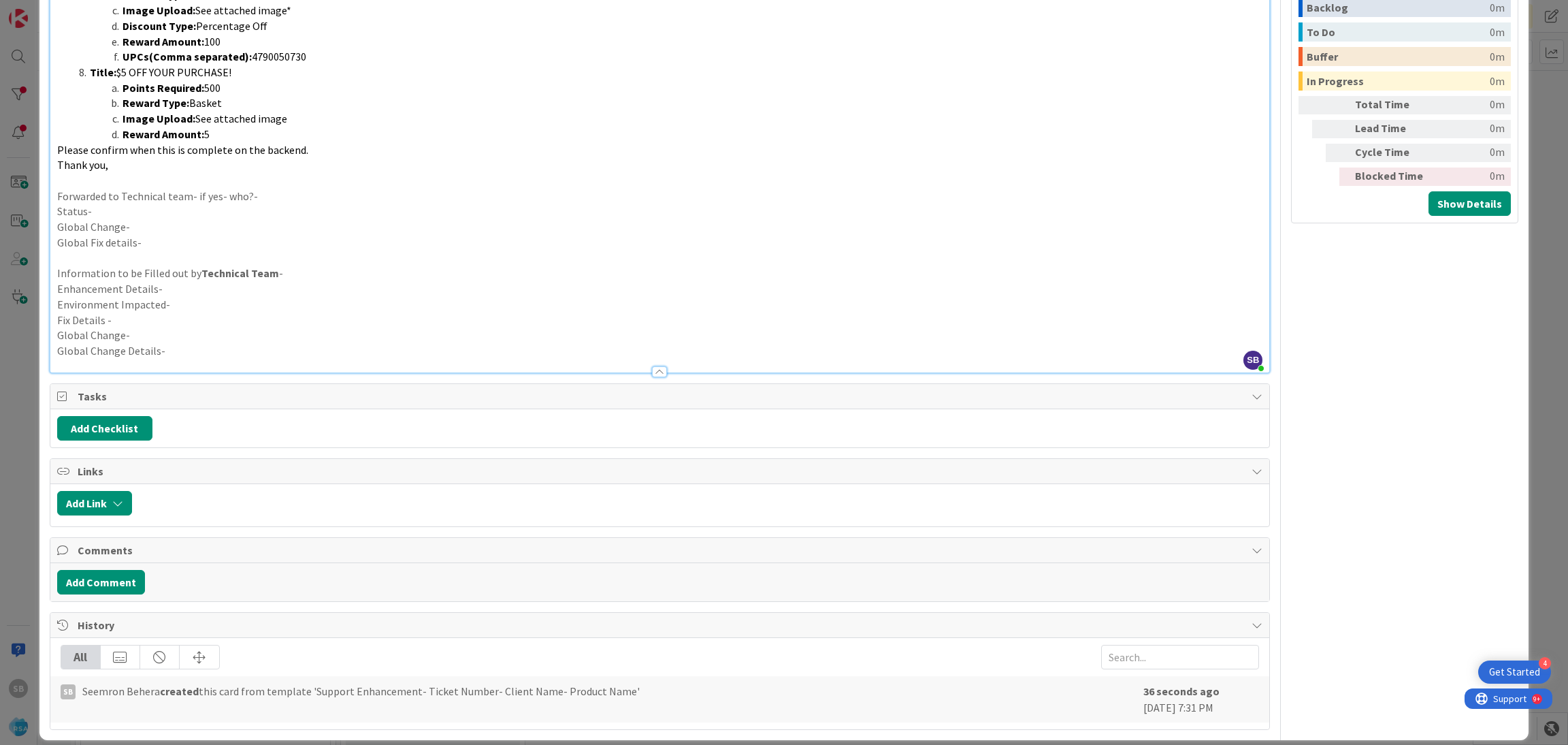
click at [244, 188] on p "Forwarded to Technical team- if yes- who?-" at bounding box center [660, 196] width 1206 height 16
click at [276, 188] on p "Forwarded to Technical team- if yes- who?-" at bounding box center [660, 196] width 1206 height 16
click at [255, 203] on p "Status-" at bounding box center [660, 211] width 1206 height 16
click at [1550, 472] on div "ID 8965 Account Management Backlog Title 127 / 128 Support Enhancement- 299356 …" at bounding box center [784, 372] width 1568 height 745
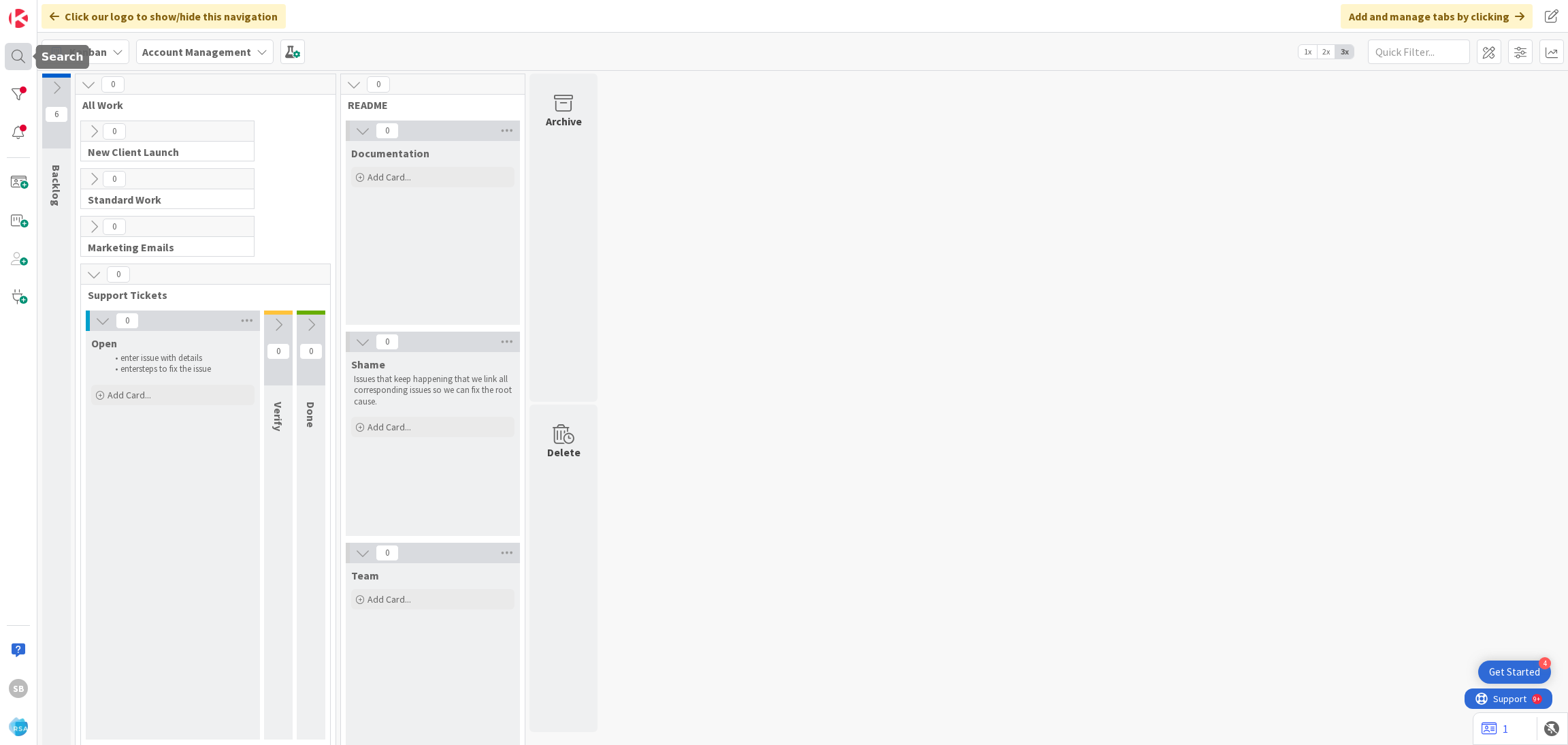
click at [22, 60] on div at bounding box center [18, 57] width 27 height 27
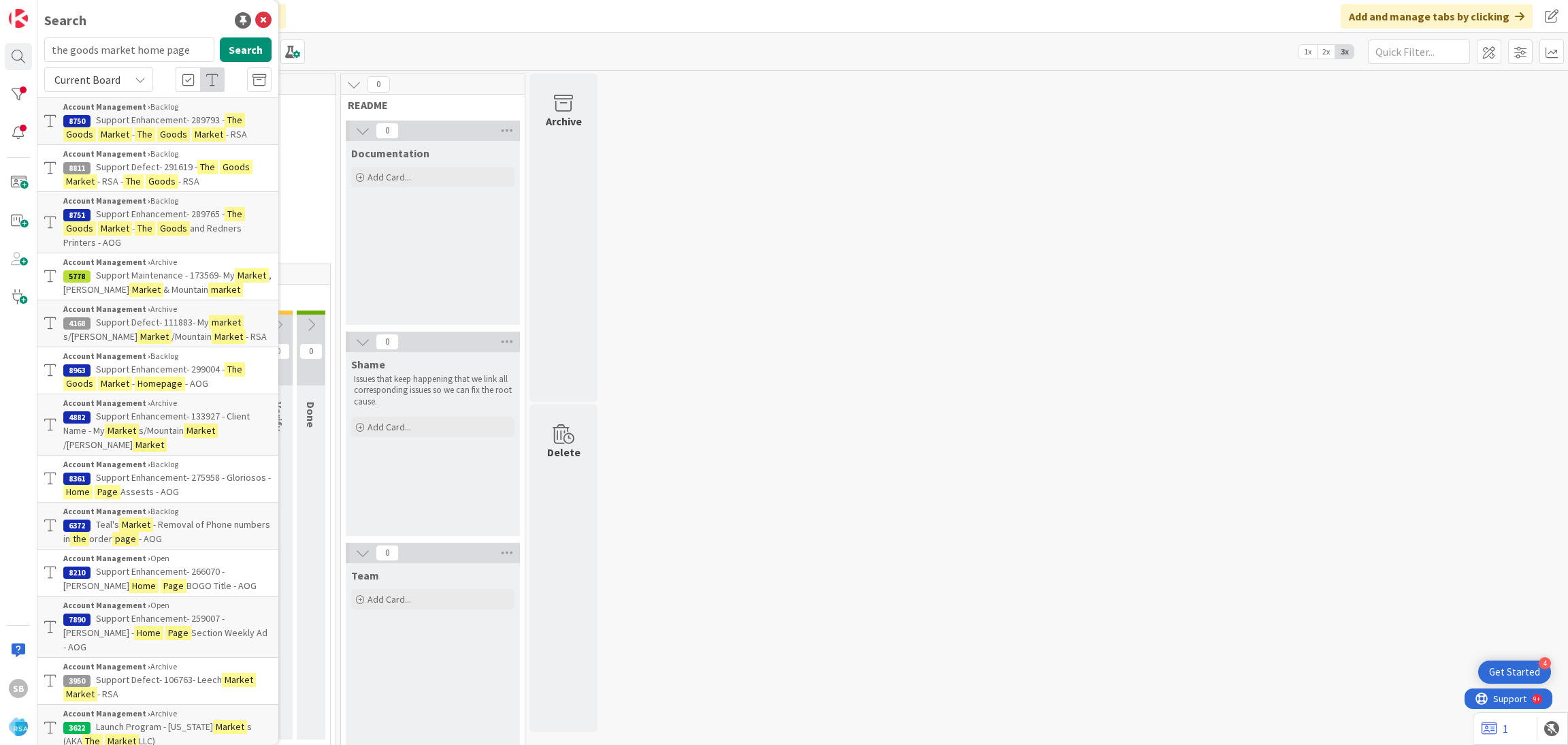
click at [172, 49] on input "the goods market home page" at bounding box center [129, 50] width 170 height 25
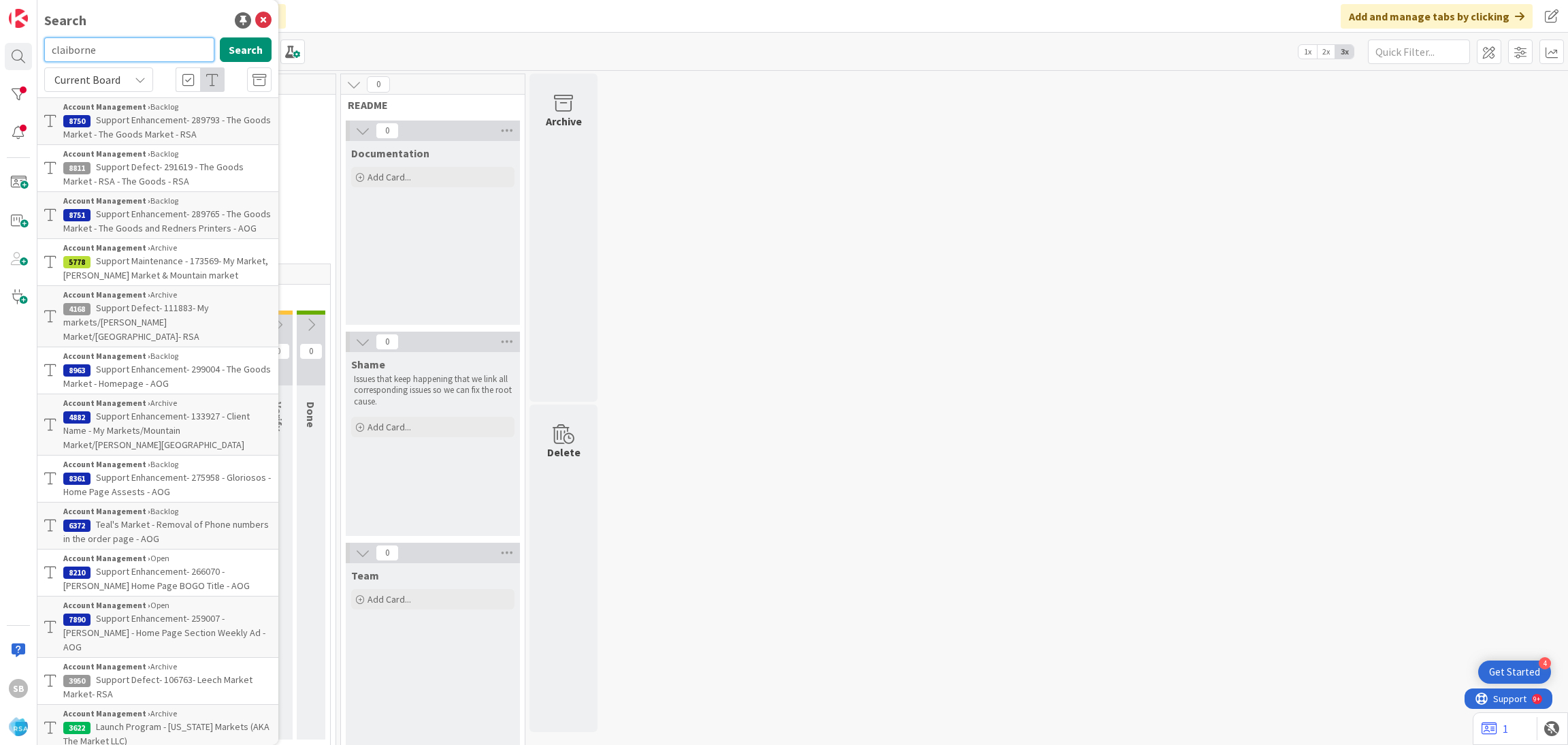
type input "claiborne"
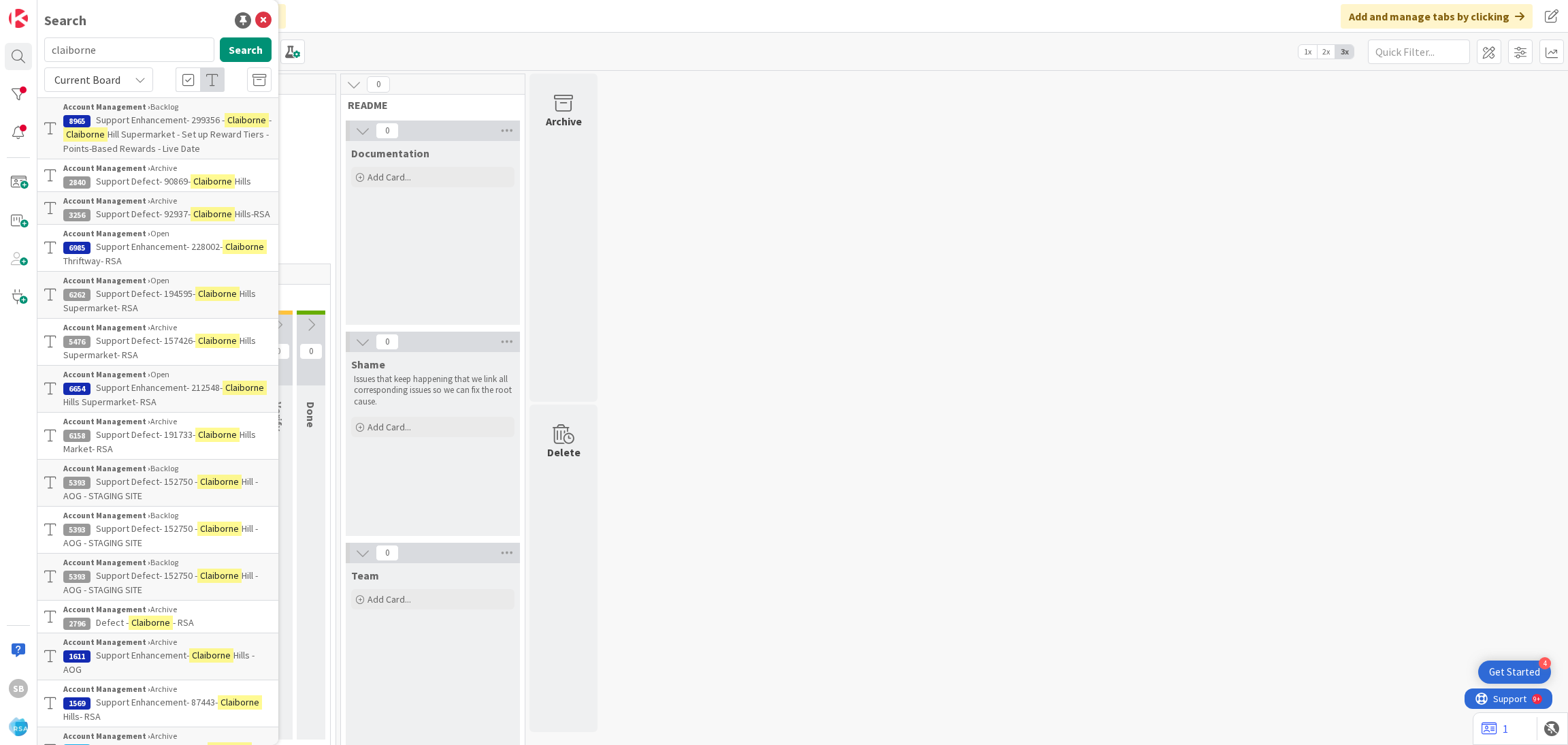
click at [180, 132] on span "Hill Supermarket - Set up Reward Tiers - Points-Based Rewards - Live Date" at bounding box center [166, 141] width 205 height 27
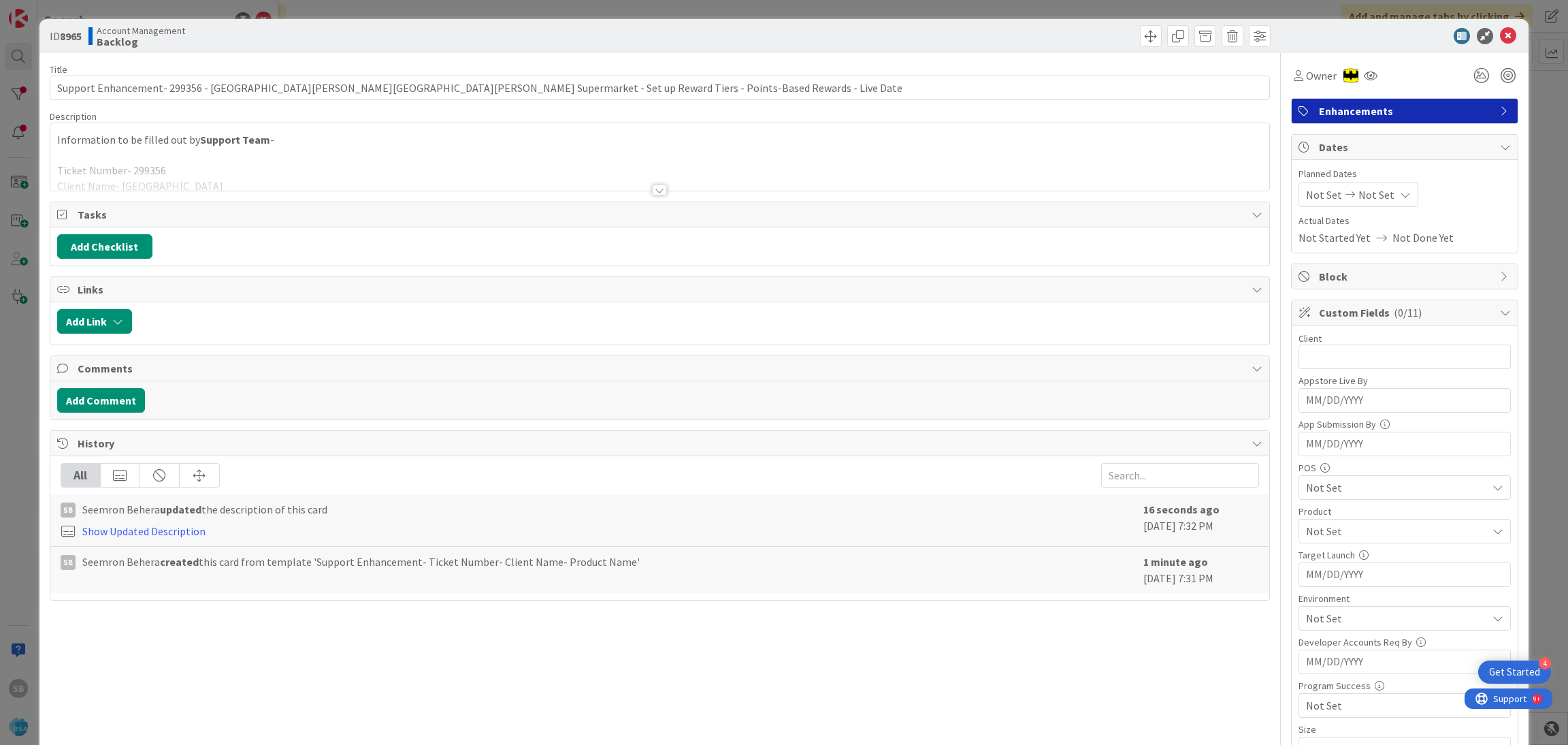
click at [1298, 192] on div "Not Set Not Set" at bounding box center [1358, 194] width 120 height 25
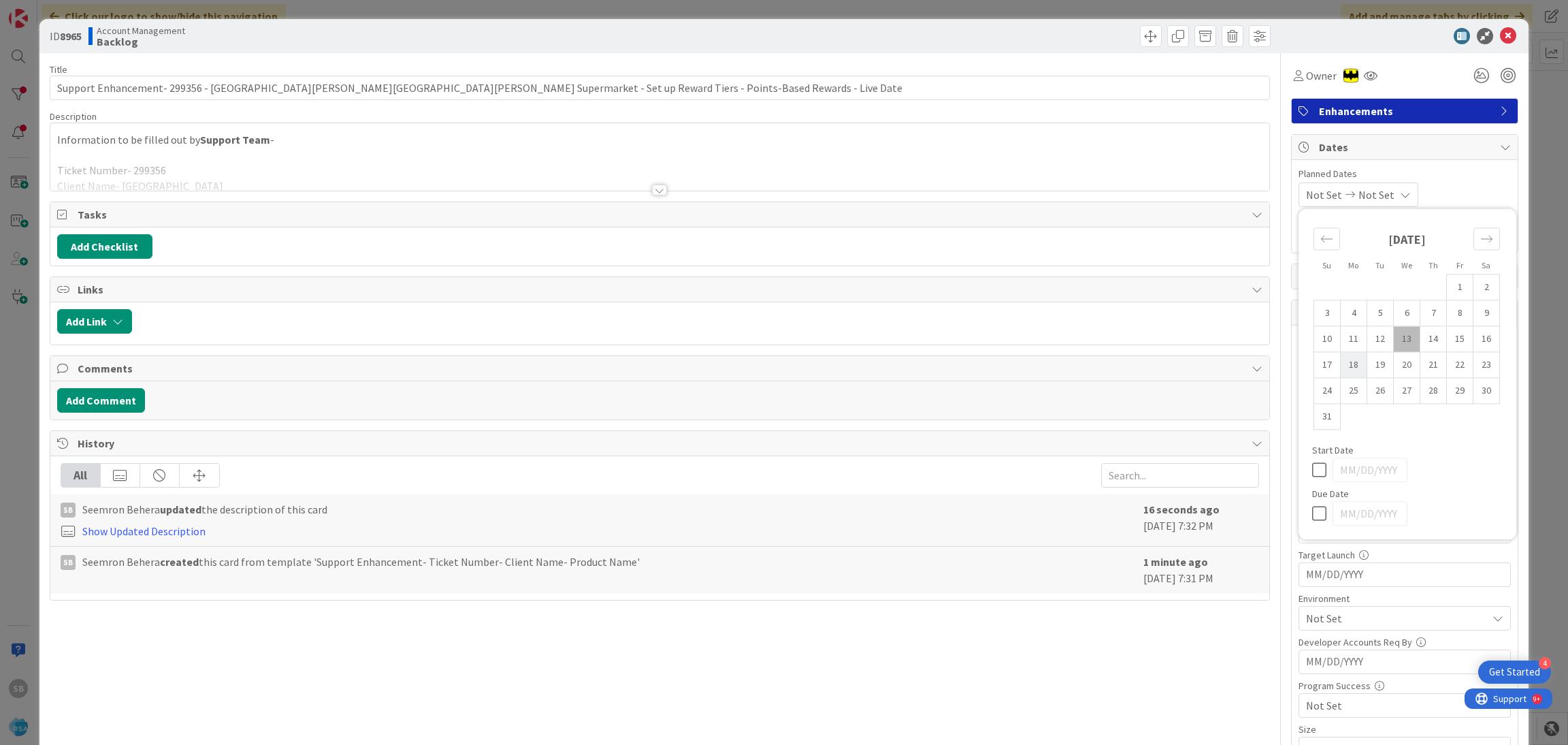
click at [1345, 365] on td "18" at bounding box center [1354, 365] width 27 height 26
type input "[DATE]"
click at [1447, 390] on td "29" at bounding box center [1460, 391] width 27 height 26
type input "[DATE]"
click at [1447, 197] on div "[DATE] [DATE] Su Mo Tu We Th Fr Sa [DATE] 1 2 3 4 5 6 7 8 9 10 11 12 13 14 15 1…" at bounding box center [1404, 194] width 212 height 25
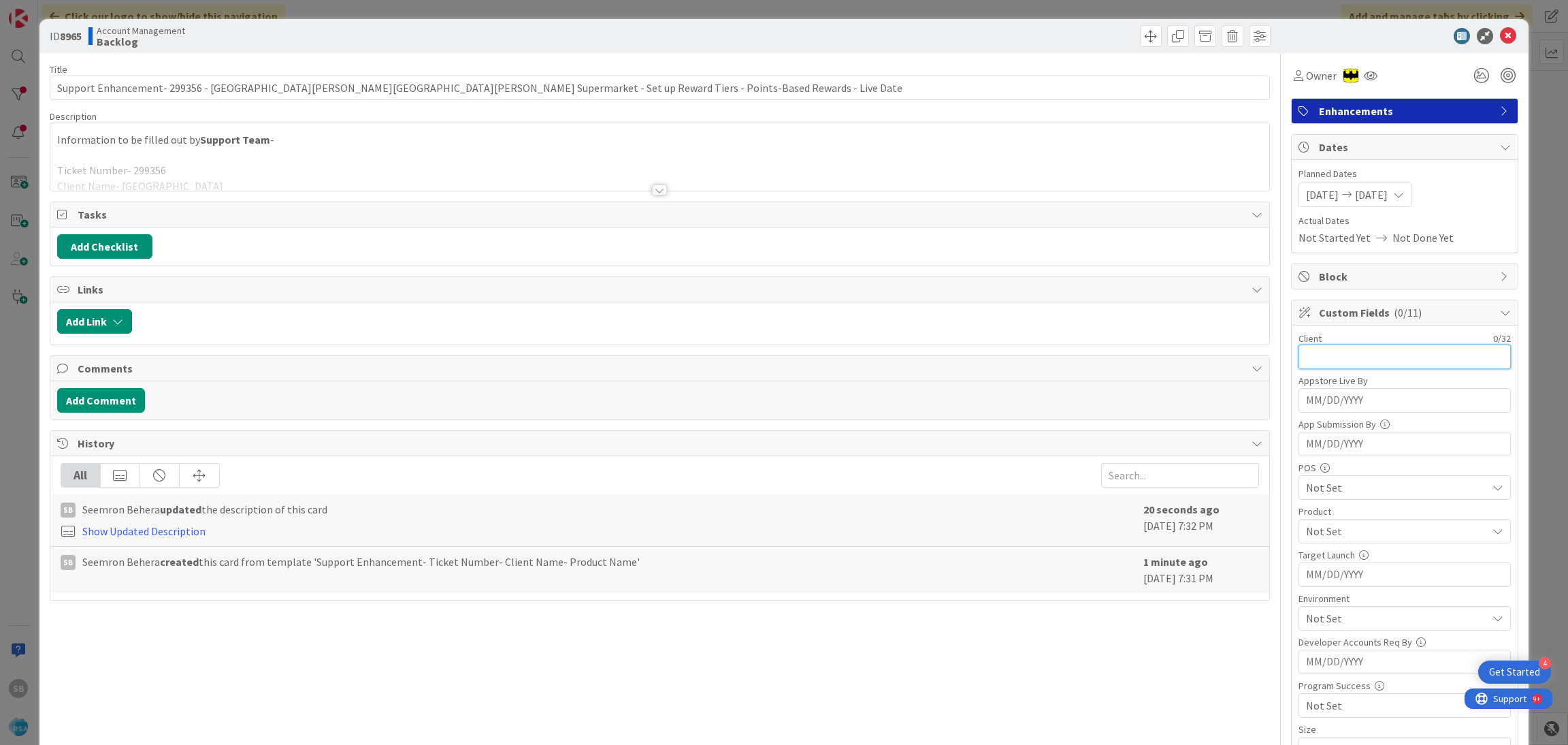
click at [1345, 356] on input "text" at bounding box center [1404, 357] width 212 height 25
type input "[GEOGRAPHIC_DATA]"
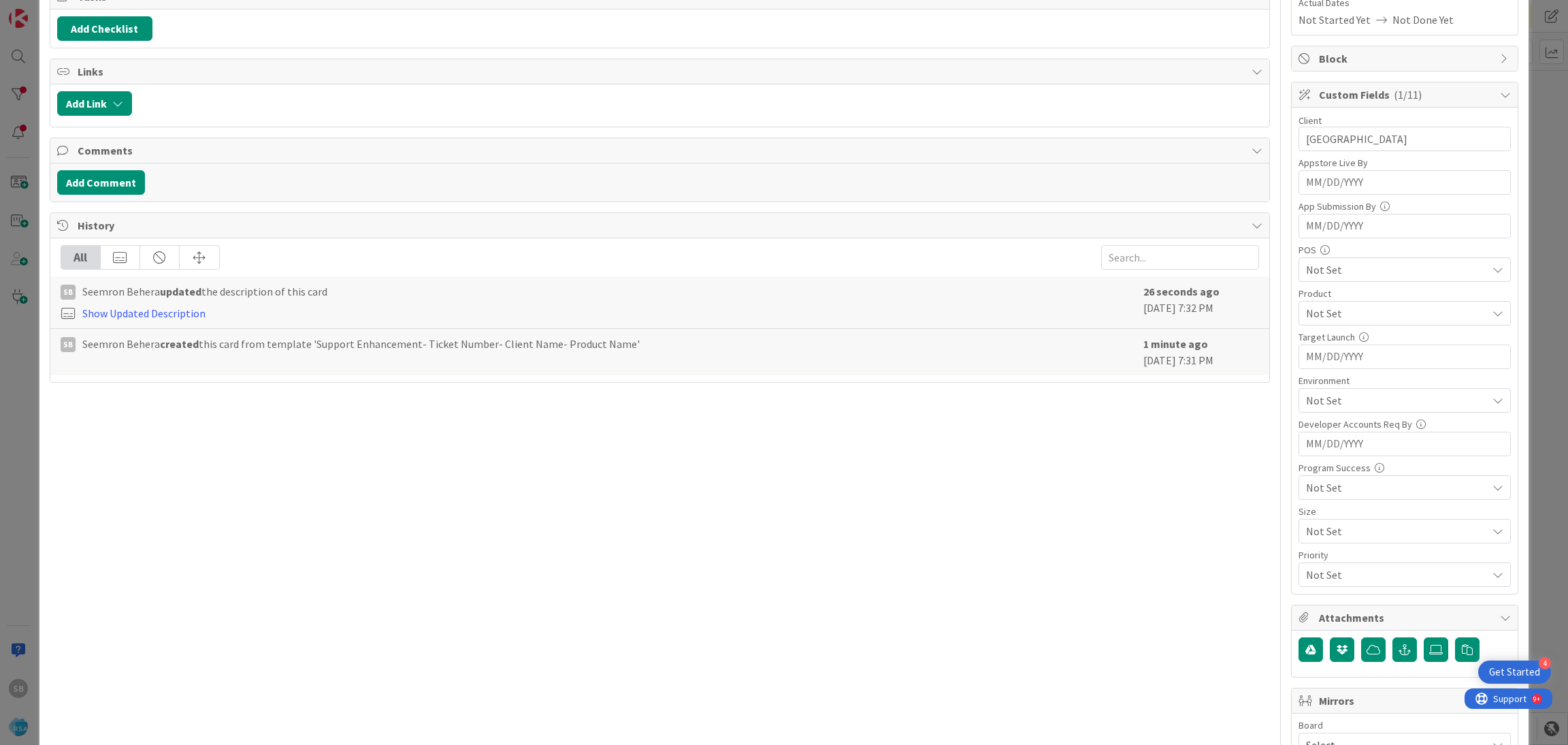
scroll to position [247, 0]
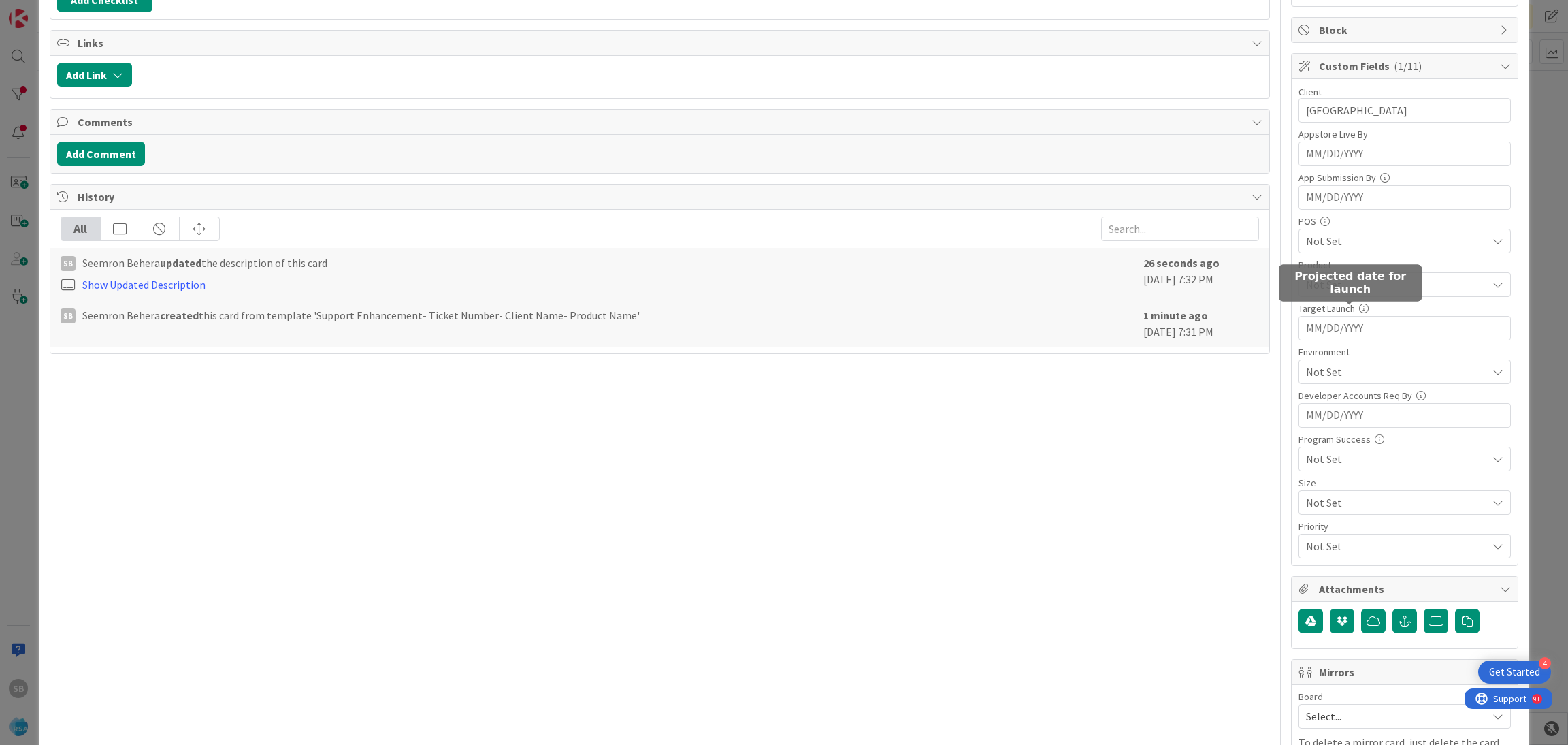
click at [1328, 283] on span "Not Set" at bounding box center [1396, 285] width 181 height 16
click at [1322, 311] on link "RSA" at bounding box center [1402, 316] width 216 height 25
click at [1365, 290] on span "RSA" at bounding box center [1396, 285] width 181 height 16
click at [1338, 369] on span "Not Set" at bounding box center [1396, 372] width 181 height 16
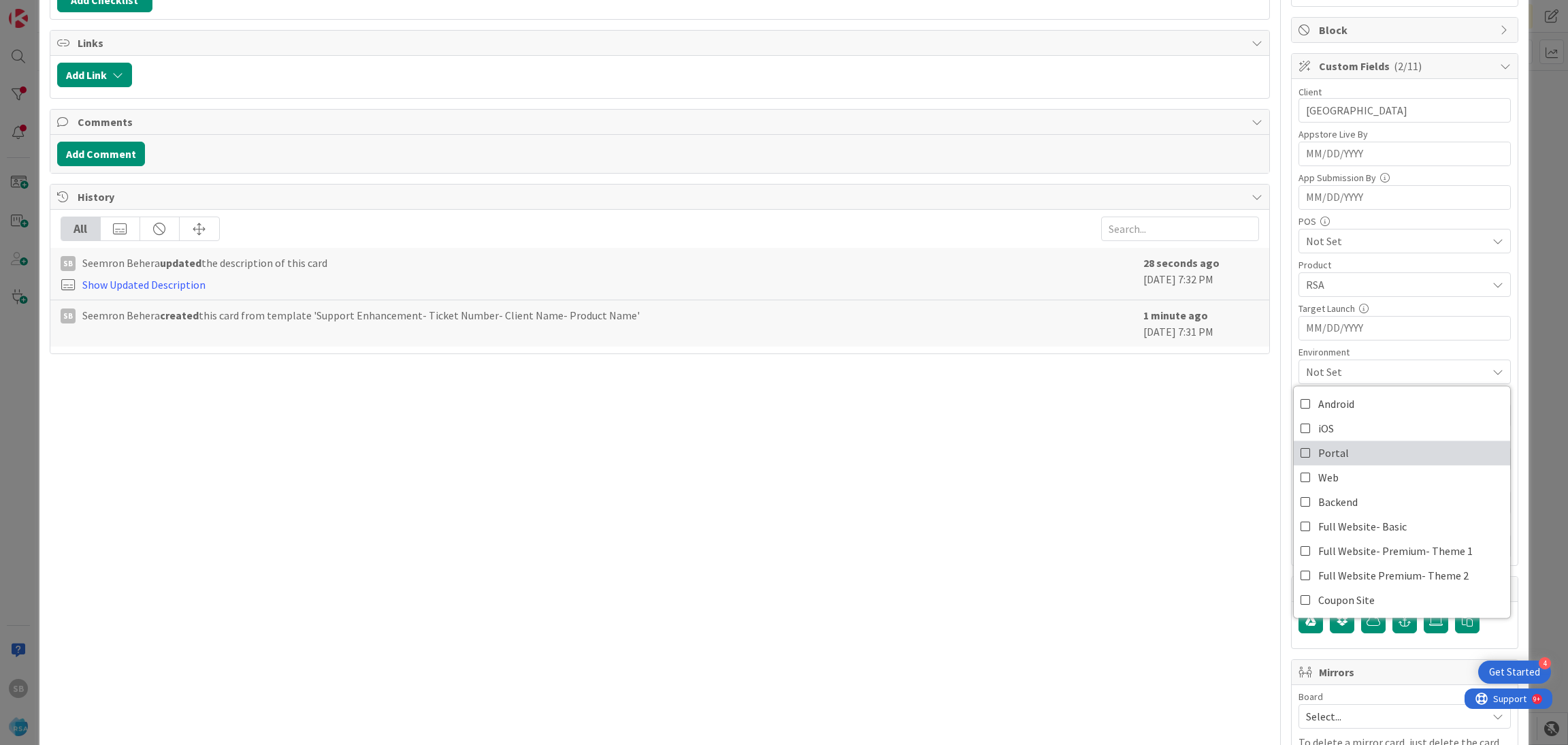
click at [1322, 459] on span "Portal" at bounding box center [1333, 453] width 31 height 21
click at [1390, 377] on span "Portal" at bounding box center [1396, 372] width 181 height 16
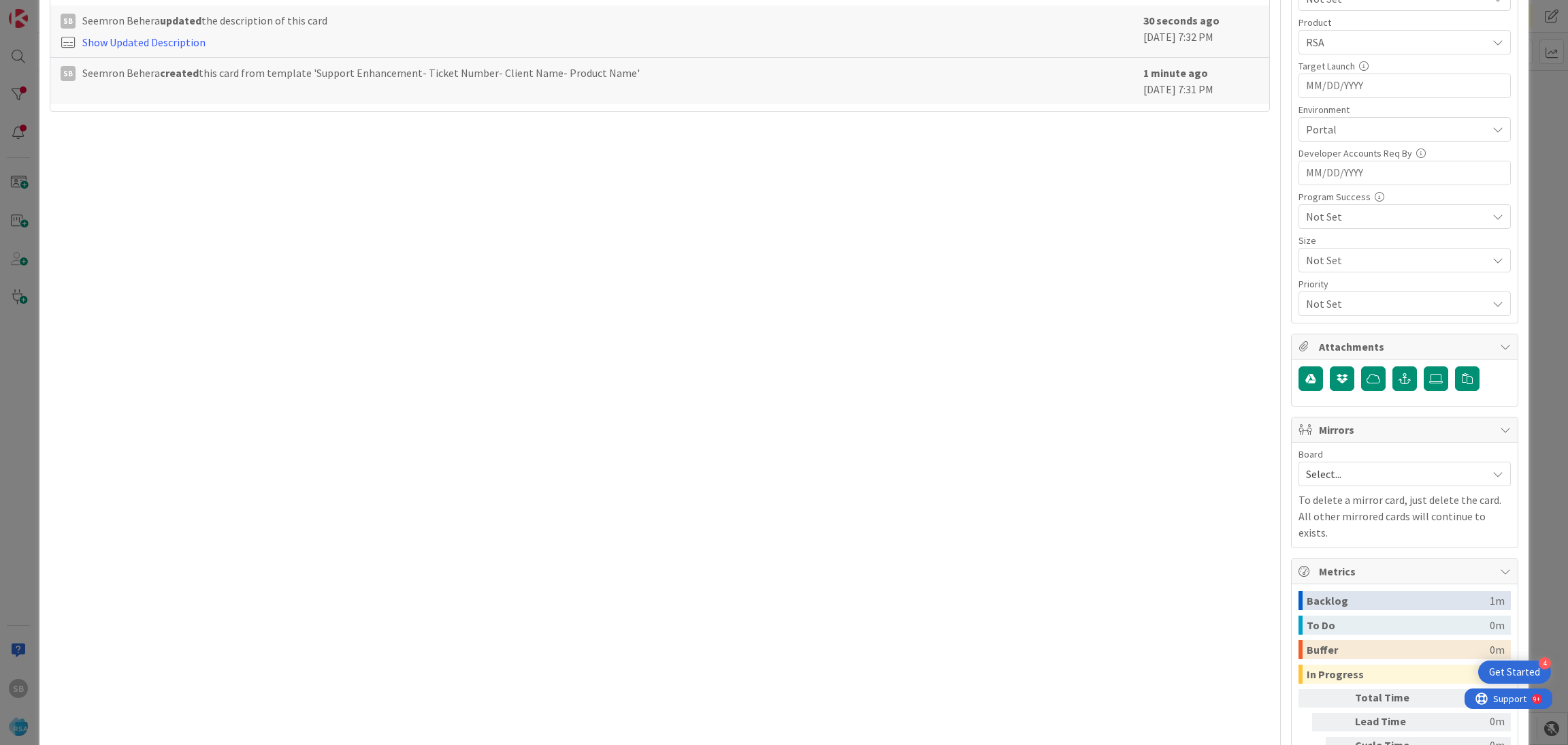
scroll to position [502, 0]
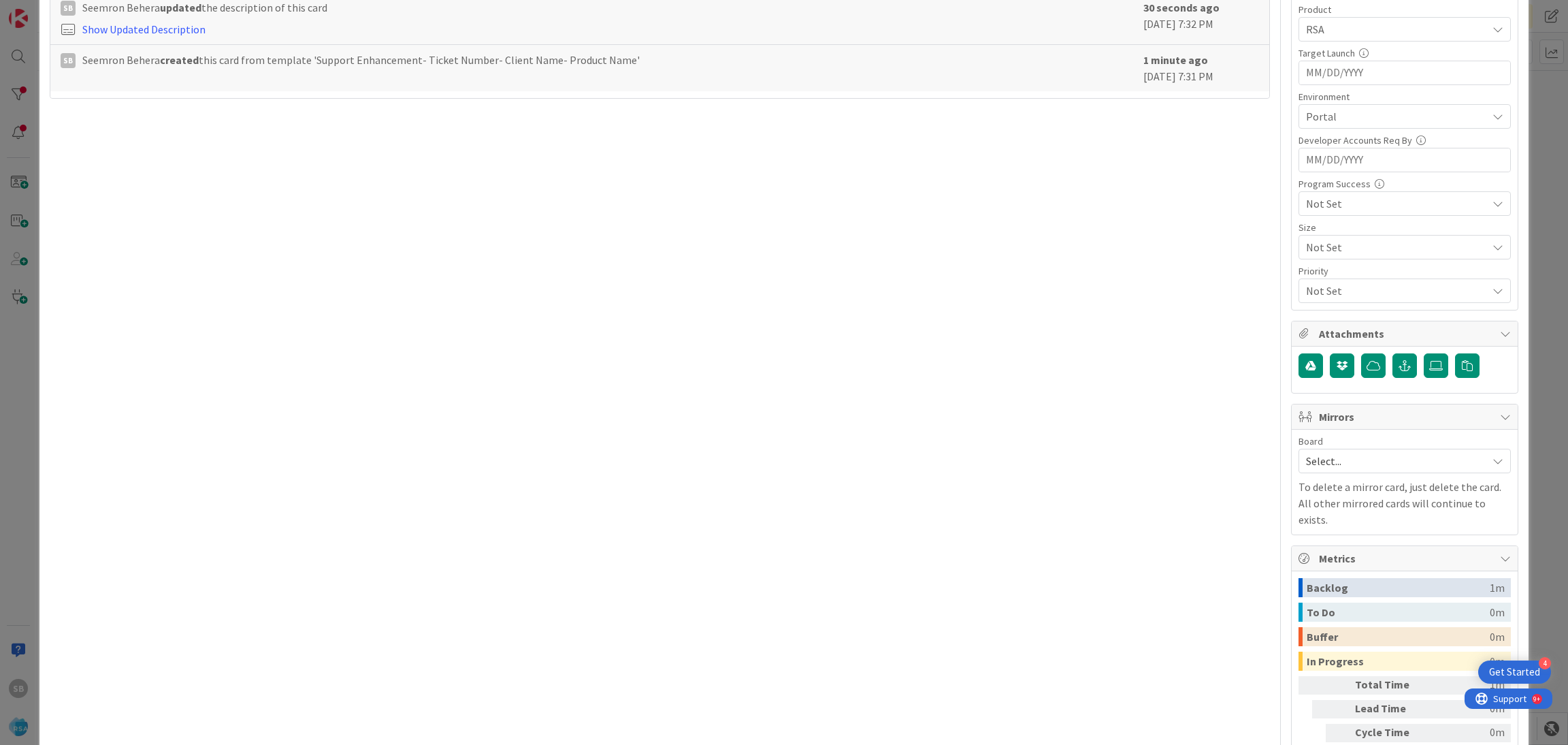
click at [1378, 470] on span "Select..." at bounding box center [1393, 461] width 175 height 19
click at [1365, 540] on link "Software Development" at bounding box center [1404, 550] width 211 height 25
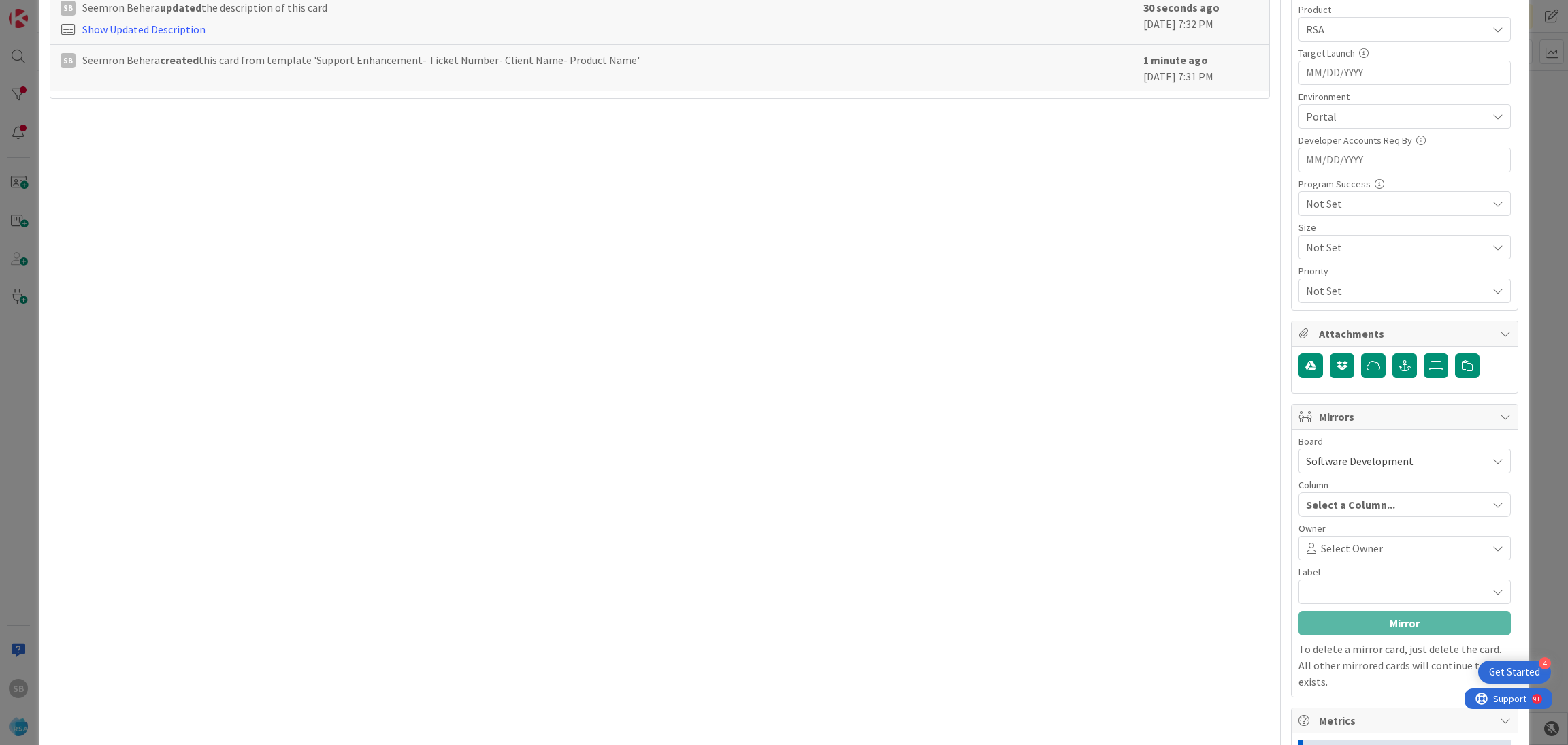
click at [1365, 540] on div "Select Owner" at bounding box center [1404, 548] width 212 height 25
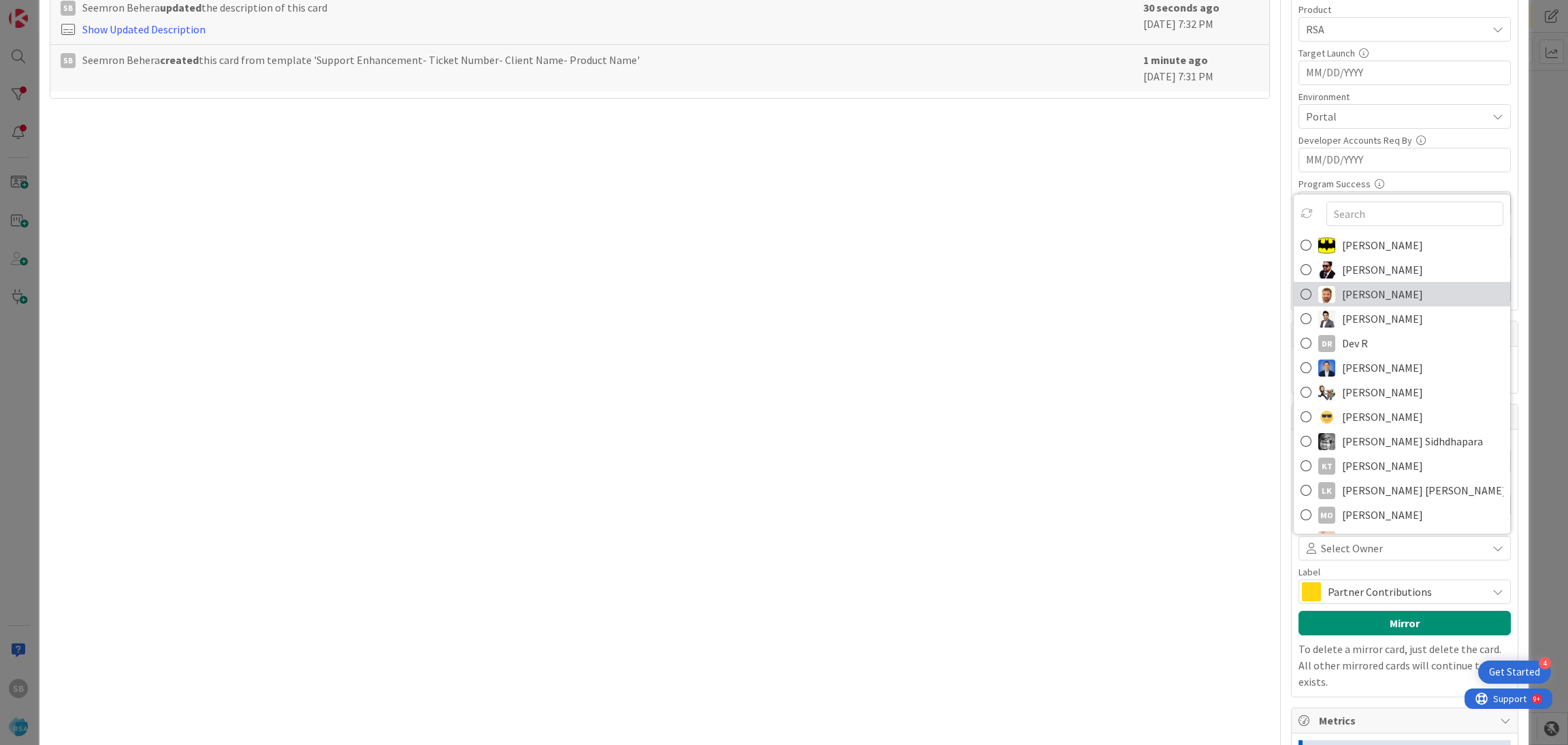
click at [1377, 288] on span "[PERSON_NAME]" at bounding box center [1383, 294] width 81 height 21
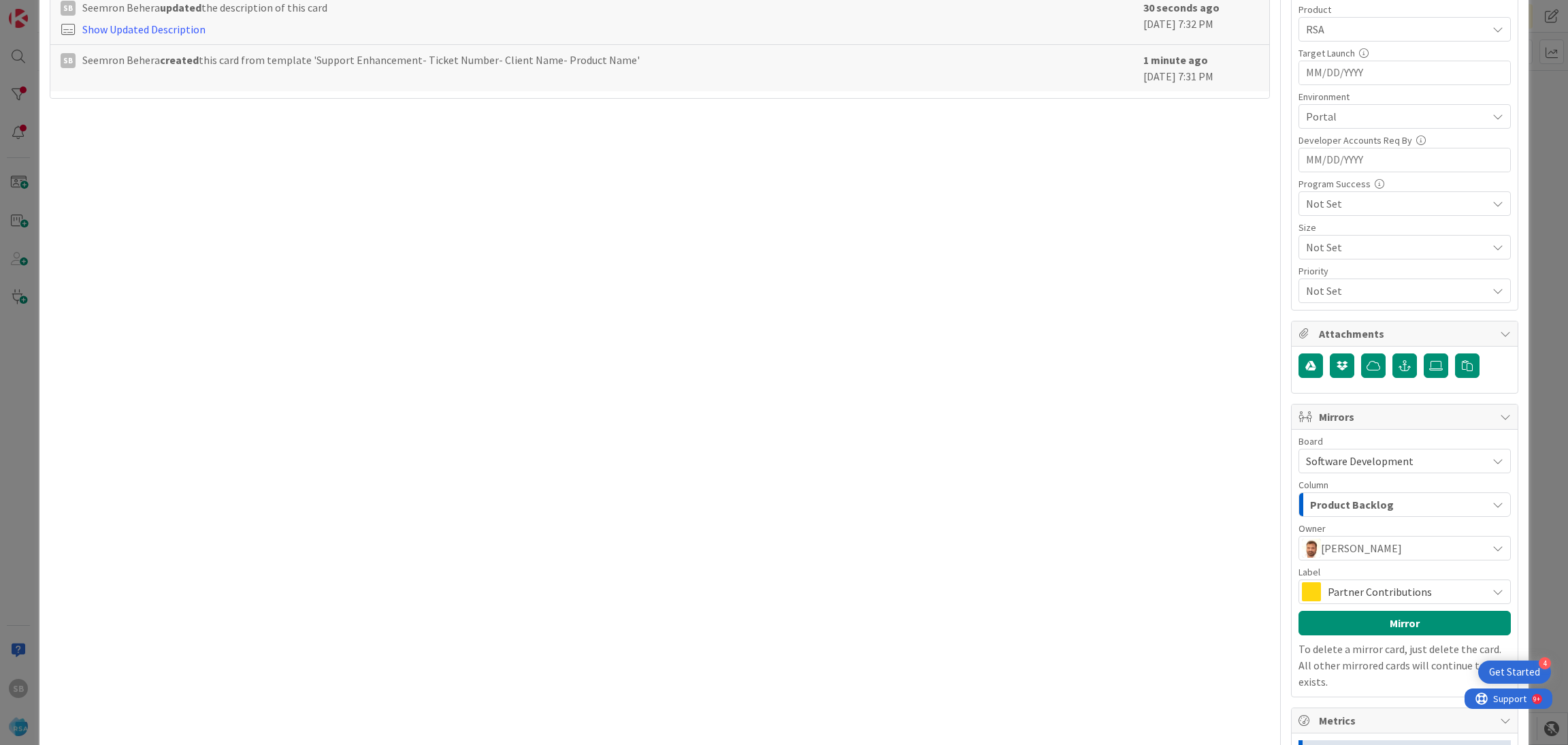
click at [1348, 588] on span "Partner Contributions" at bounding box center [1404, 592] width 153 height 19
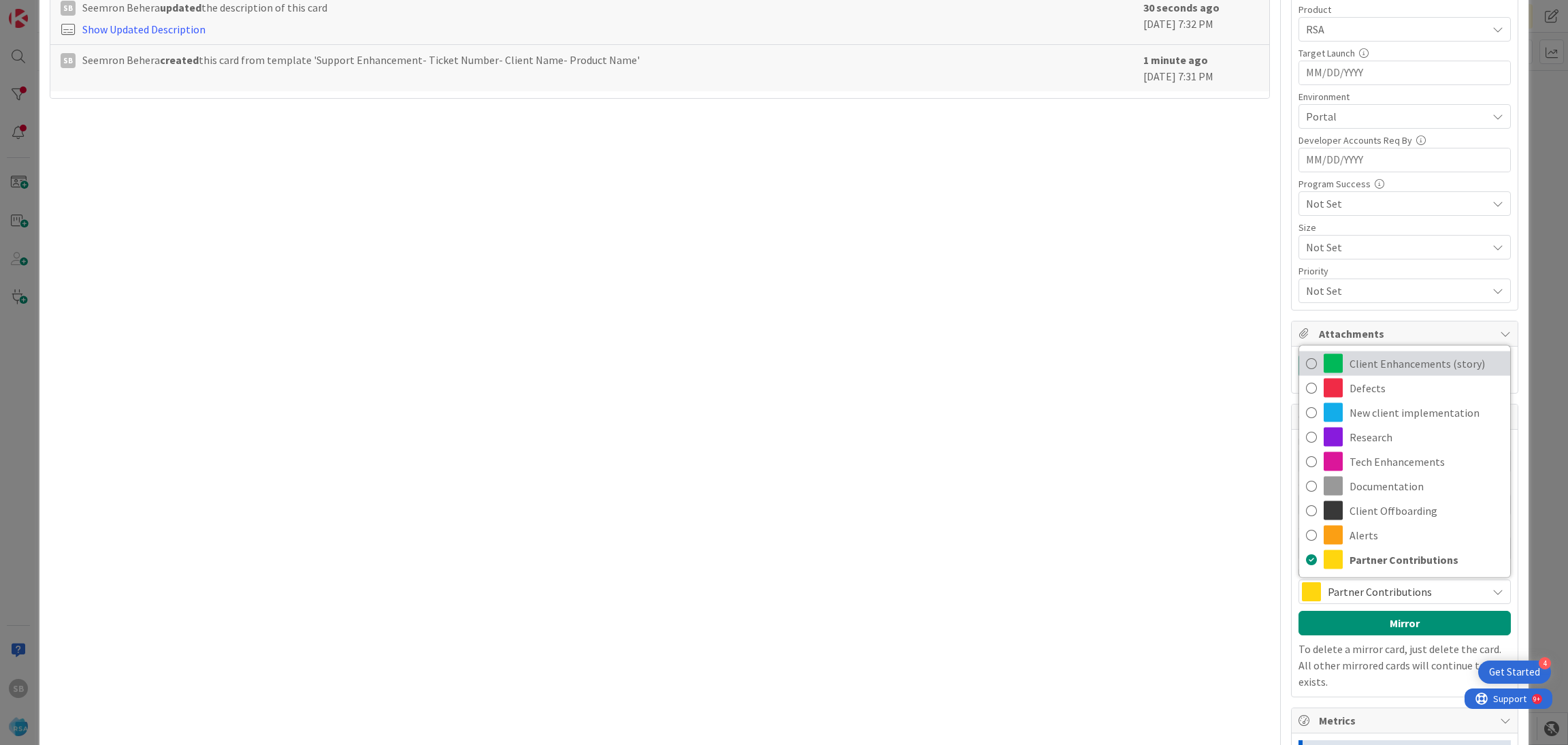
click at [1389, 368] on span "Client Enhancements (story)" at bounding box center [1426, 364] width 154 height 21
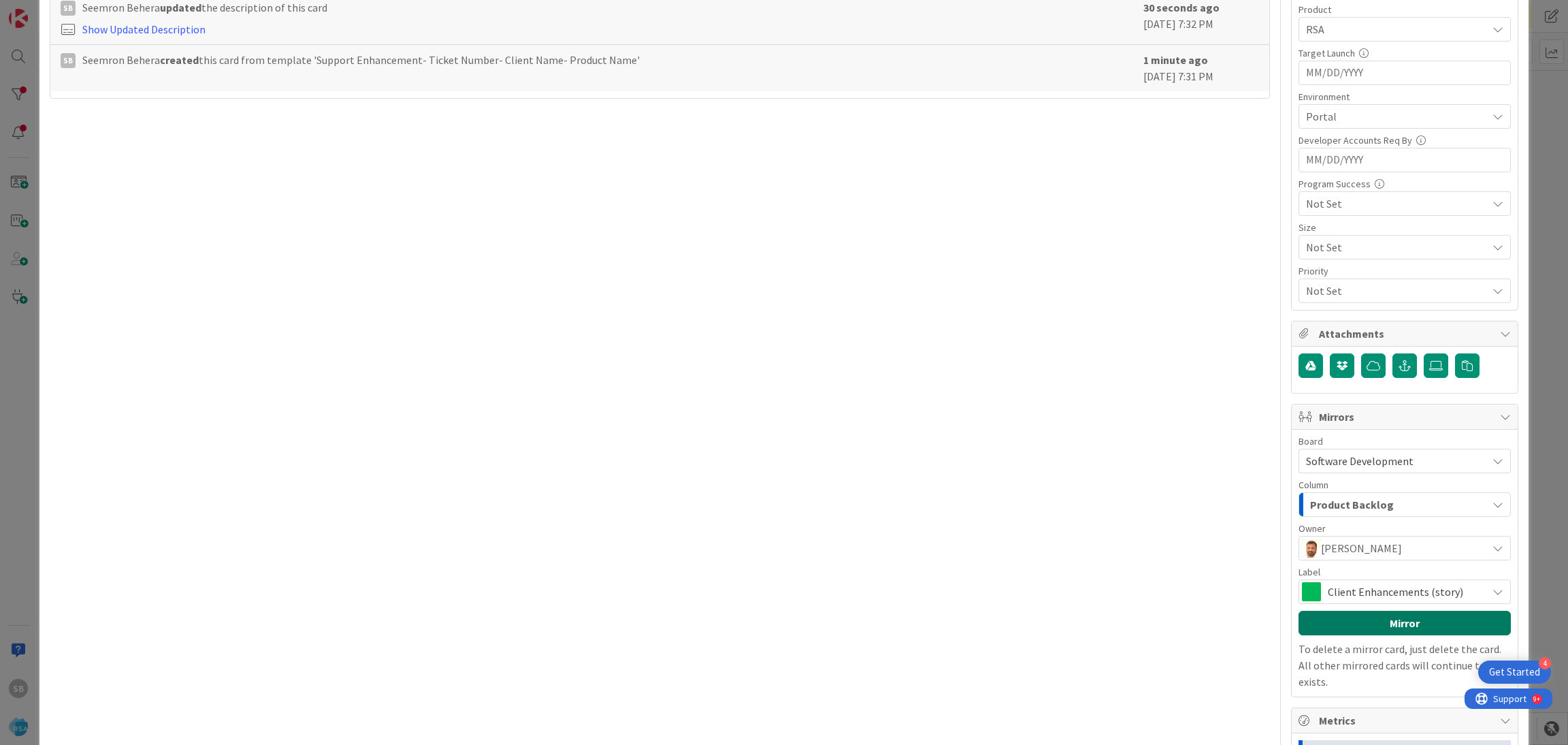
click at [1377, 620] on button "Mirror" at bounding box center [1404, 623] width 212 height 25
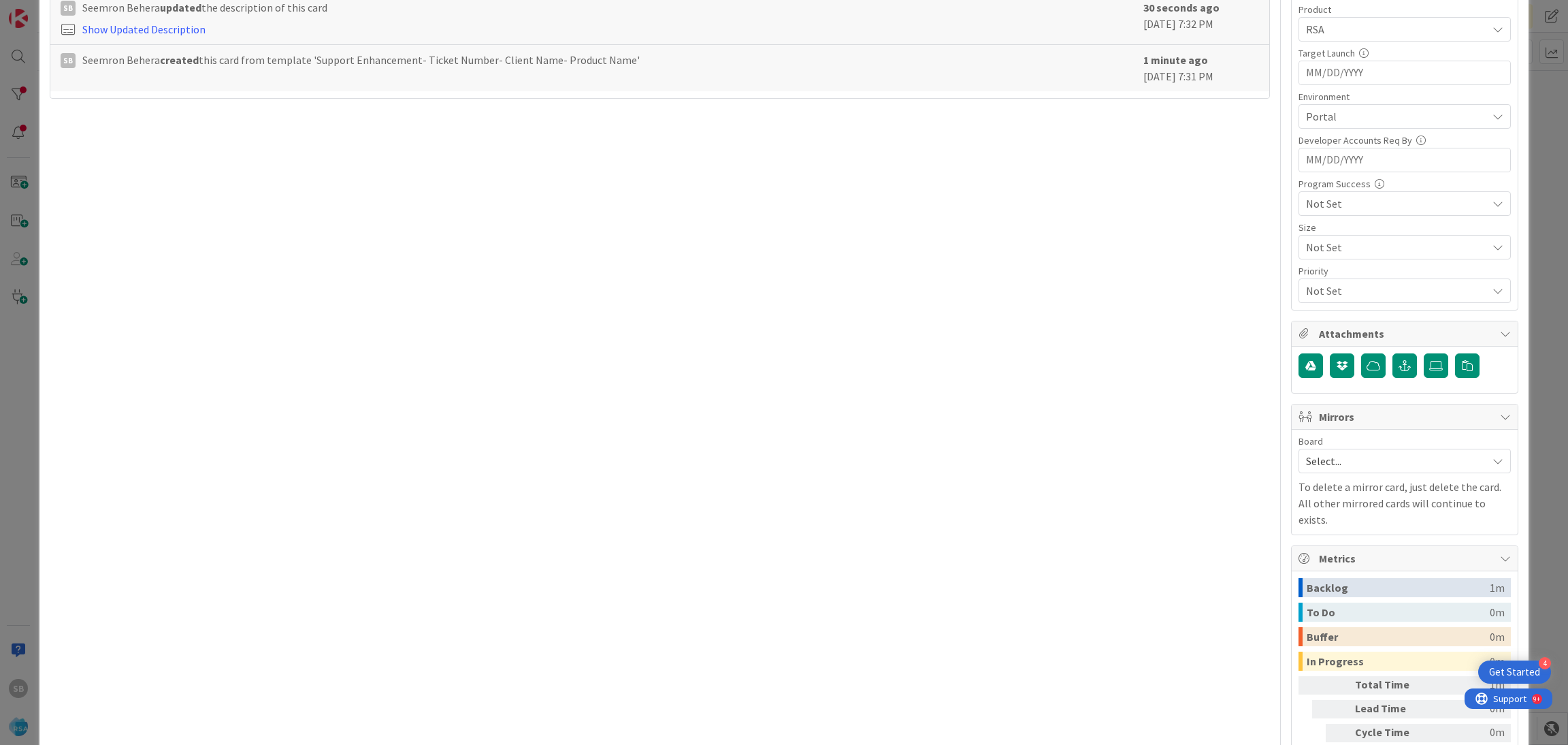
scroll to position [0, 0]
